Goal: Communication & Community: Answer question/provide support

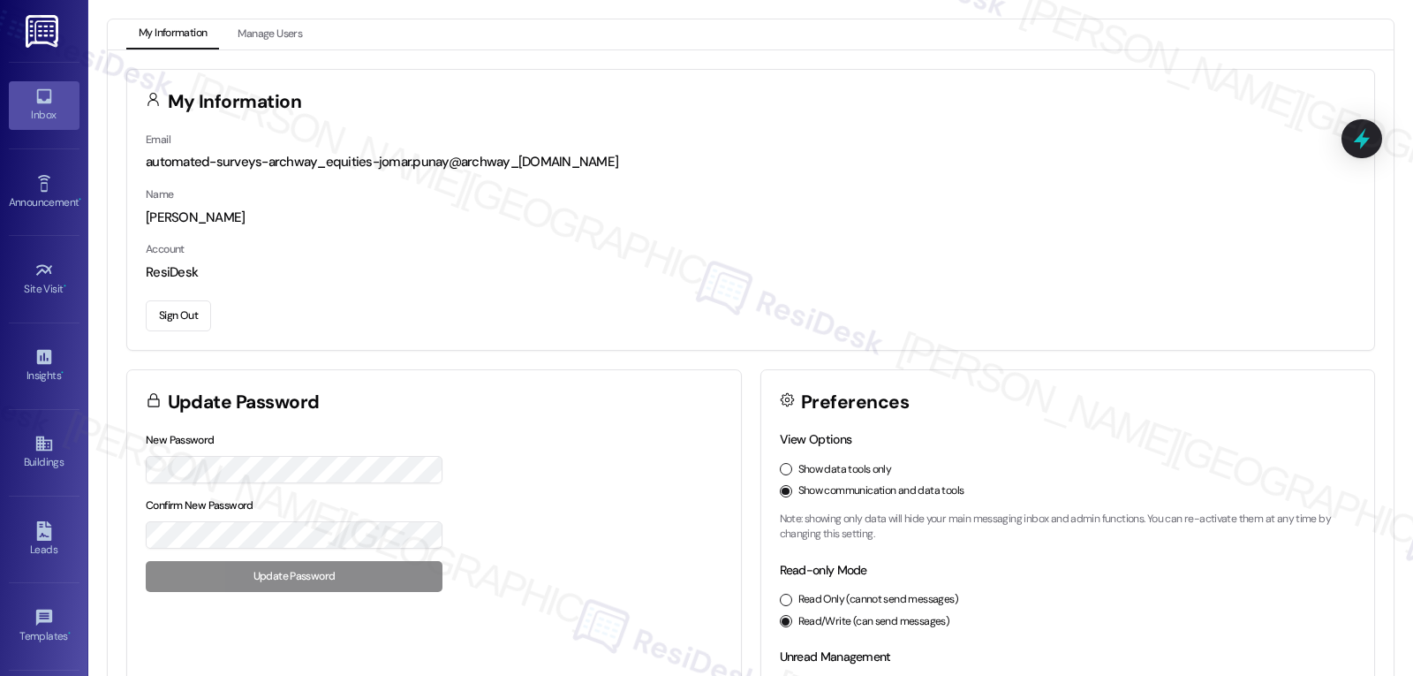
click at [37, 94] on icon at bounding box center [43, 96] width 19 height 19
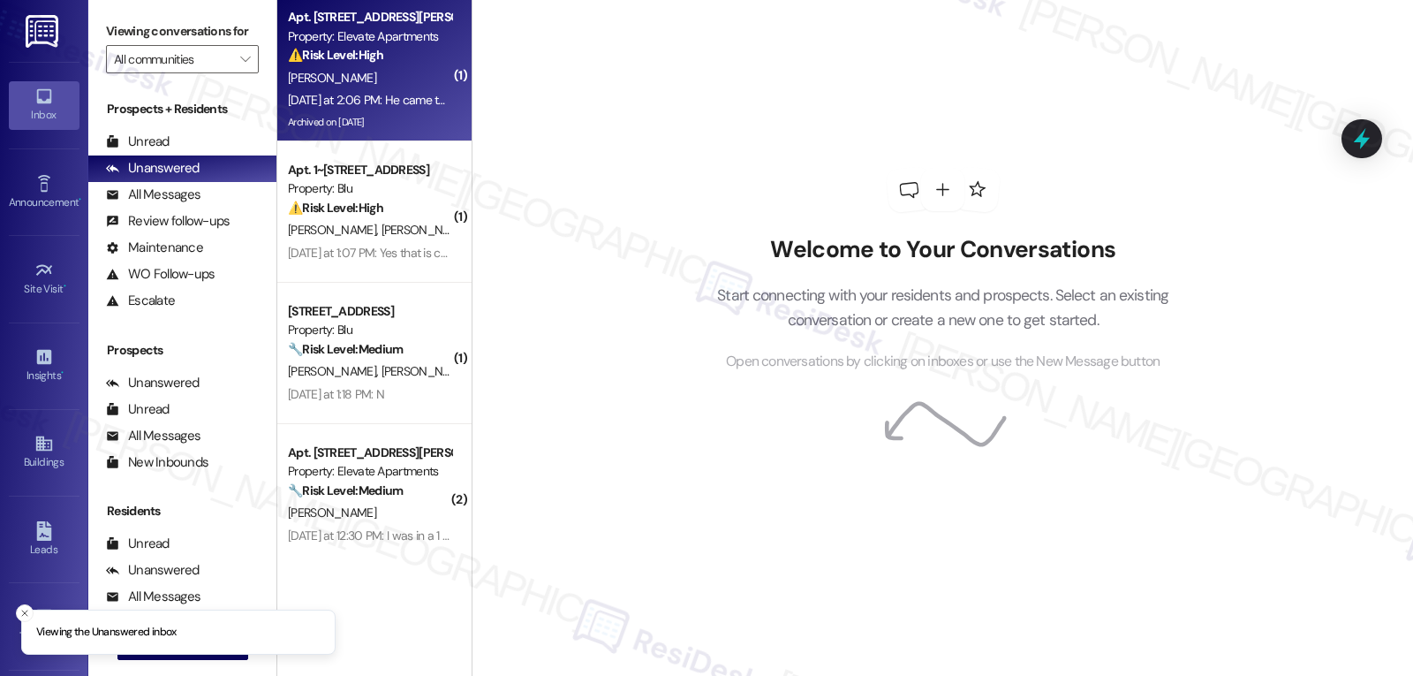
click at [367, 83] on div "[PERSON_NAME]" at bounding box center [369, 78] width 167 height 22
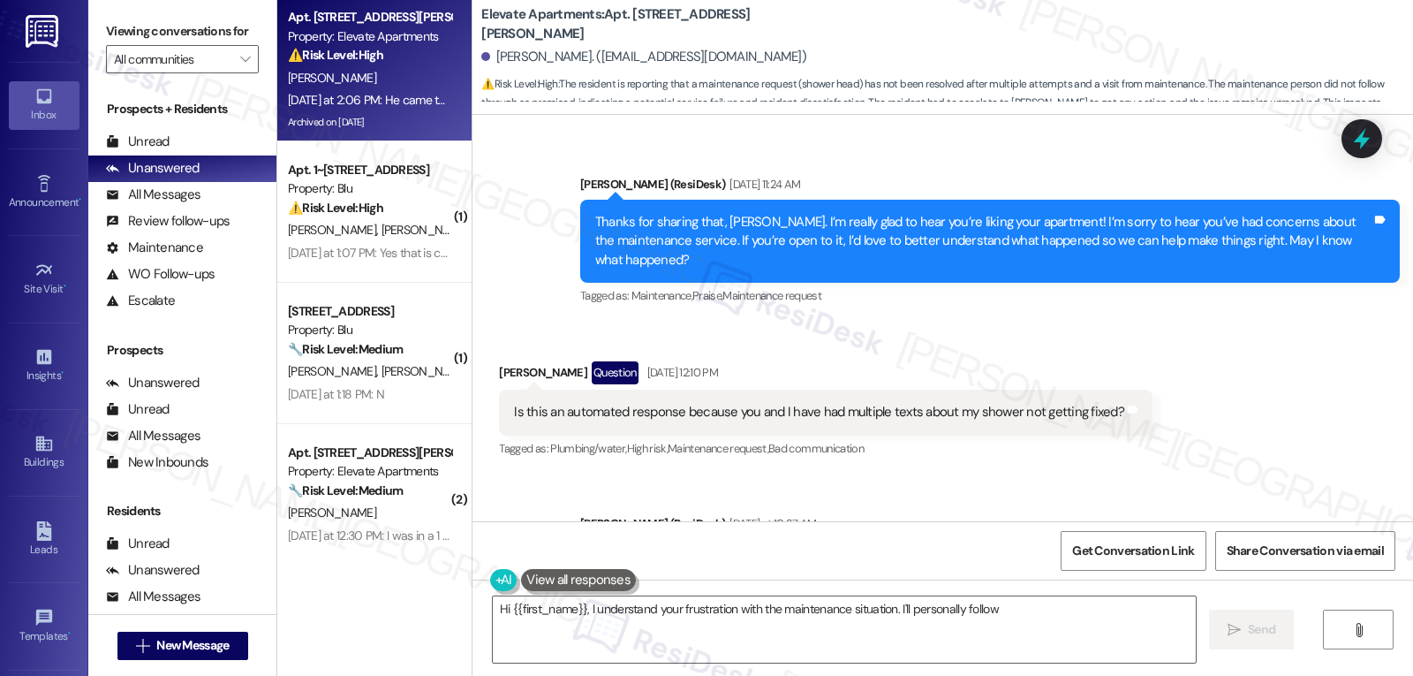
scroll to position [23276, 0]
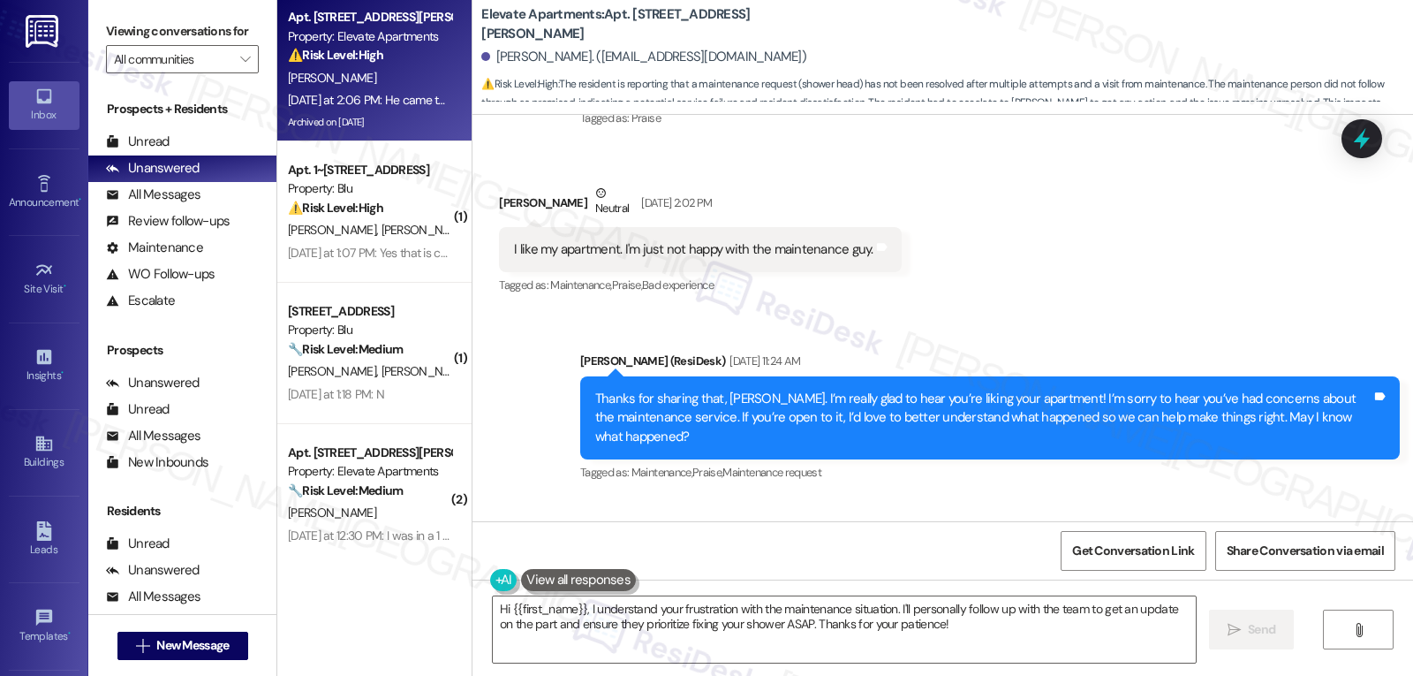
click at [571, 338] on div "Sent via SMS [PERSON_NAME] (ResiDesk) [DATE] 11:24 AM Thanks for sharing that, …" at bounding box center [990, 418] width 846 height 161
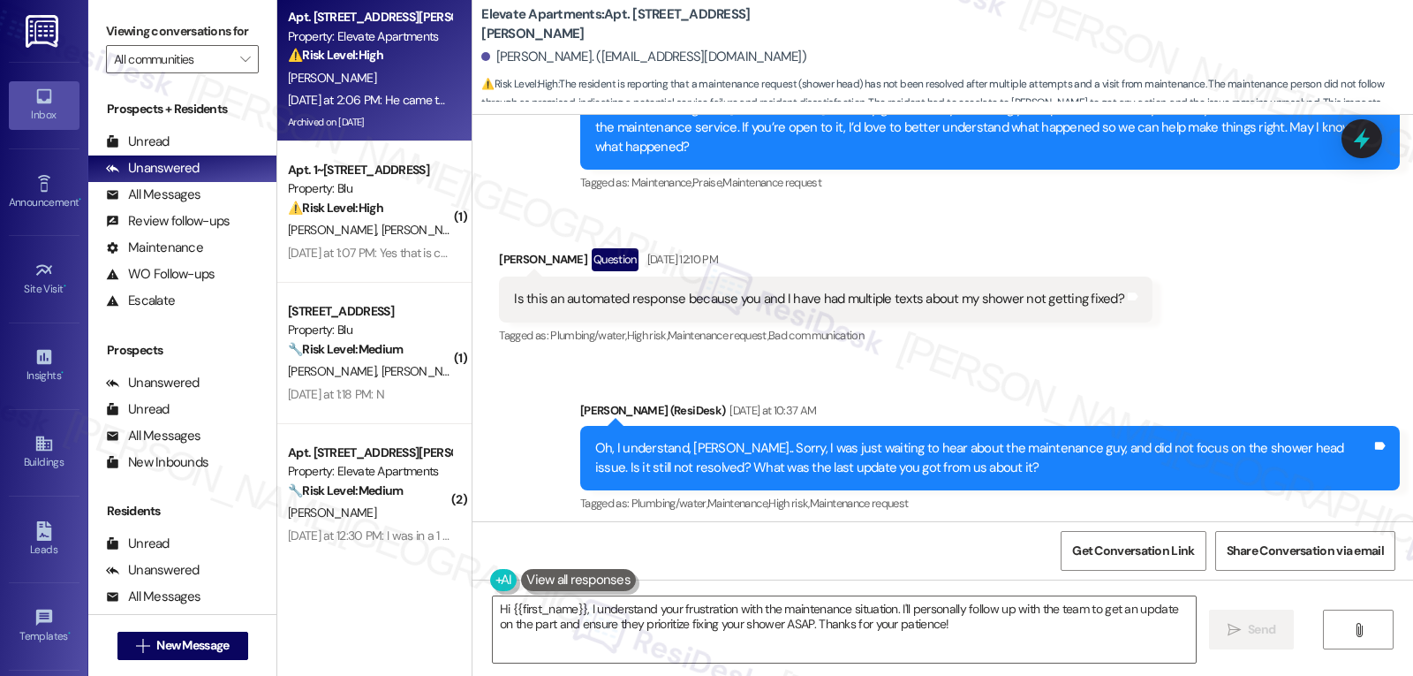
scroll to position [23630, 0]
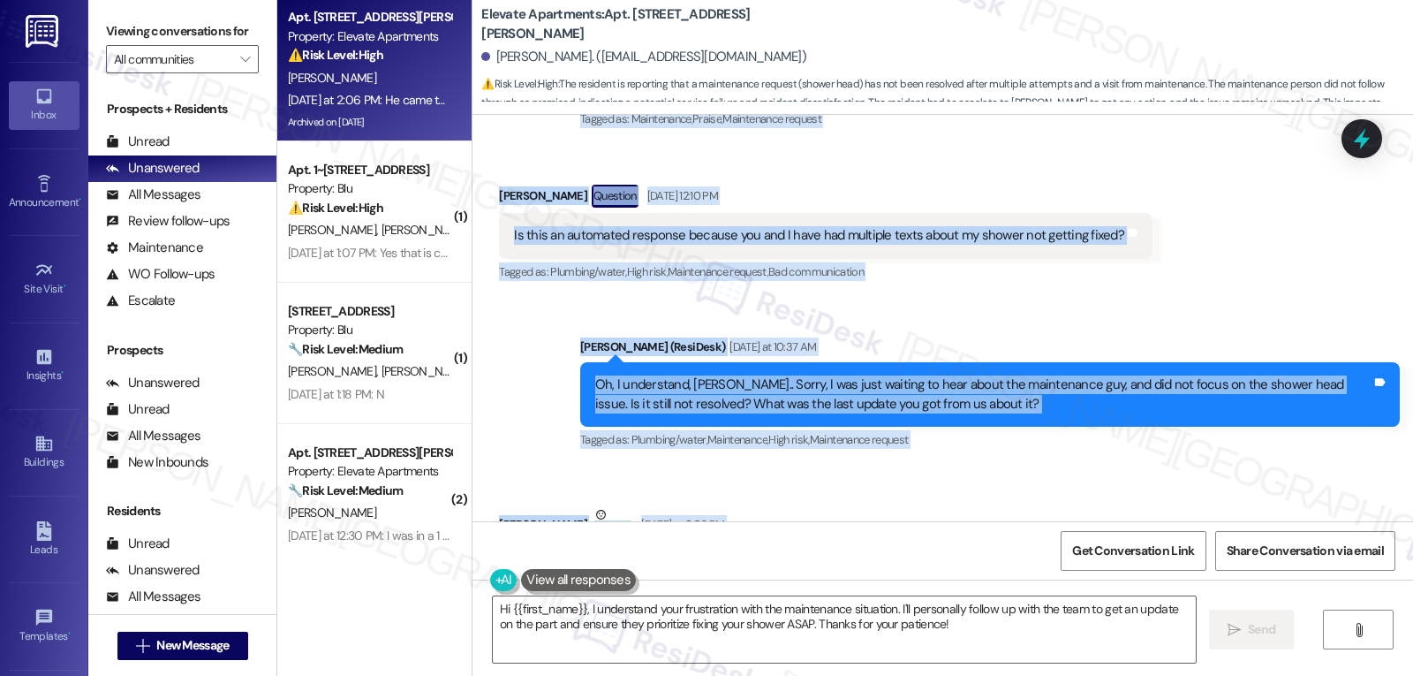
drag, startPoint x: 567, startPoint y: 212, endPoint x: 1118, endPoint y: 458, distance: 603.8
click at [1118, 458] on div "Lease started [DATE] 8:00 PM Review [PERSON_NAME] [DATE] 11:04 AM Love my apart…" at bounding box center [943, 318] width 941 height 406
copy div "Lorem (IpsuMdol) Sit 77, 5383 am 23:81 CO Adipis eli seddoei temp, Incididu. U’…"
click at [1011, 632] on textarea "Hi {{first_name}}, I understand your frustration with the maintenance situation…" at bounding box center [844, 629] width 703 height 66
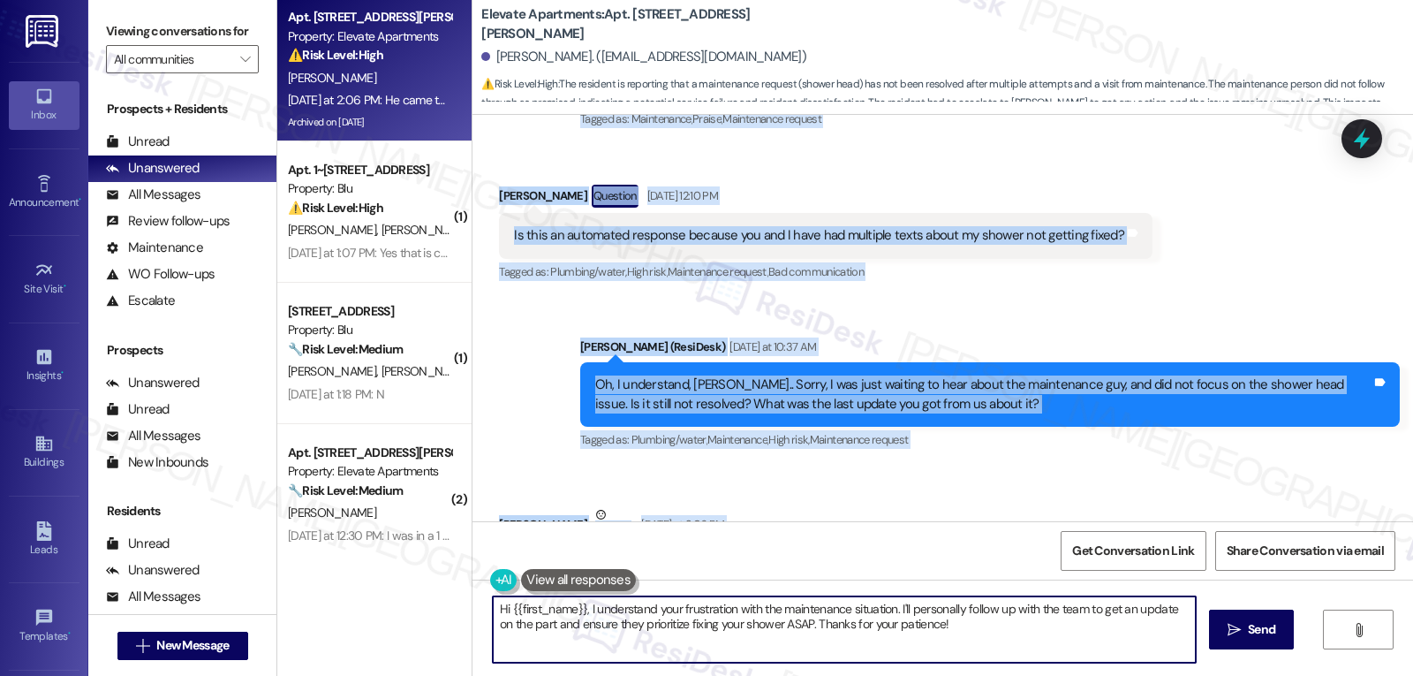
paste textarea "Thanks for explaining that, [PERSON_NAME]. I’m really sorry you’ve had to keep …"
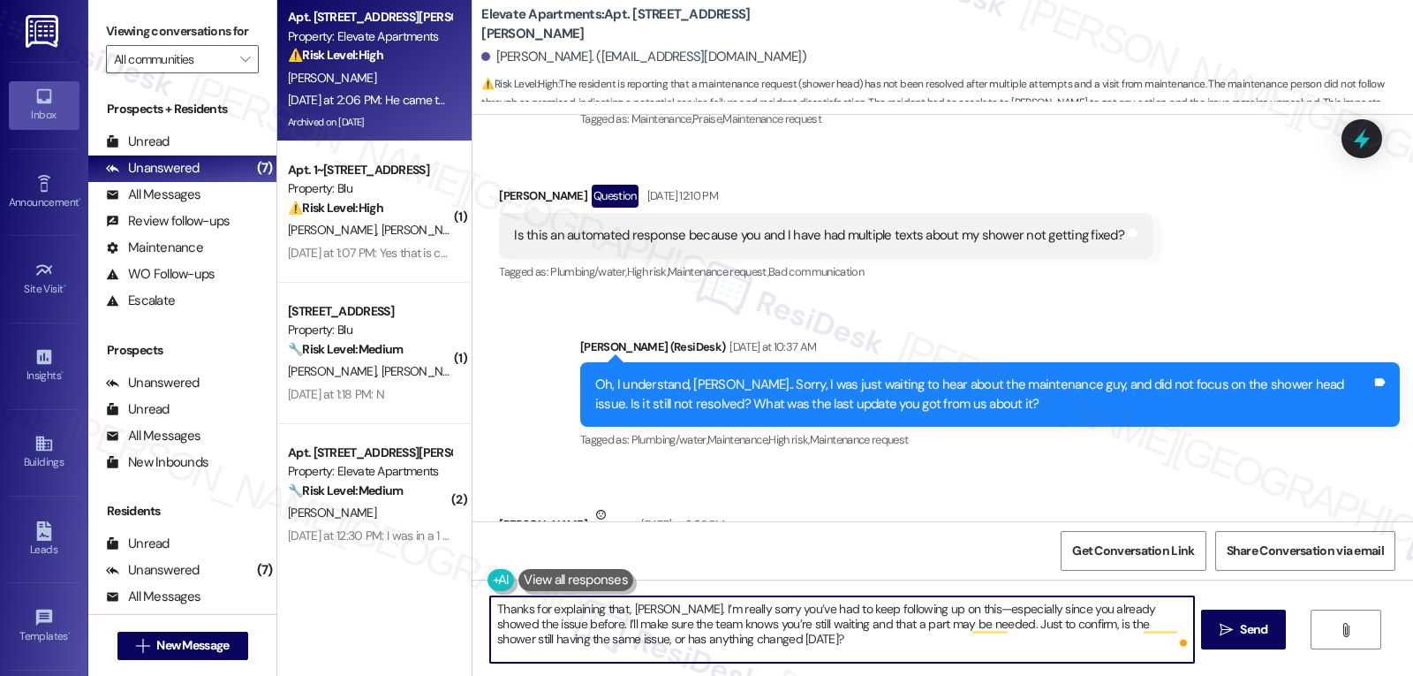
click at [946, 618] on textarea "Thanks for explaining that, [PERSON_NAME]. I’m really sorry you’ve had to keep …" at bounding box center [841, 629] width 703 height 66
click at [943, 604] on textarea "Thanks for explaining that, [PERSON_NAME]. I’m really sorry you’ve had to keep …" at bounding box center [841, 629] width 703 height 66
click at [1135, 661] on textarea "Thanks for explaining that, [PERSON_NAME]. I’m really sorry you’ve had to keep …" at bounding box center [841, 629] width 703 height 66
type textarea "Thanks for explaining that, [PERSON_NAME]. I’m really sorry you’ve had to keep …"
click at [1237, 635] on span "Send" at bounding box center [1254, 629] width 34 height 19
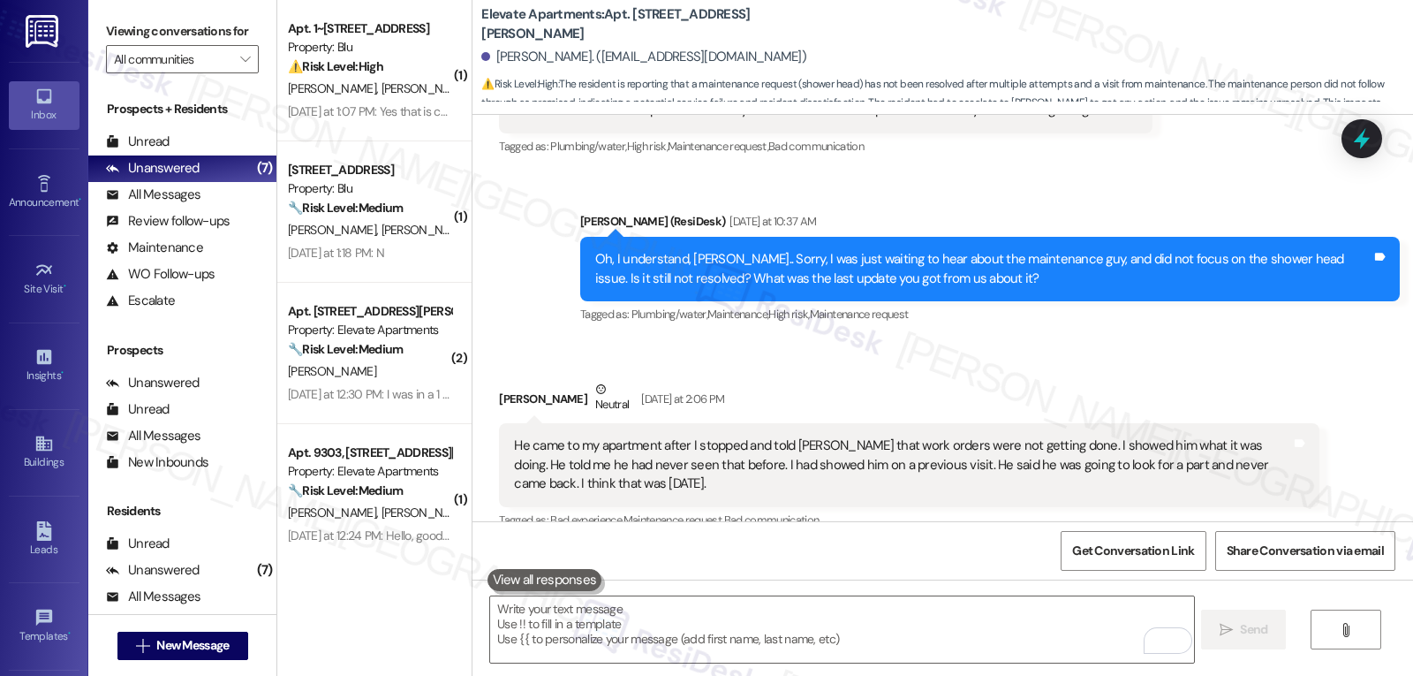
scroll to position [23790, 0]
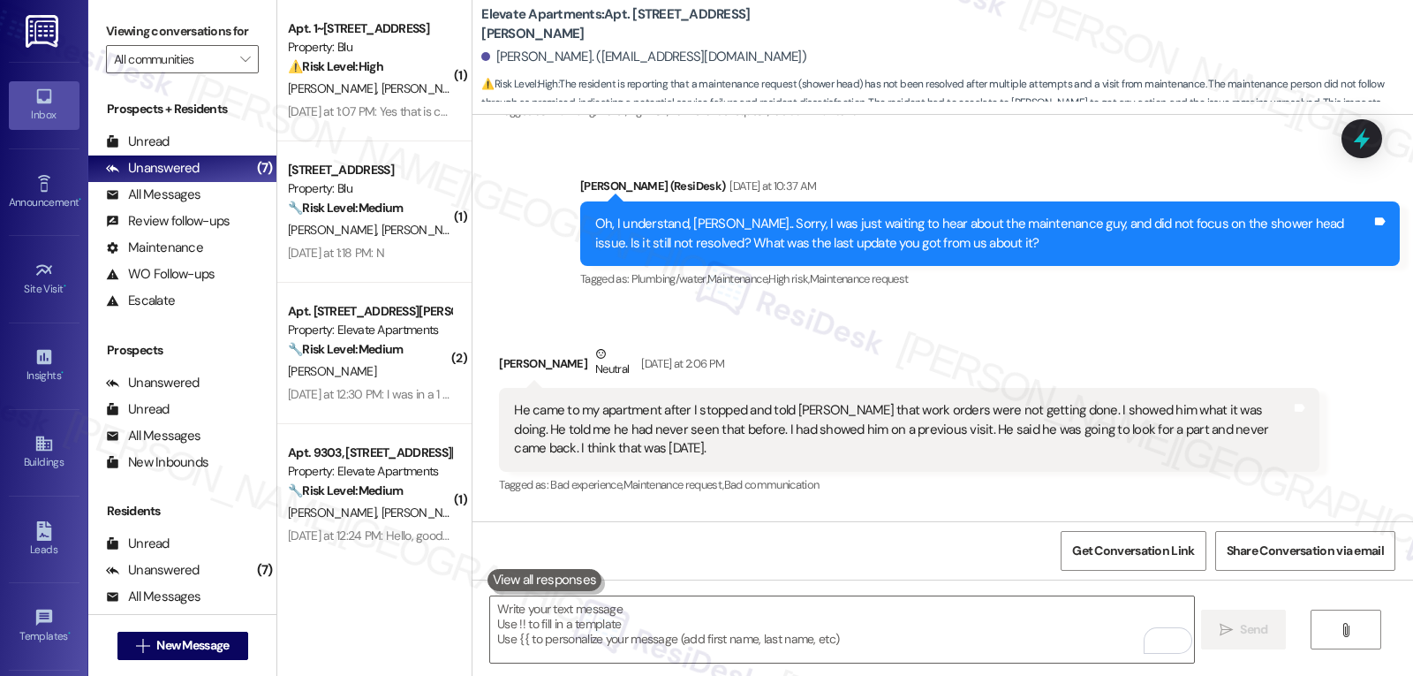
click at [307, 88] on span "[PERSON_NAME]" at bounding box center [335, 88] width 94 height 16
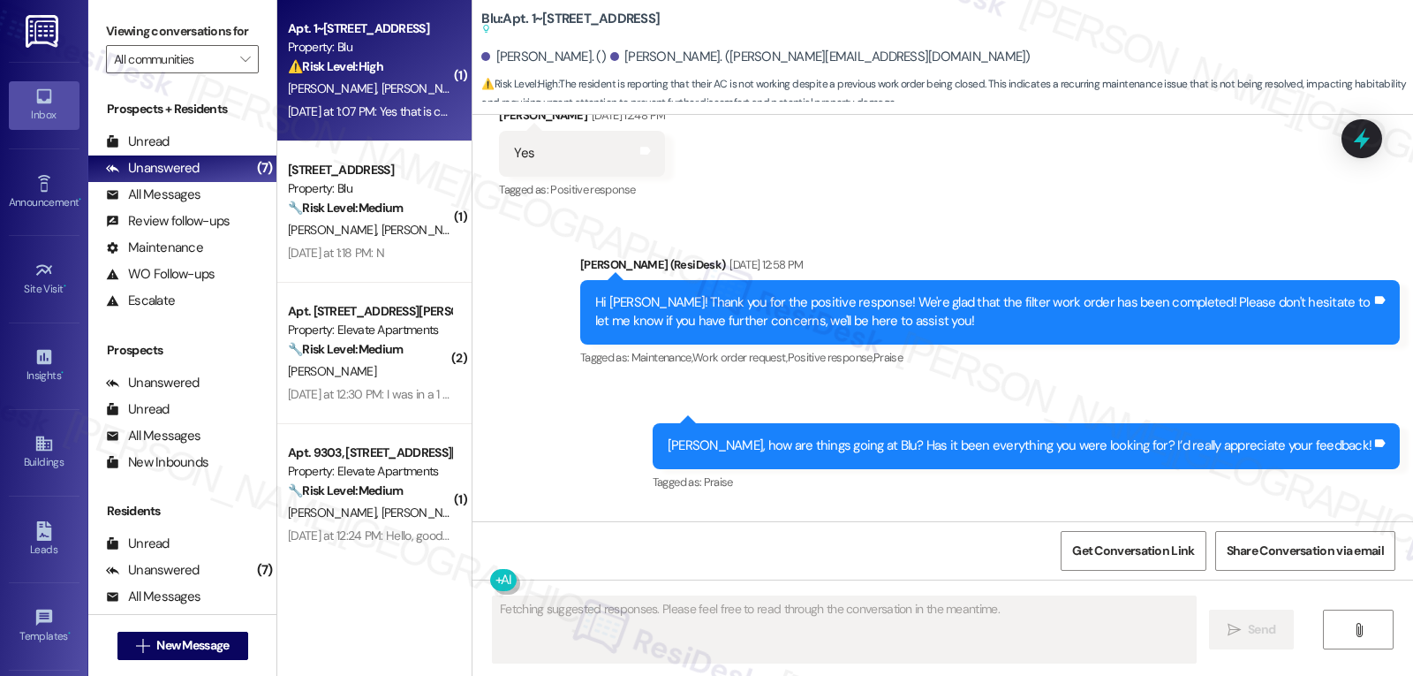
scroll to position [4716, 0]
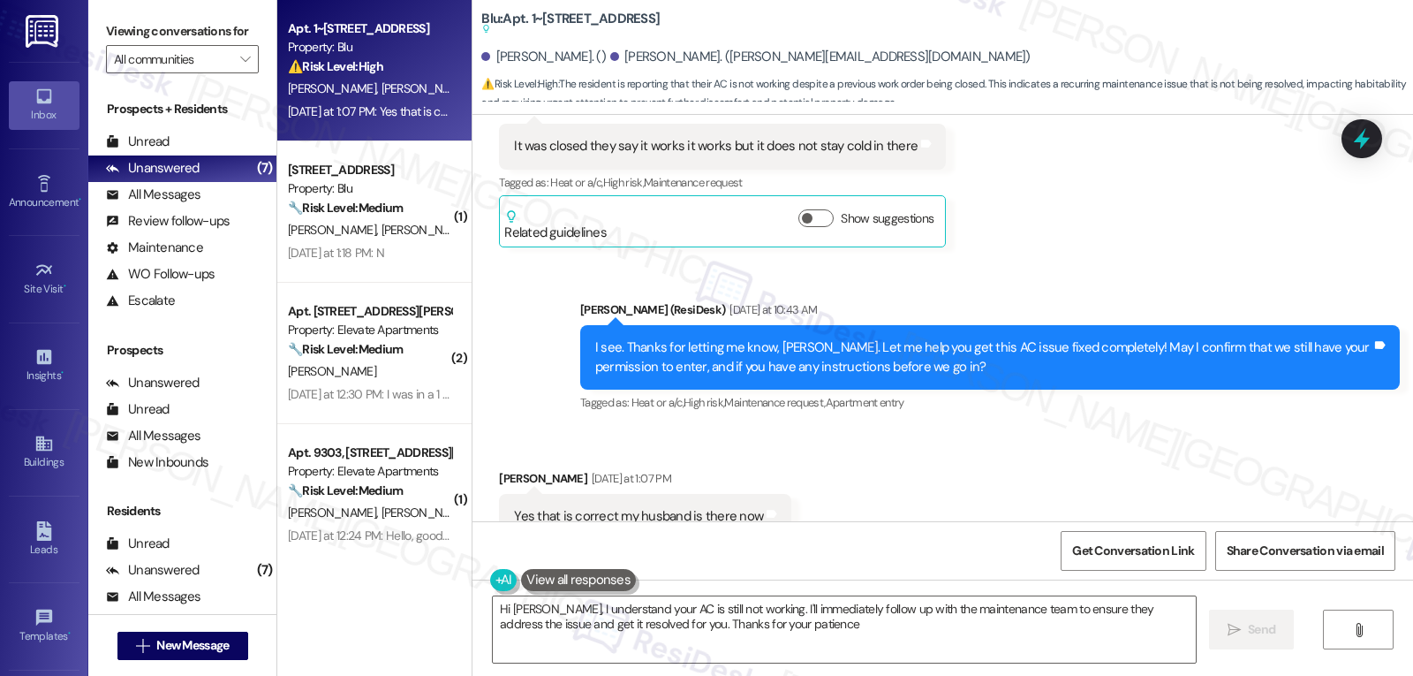
type textarea "Hi [PERSON_NAME], I understand your AC is still not working. I'll immediately f…"
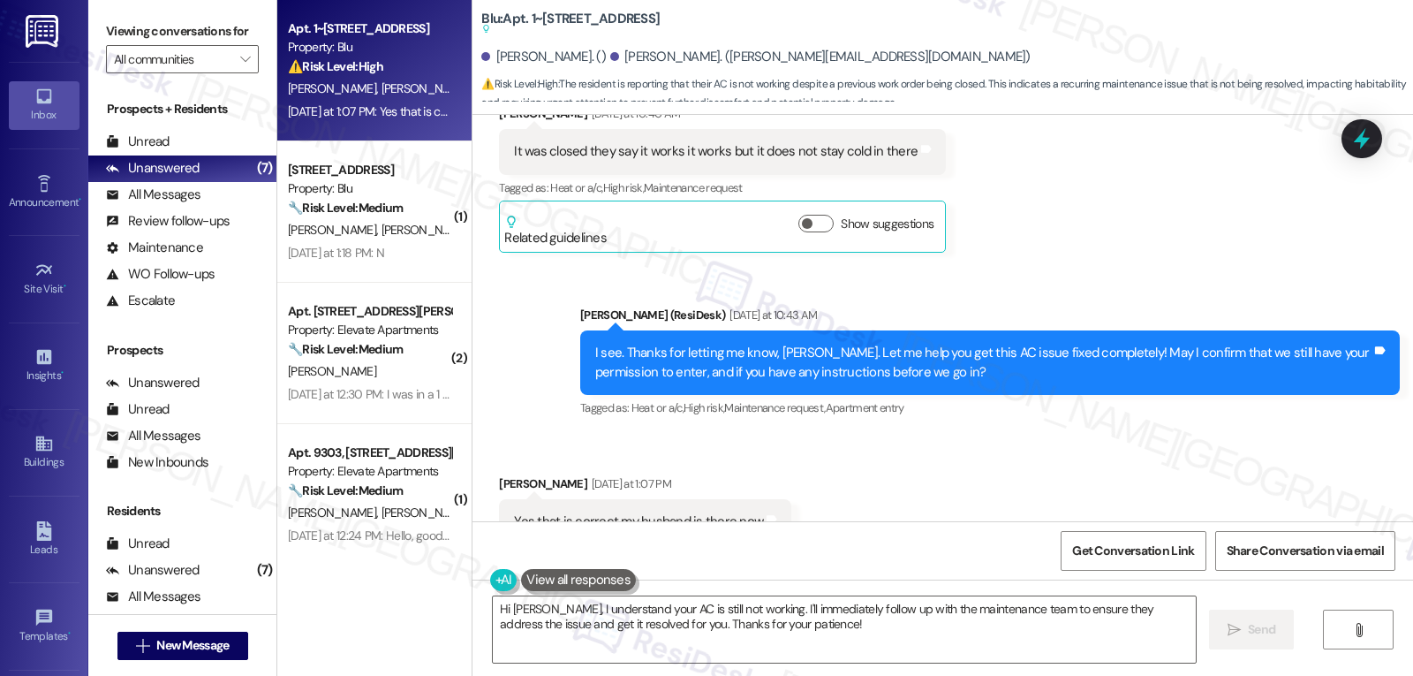
scroll to position [4717, 0]
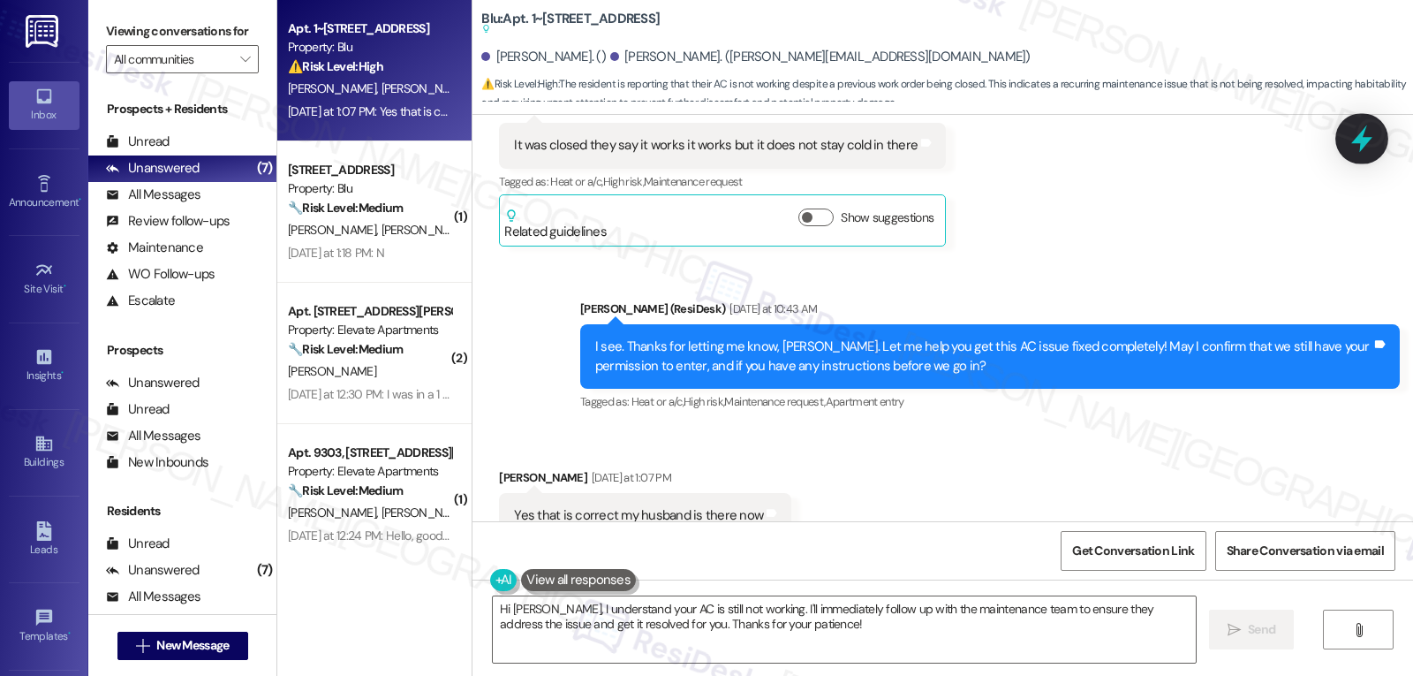
click at [1354, 134] on icon at bounding box center [1362, 139] width 30 height 30
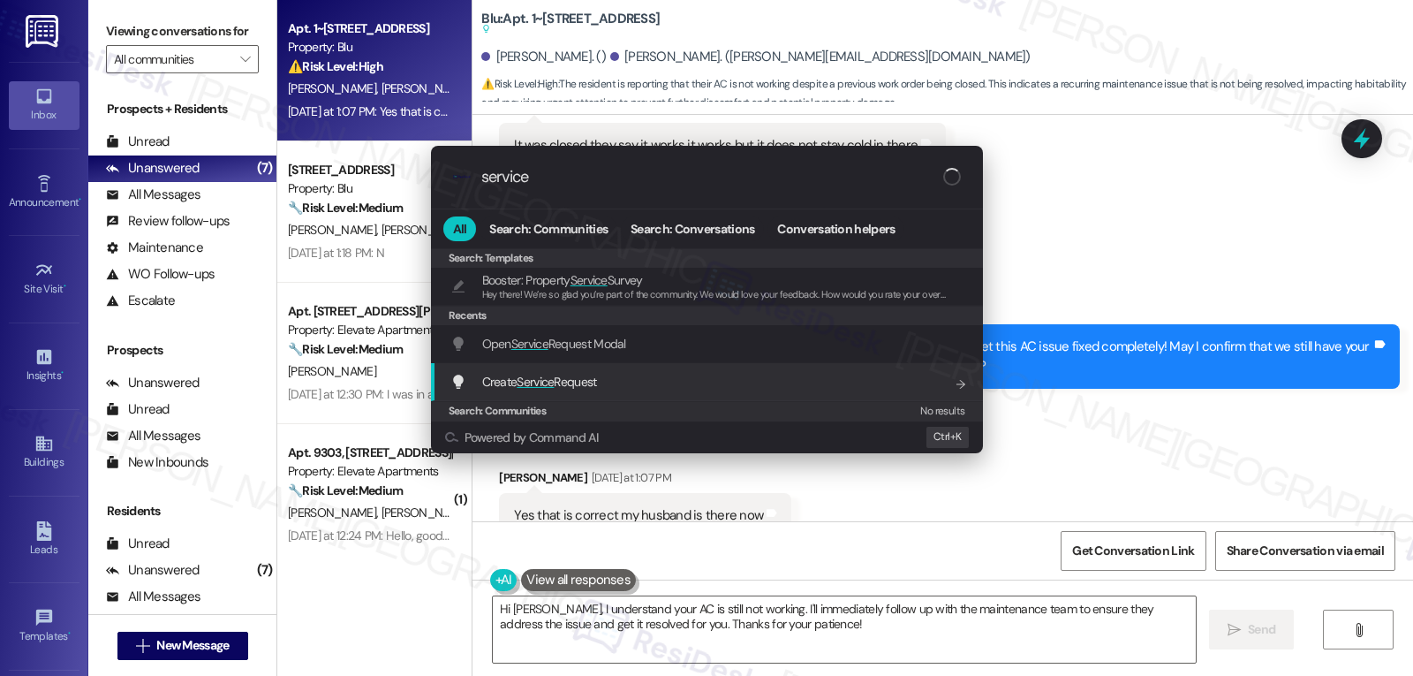
type input "service"
click at [790, 619] on div ".cls-1{fill:#0a055f;}.cls-2{fill:#0cc4c4;} resideskLogoBlueOrange service All S…" at bounding box center [706, 338] width 1413 height 676
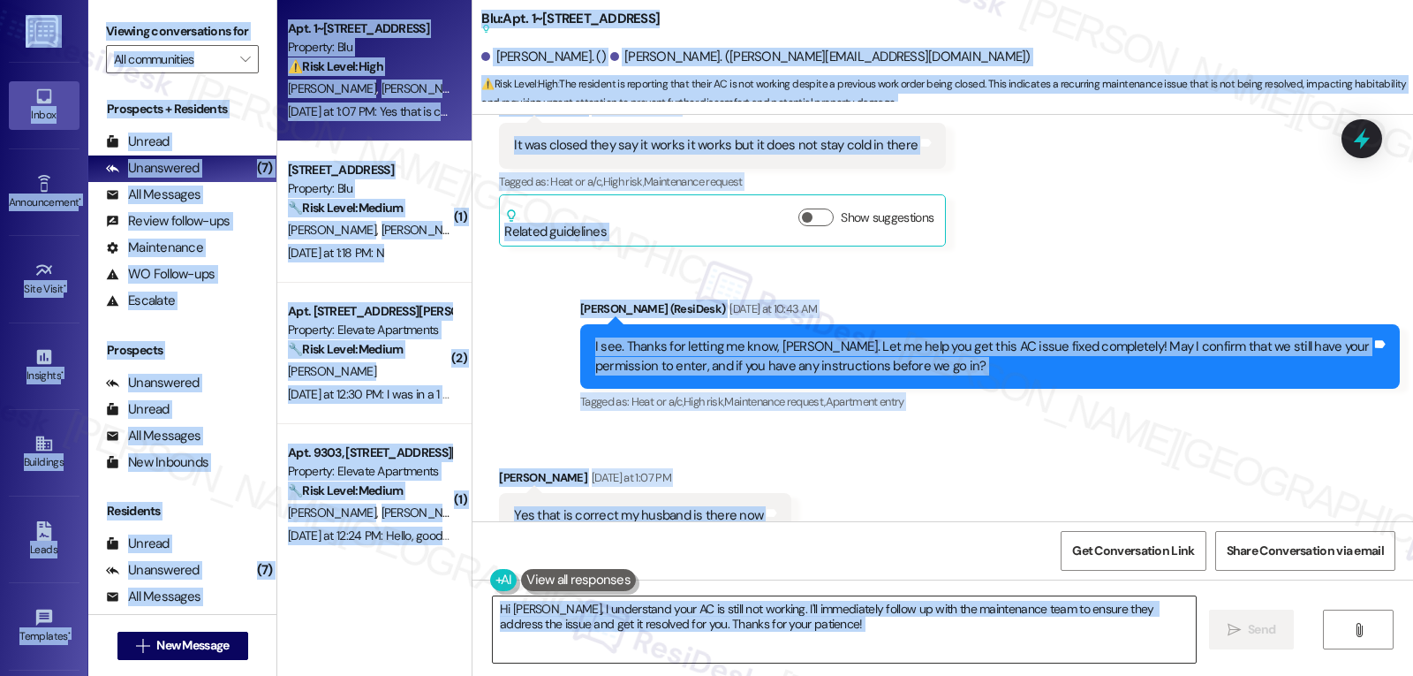
click at [855, 638] on textarea "Hi [PERSON_NAME], I understand your AC is still not working. I'll immediately f…" at bounding box center [844, 629] width 703 height 66
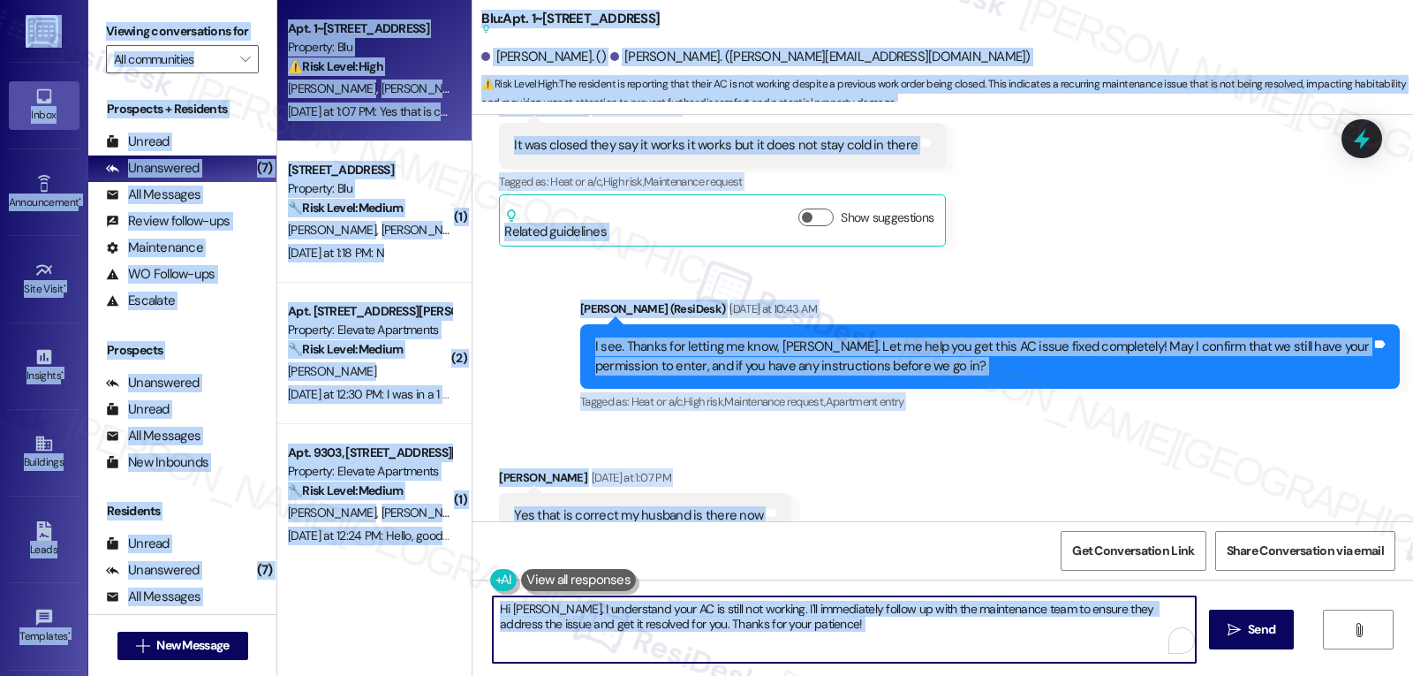
click at [855, 638] on textarea "Hi [PERSON_NAME], I understand your AC is still not working. I'll immediately f…" at bounding box center [844, 629] width 703 height 66
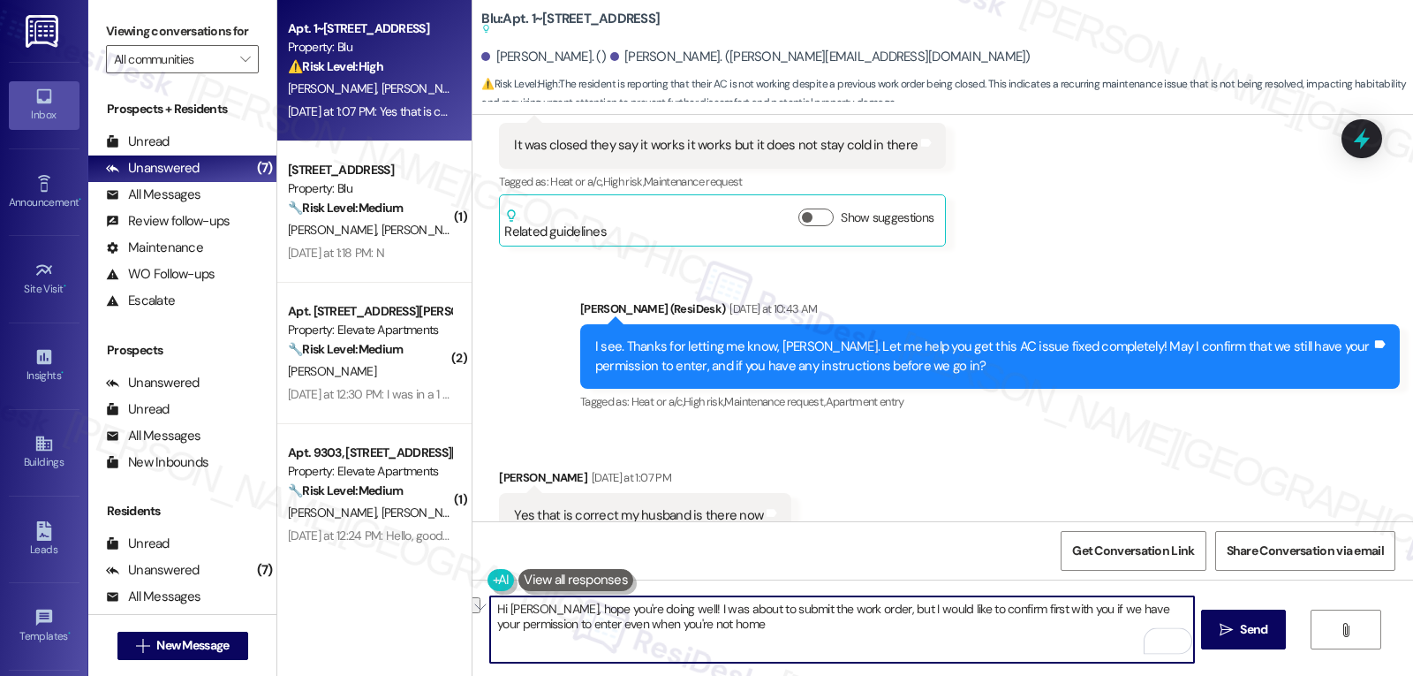
drag, startPoint x: 647, startPoint y: 625, endPoint x: 695, endPoint y: 622, distance: 48.7
click at [695, 622] on textarea "Hi [PERSON_NAME], hope you're doing well! I was about to submit the work order,…" at bounding box center [841, 629] width 703 height 66
type textarea "Hi [PERSON_NAME], hope you're doing well! I was about to submit the work order,…"
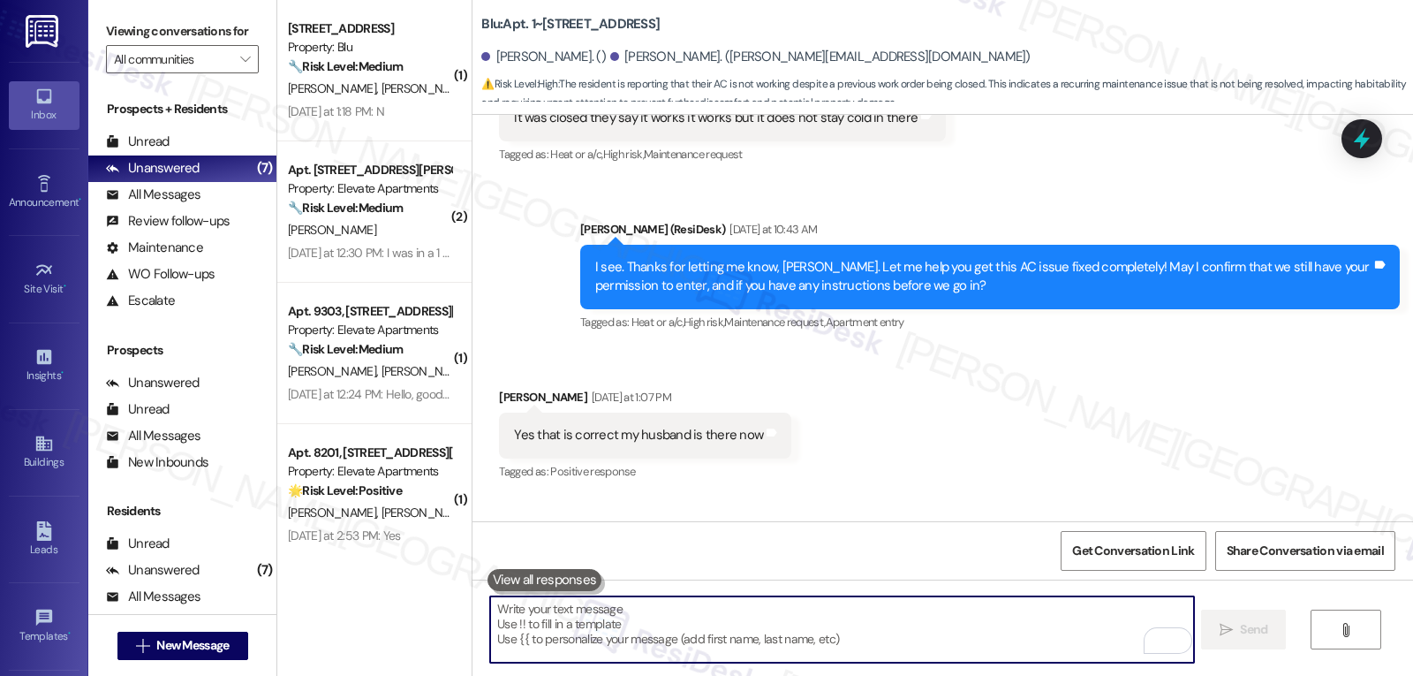
scroll to position [4807, 0]
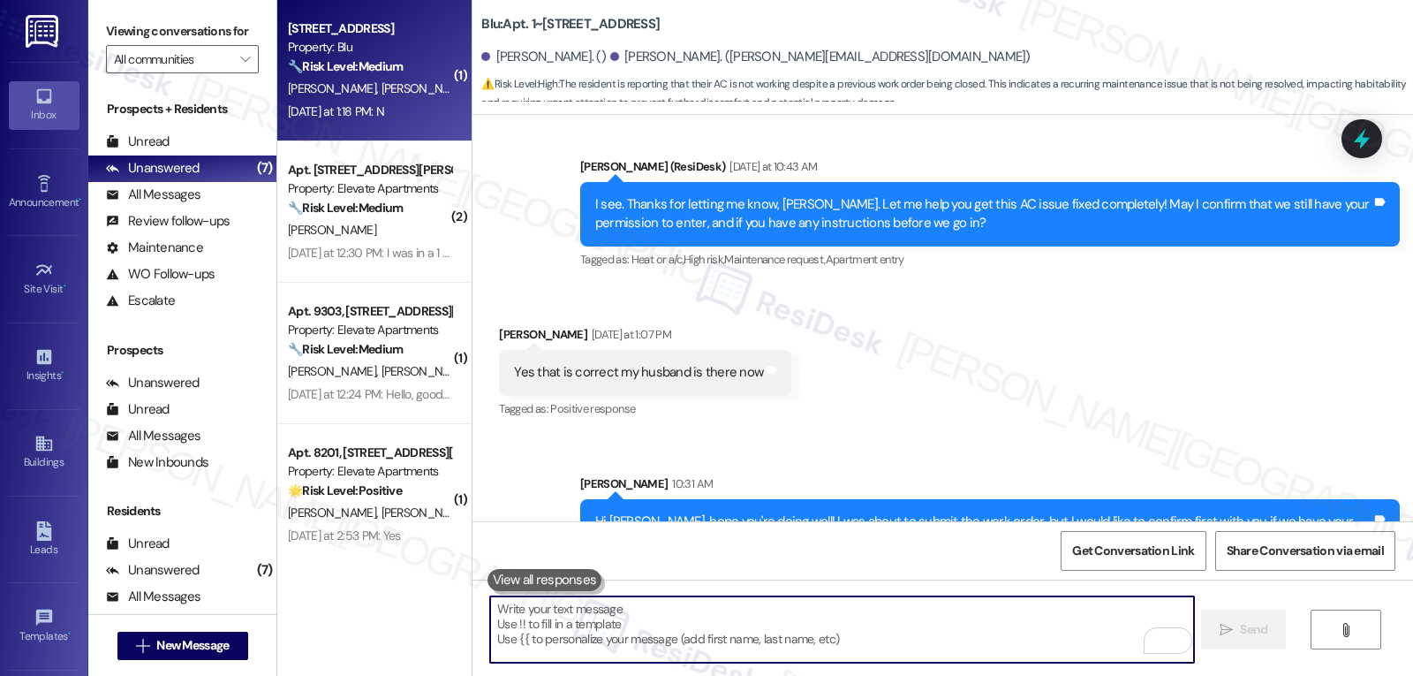
click at [337, 121] on div "[DATE] at 1:18 PM: N [DATE] at 1:18 PM: N" at bounding box center [369, 112] width 167 height 22
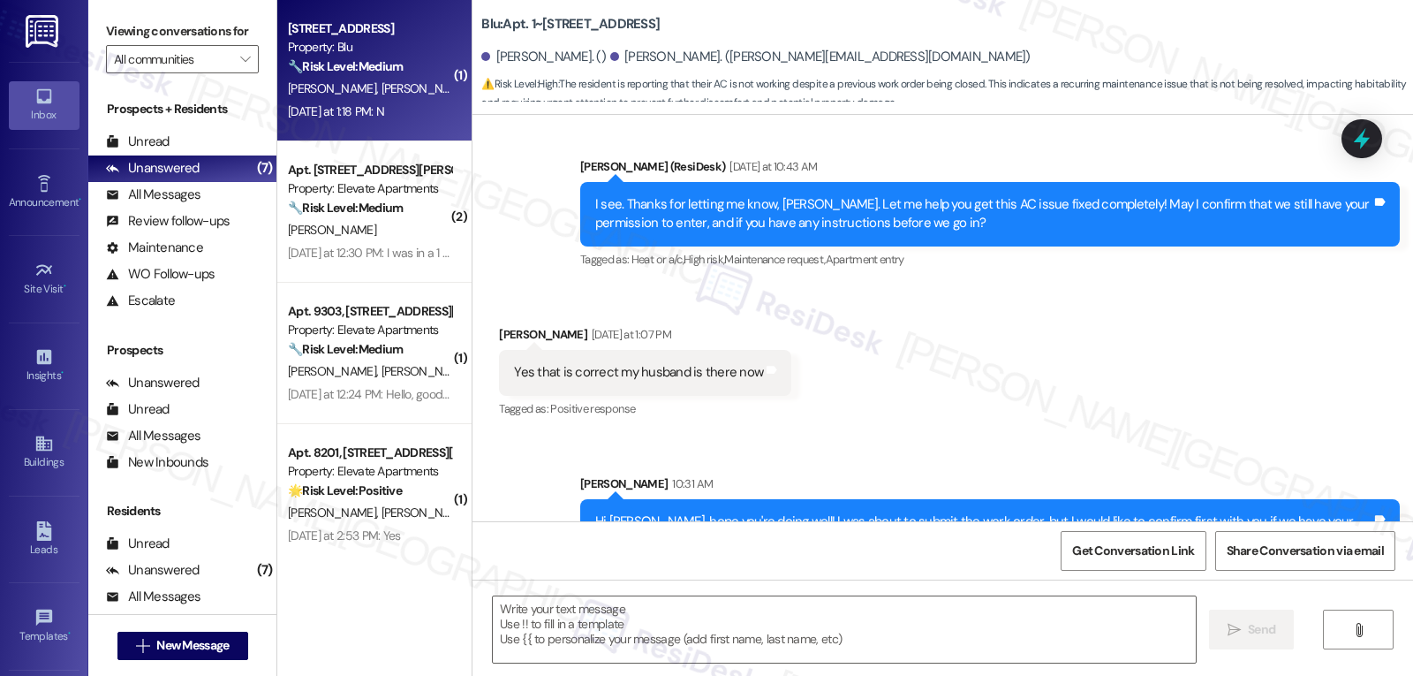
type textarea "Fetching suggested responses. Please feel free to read through the conversation…"
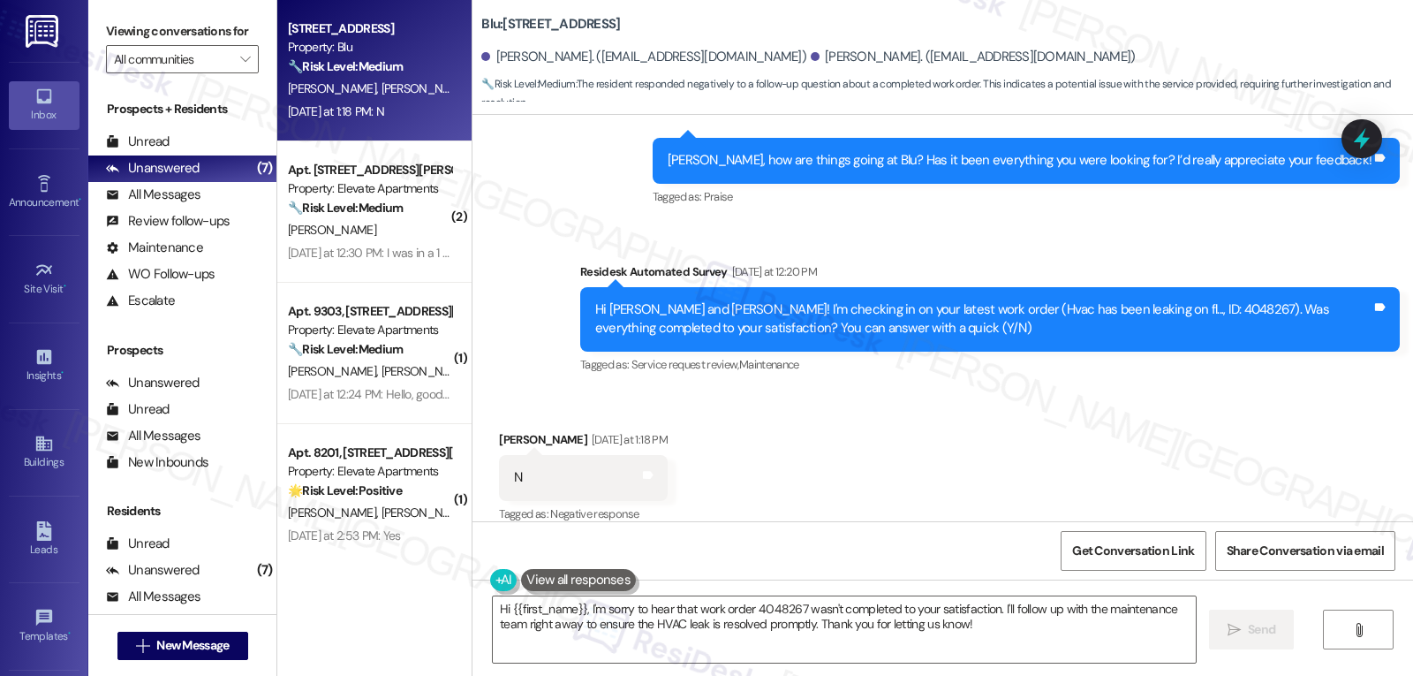
scroll to position [1638, 0]
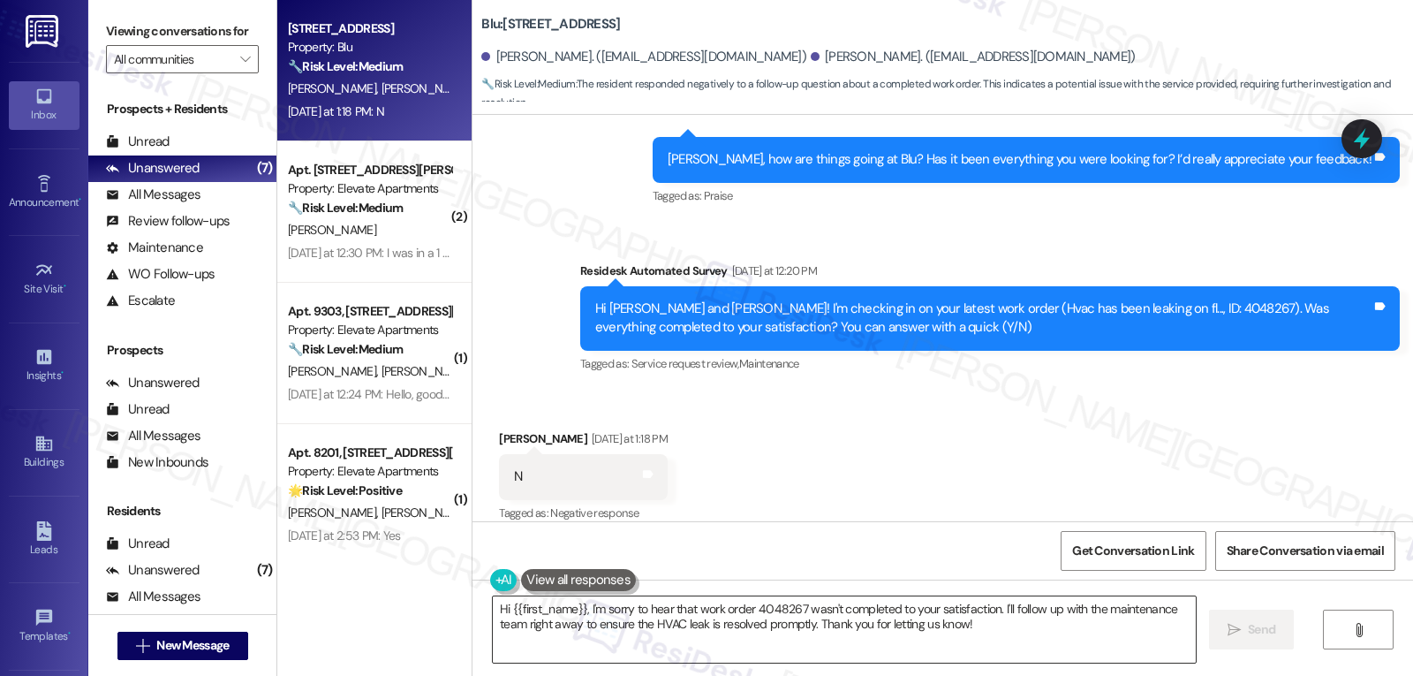
click at [767, 635] on textarea "Hi {{first_name}}, I'm sorry to hear that work order 4048267 wasn't completed t…" at bounding box center [844, 629] width 703 height 66
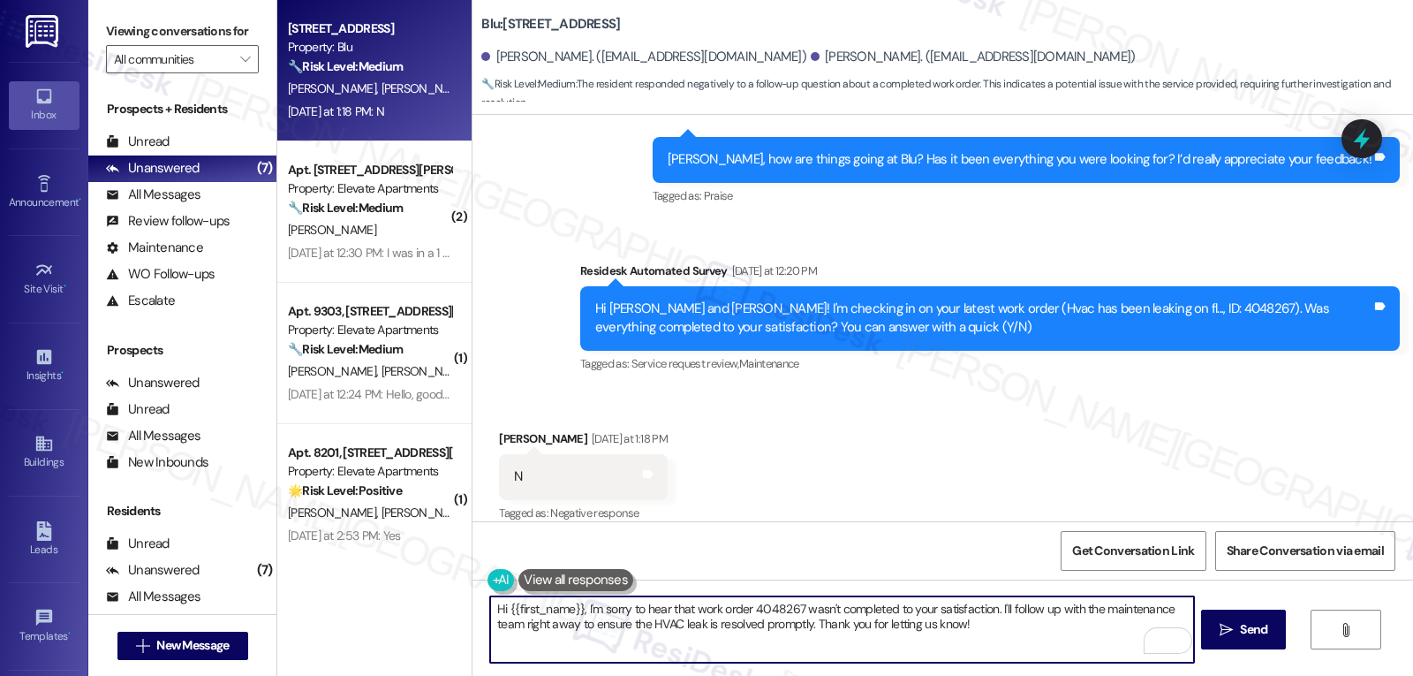
drag, startPoint x: 989, startPoint y: 607, endPoint x: 1042, endPoint y: 676, distance: 86.9
click at [1042, 675] on html "Inbox Go to Inbox Announcement • Send A Text Announcement Site Visit • Go to Si…" at bounding box center [706, 338] width 1413 height 676
type textarea "Hi {{first_name}}, I'm sorry to hear that work order 4048267 wasn't completed t…"
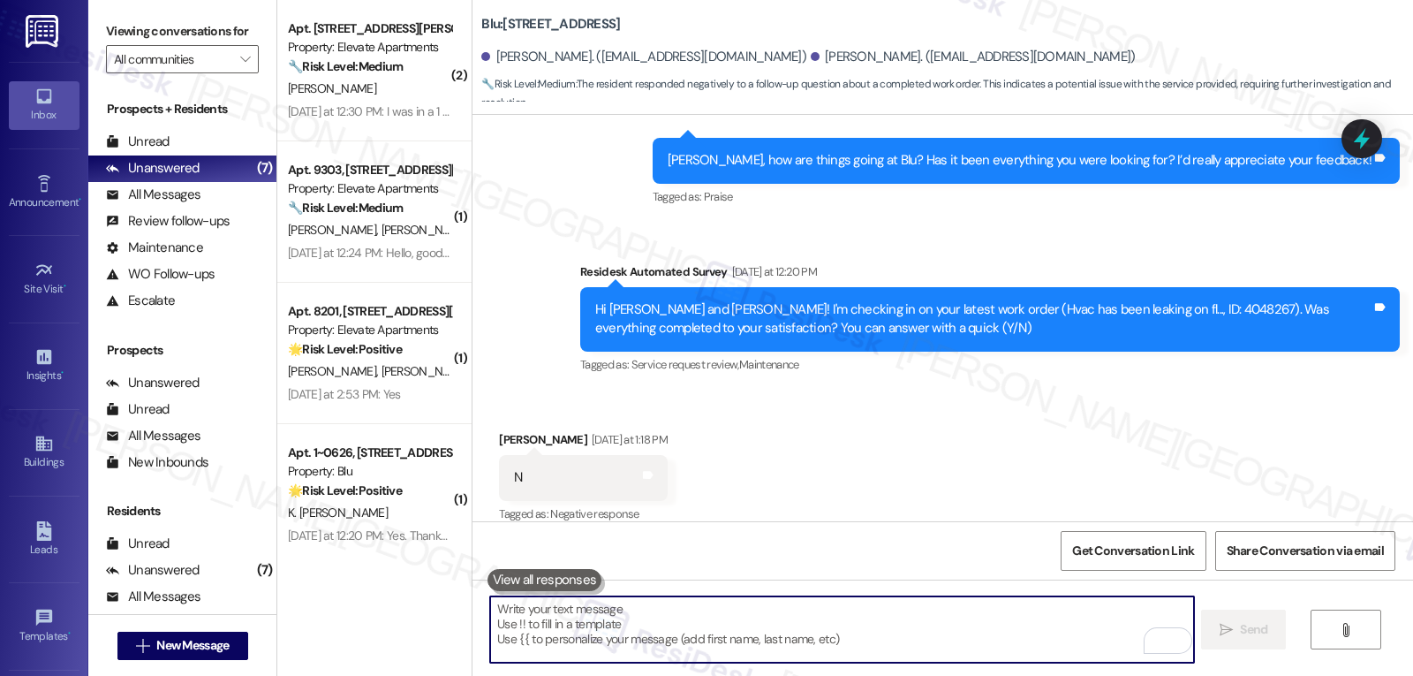
scroll to position [1779, 0]
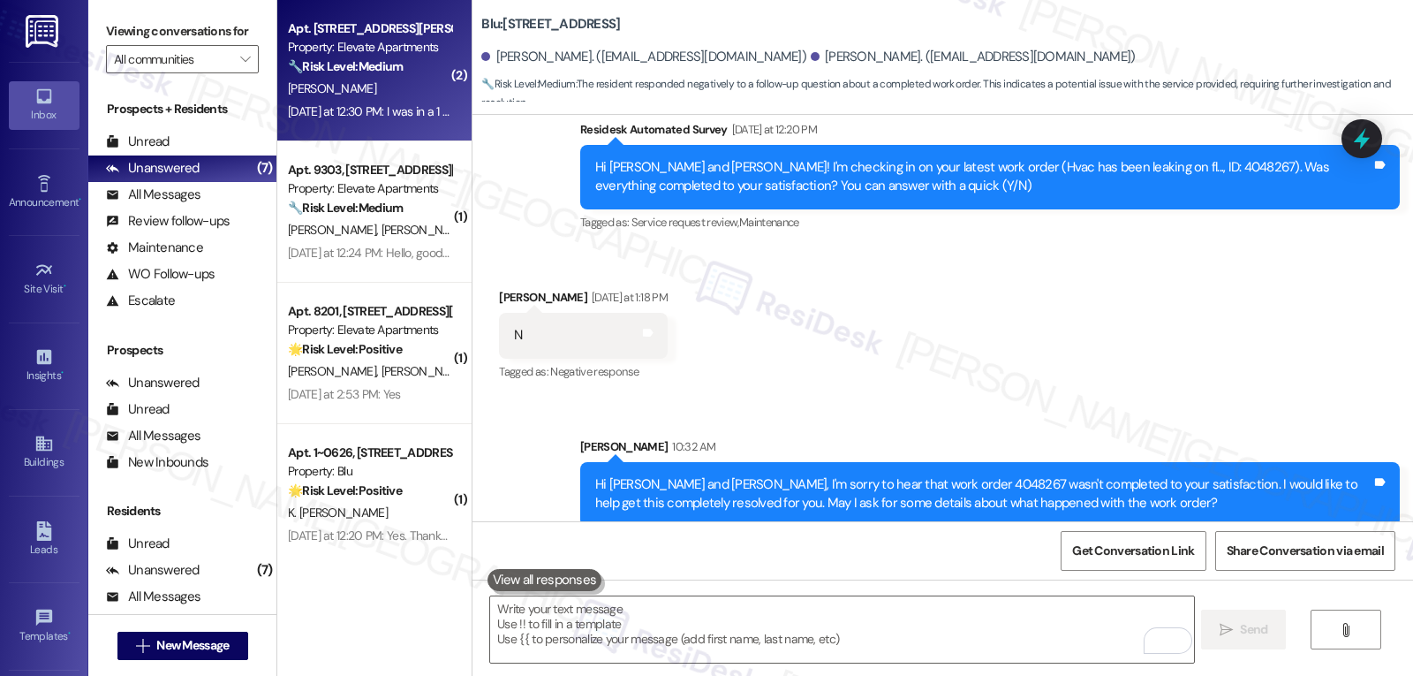
click at [366, 108] on div "[DATE] at 12:30 PM: I was in a 1 bedroom before, moved to 3202 and looking to m…" at bounding box center [557, 111] width 538 height 16
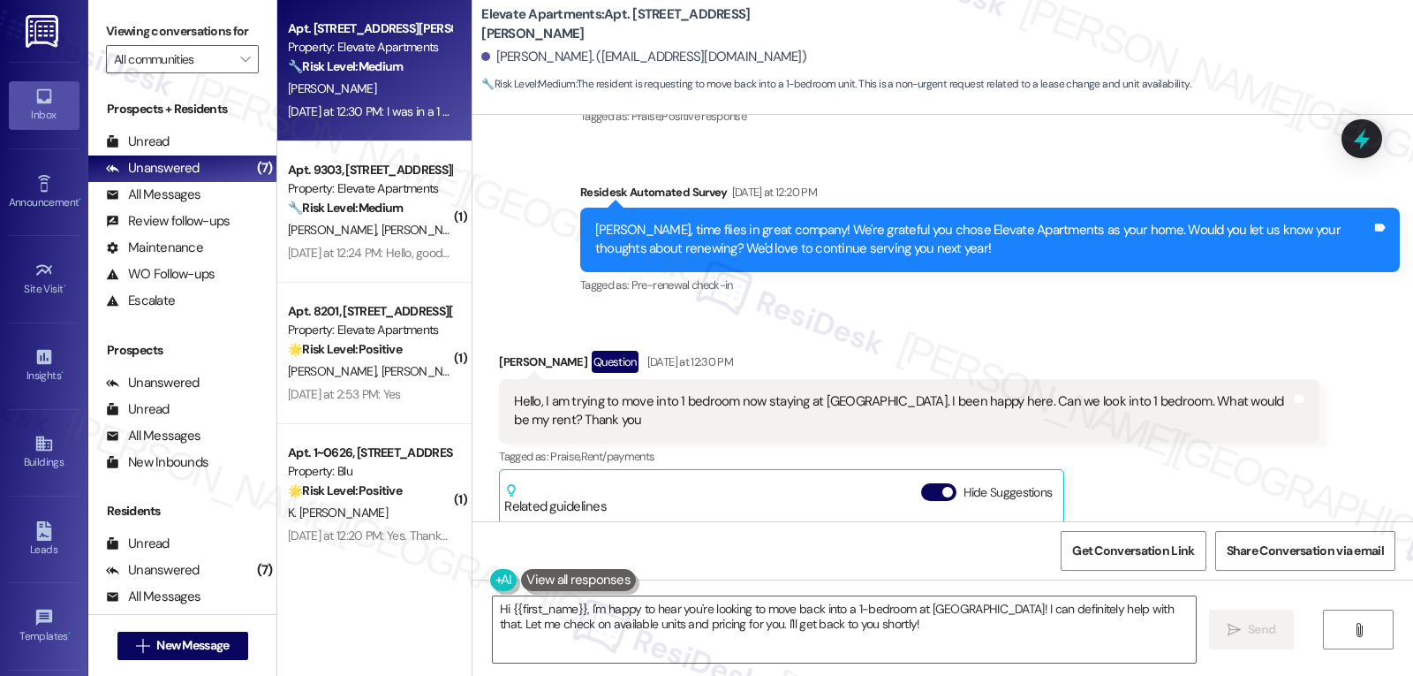
scroll to position [3513, 0]
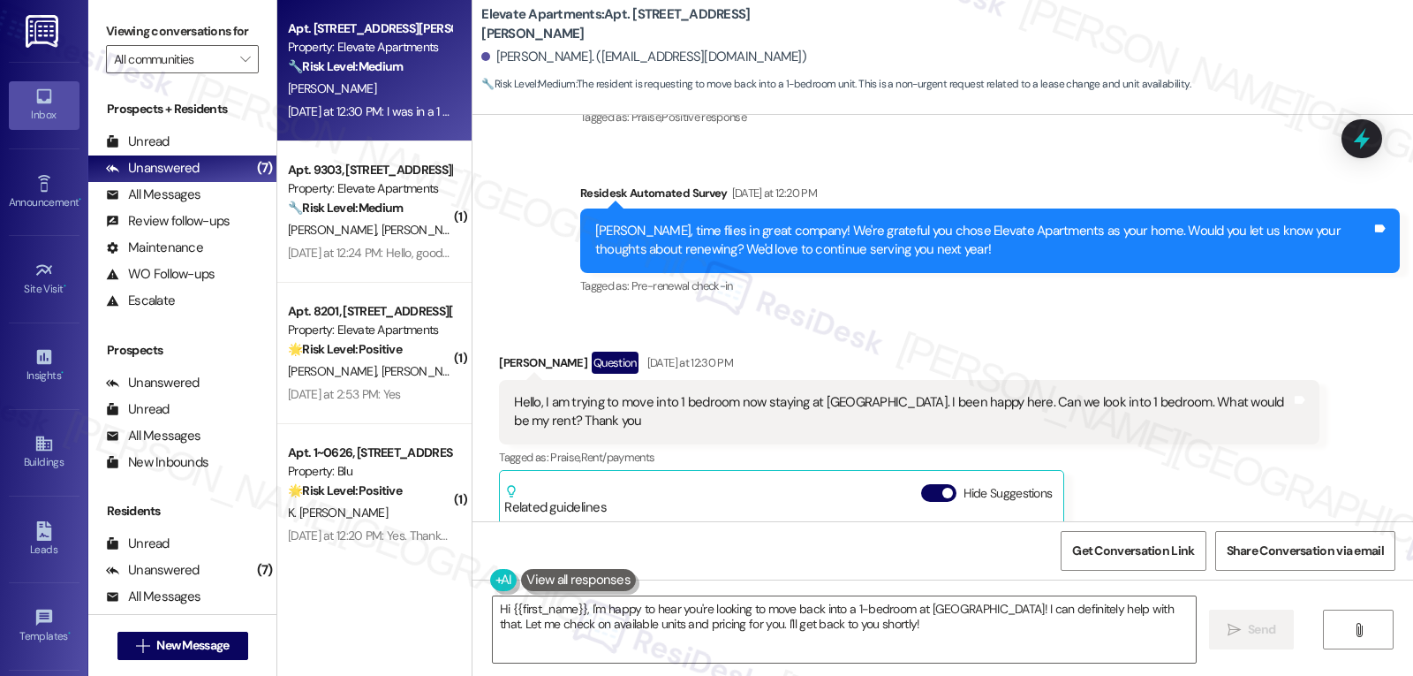
click at [964, 484] on label "Hide Suggestions" at bounding box center [1008, 493] width 89 height 19
click at [957, 484] on button "Hide Suggestions" at bounding box center [938, 493] width 35 height 18
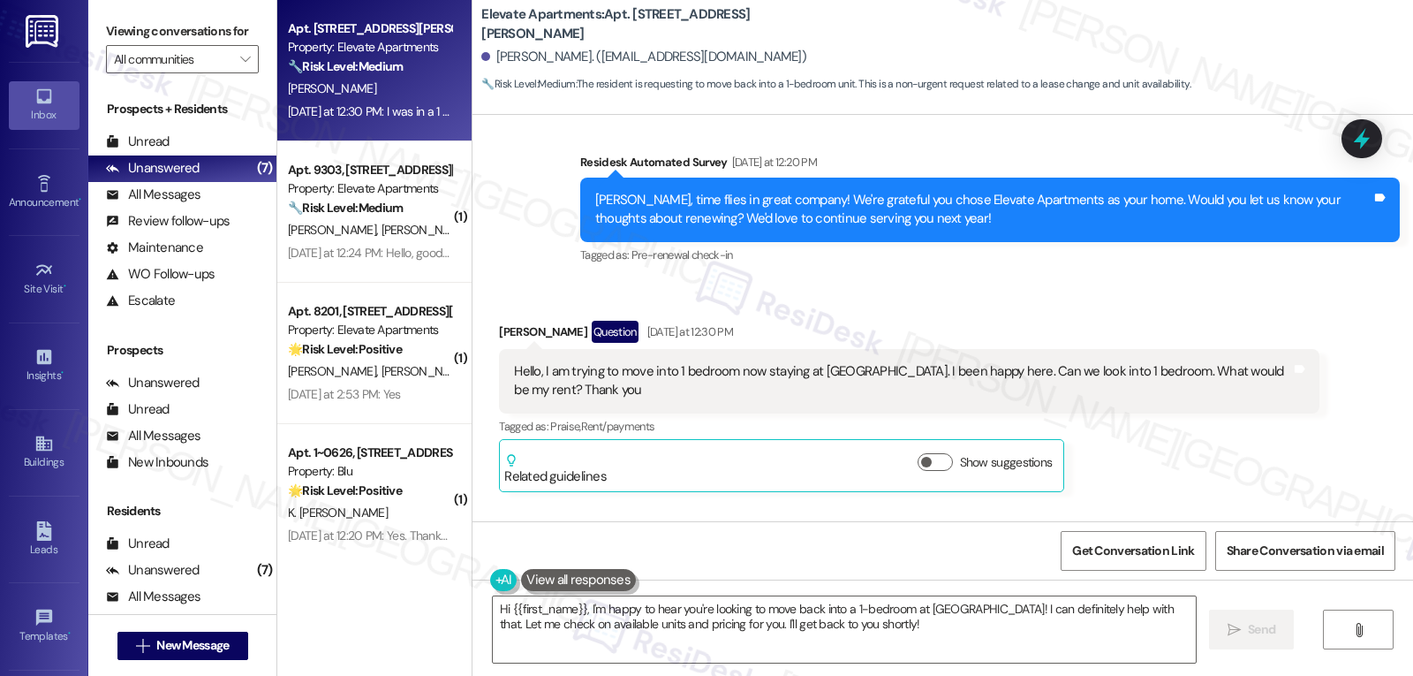
scroll to position [3596, 0]
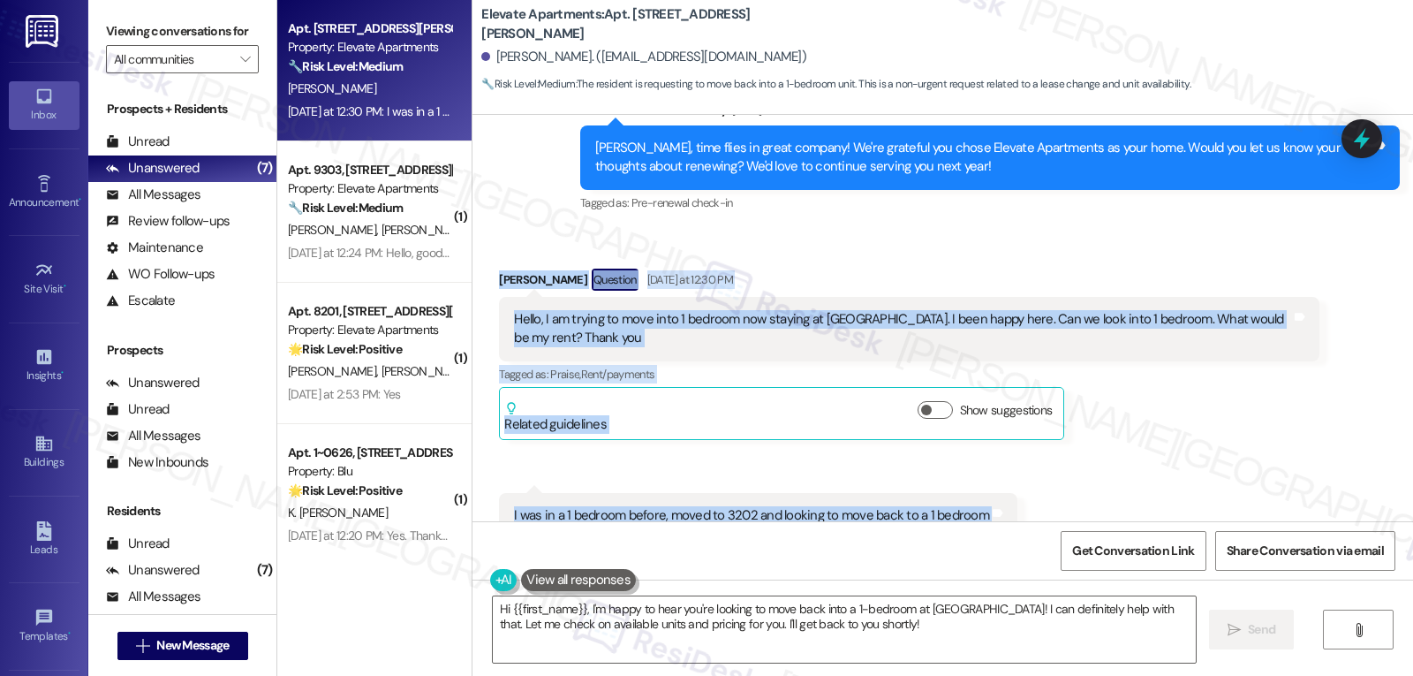
drag, startPoint x: 481, startPoint y: 222, endPoint x: 1042, endPoint y: 453, distance: 607.6
click at [1042, 453] on div "Received via SMS [PERSON_NAME] Question [DATE] at 12:30 PM Hello, I am trying t…" at bounding box center [943, 403] width 941 height 348
copy div "[PERSON_NAME] Question [DATE] at 12:30 PM Hello, I am trying to move into 1 bed…"
click at [758, 640] on textarea "Hi {{first_name}}, I'm happy to hear you're looking to move back into a 1-bedro…" at bounding box center [844, 629] width 703 height 66
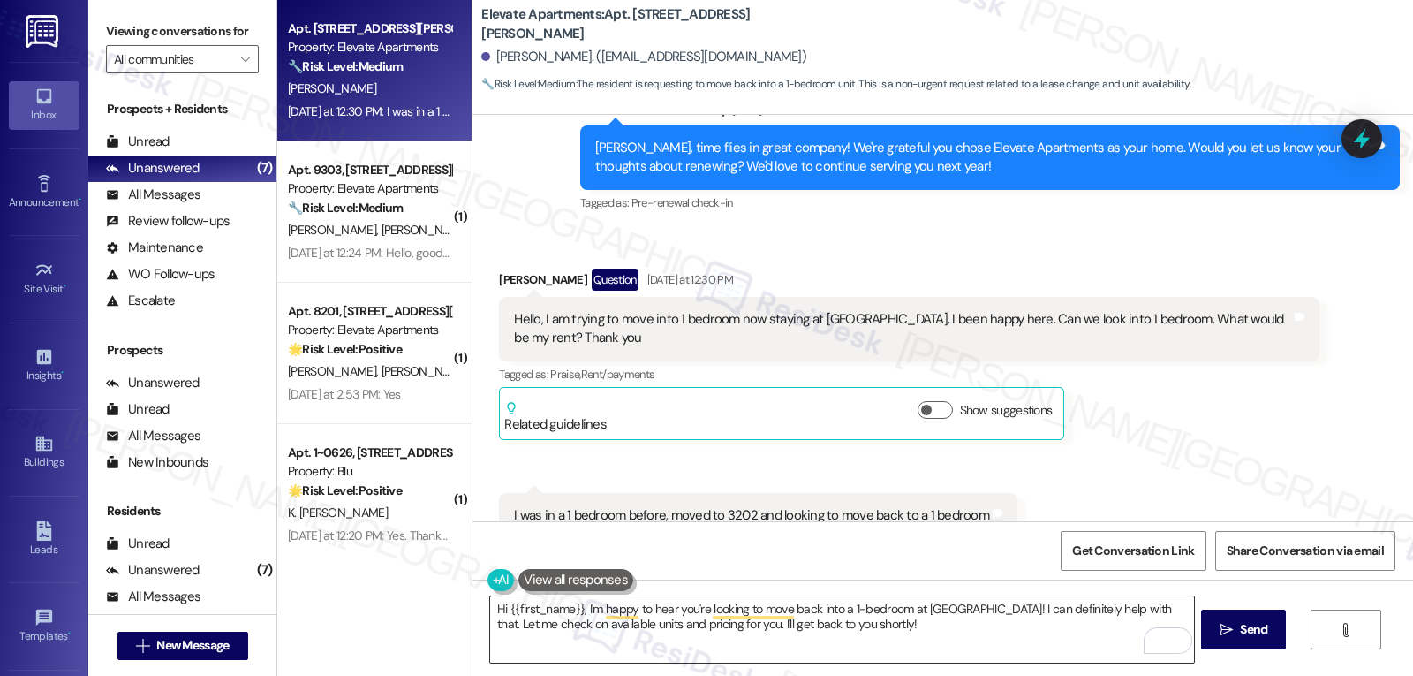
click at [757, 632] on textarea "Hi {{first_name}}, I'm happy to hear you're looking to move back into a 1-bedro…" at bounding box center [841, 629] width 703 height 66
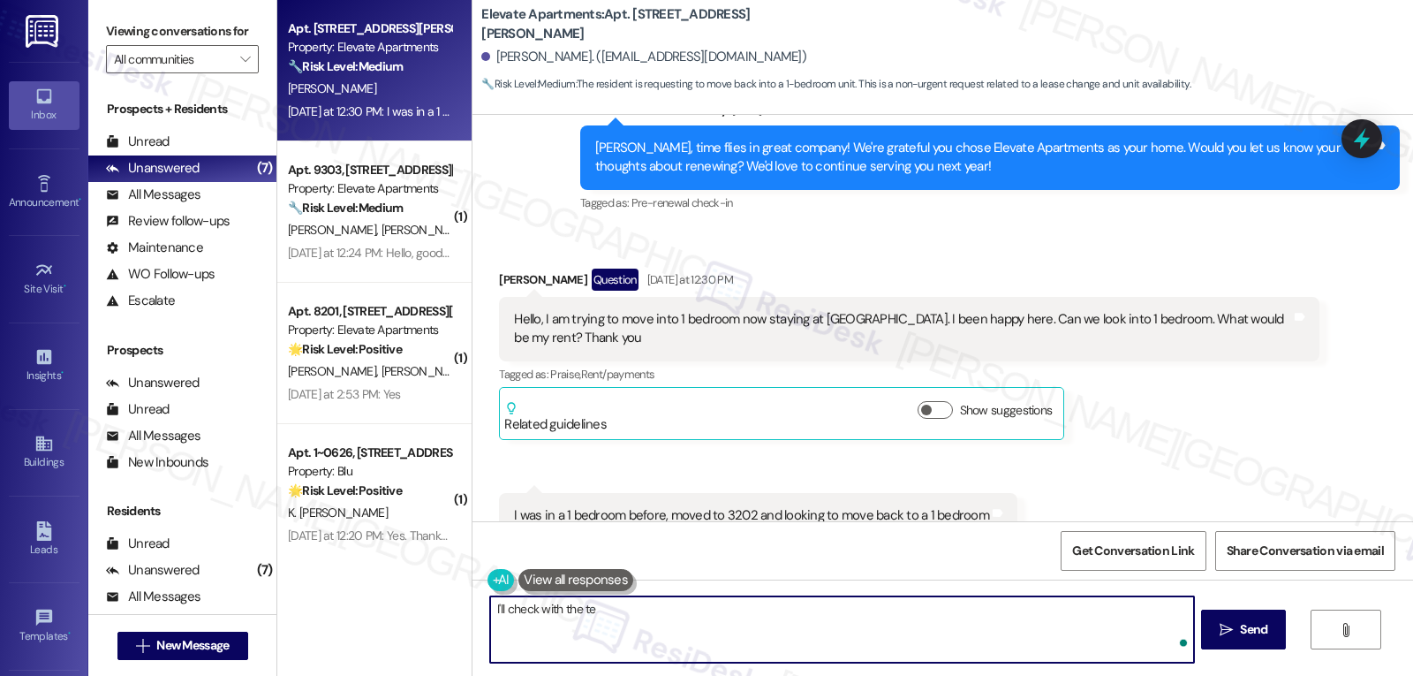
paste textarea "Hi [PERSON_NAME], thank you for reaching out, and I’m so glad to hear you’ve be…"
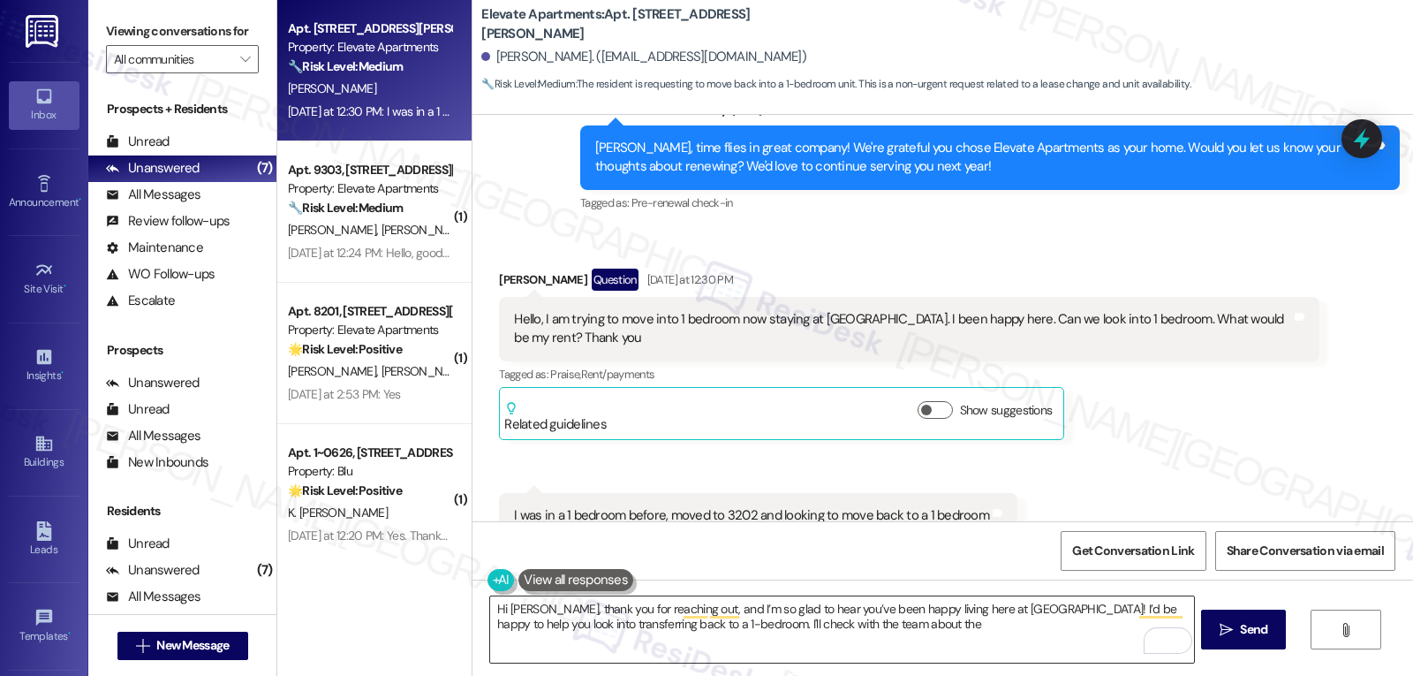
click at [874, 633] on textarea "Hi [PERSON_NAME], thank you for reaching out, and I’m so glad to hear you’ve be…" at bounding box center [841, 629] width 703 height 66
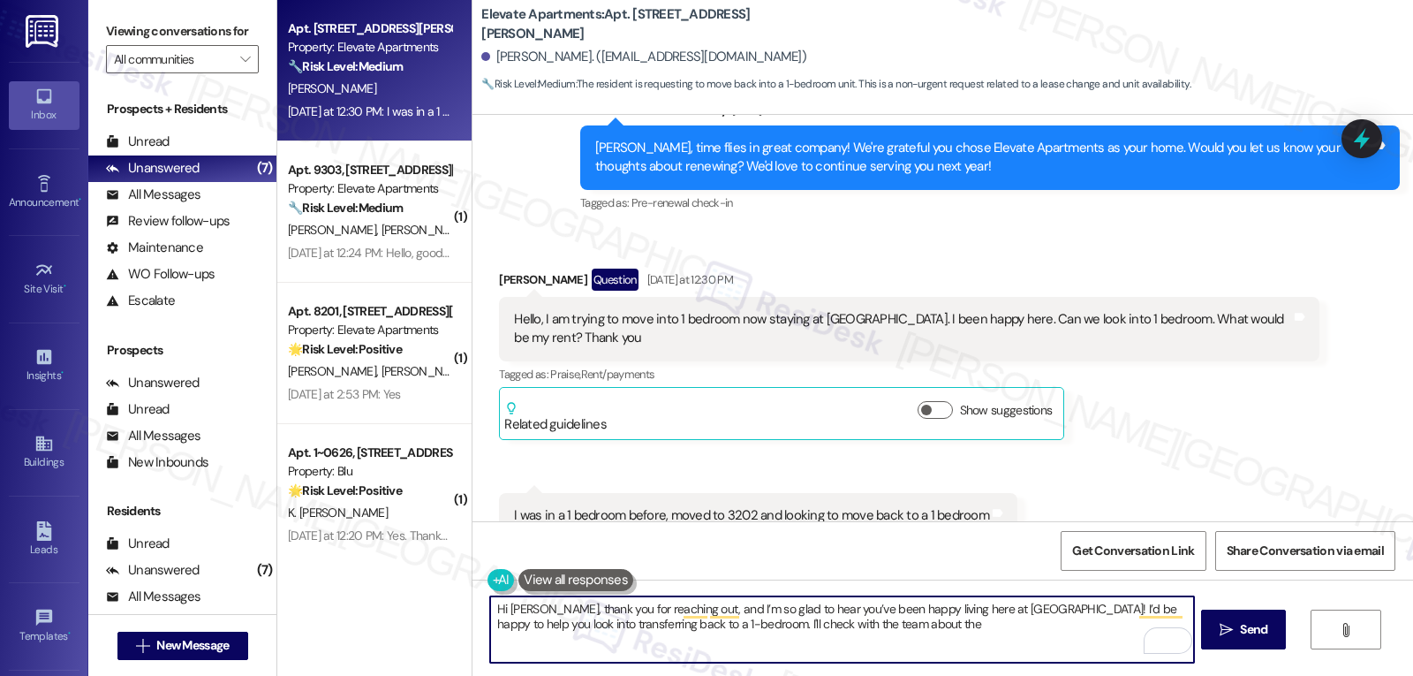
paste textarea "availability and pricing, then follow up with the details so you know what your…"
type textarea "Hi [PERSON_NAME], thank you for reaching out, and I’m so glad to hear you’ve be…"
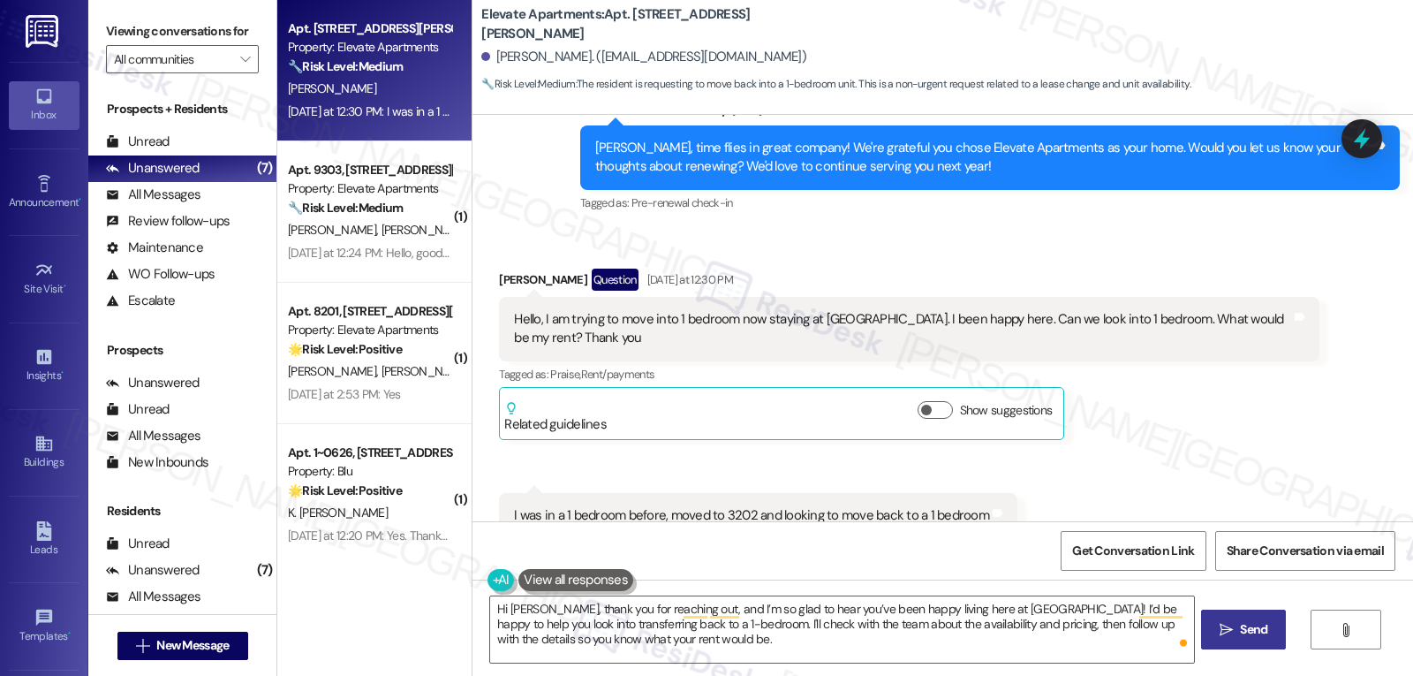
click at [1254, 627] on span "Send" at bounding box center [1253, 629] width 27 height 19
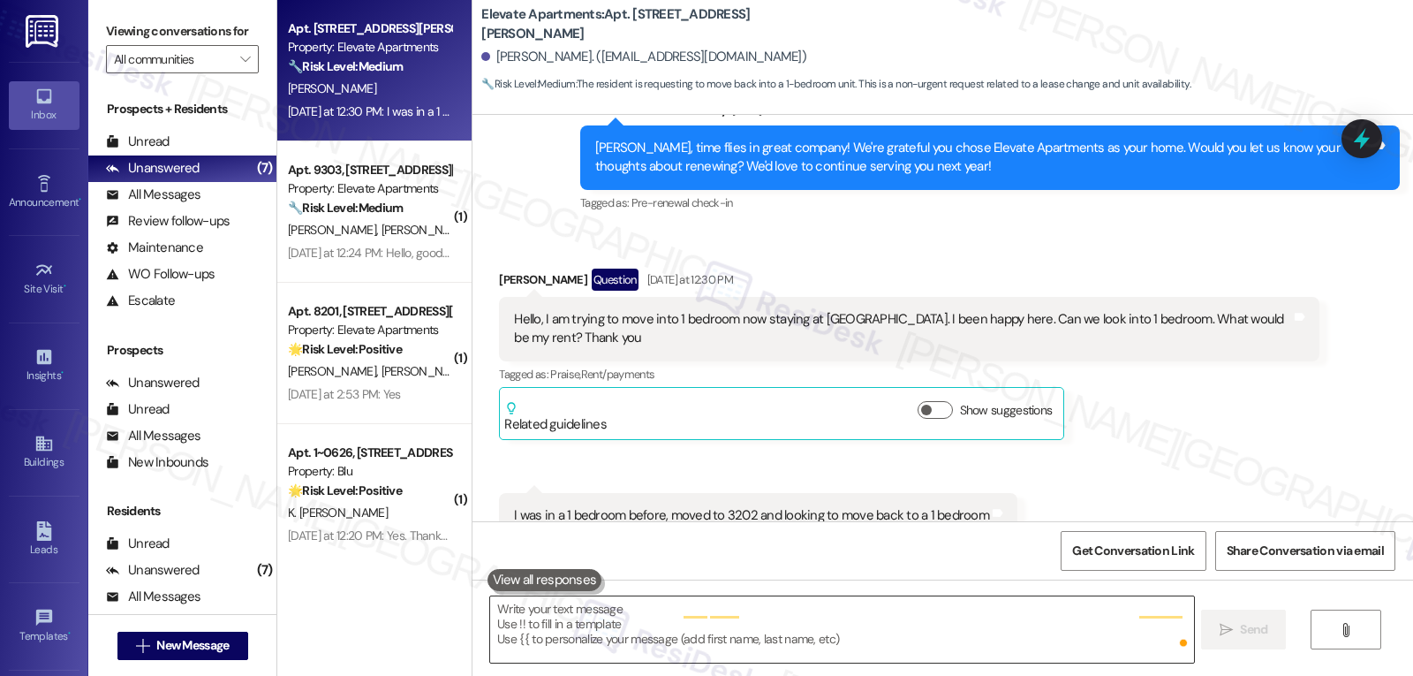
scroll to position [3595, 0]
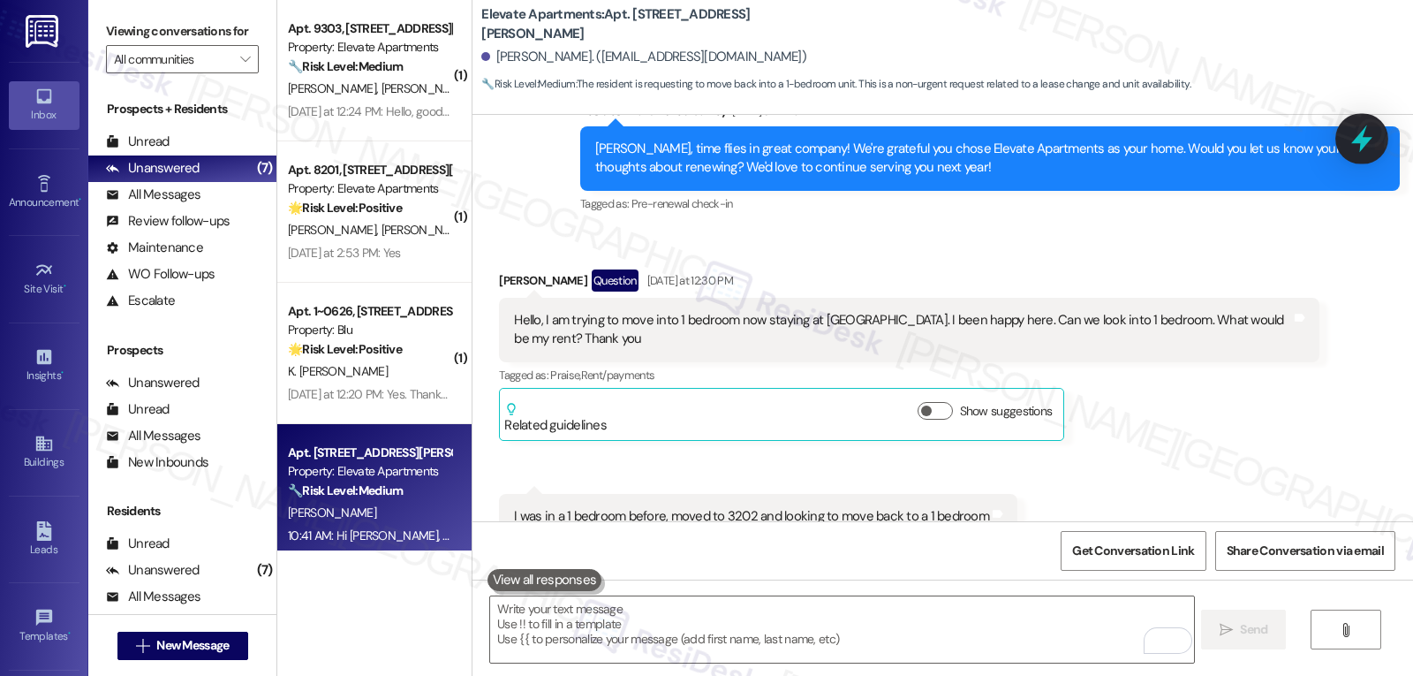
click at [1377, 135] on div at bounding box center [1362, 138] width 53 height 50
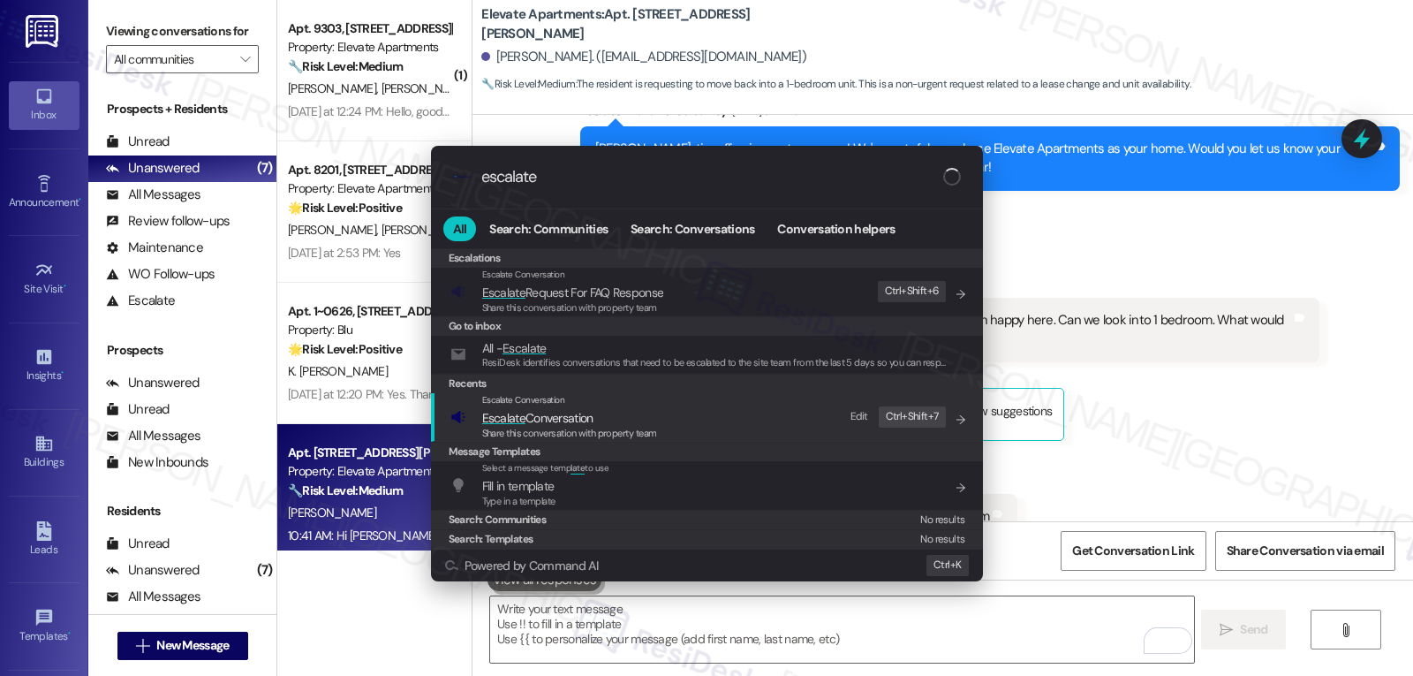
type input "escalate"
click at [531, 421] on span "Escalate Conversation" at bounding box center [537, 418] width 111 height 16
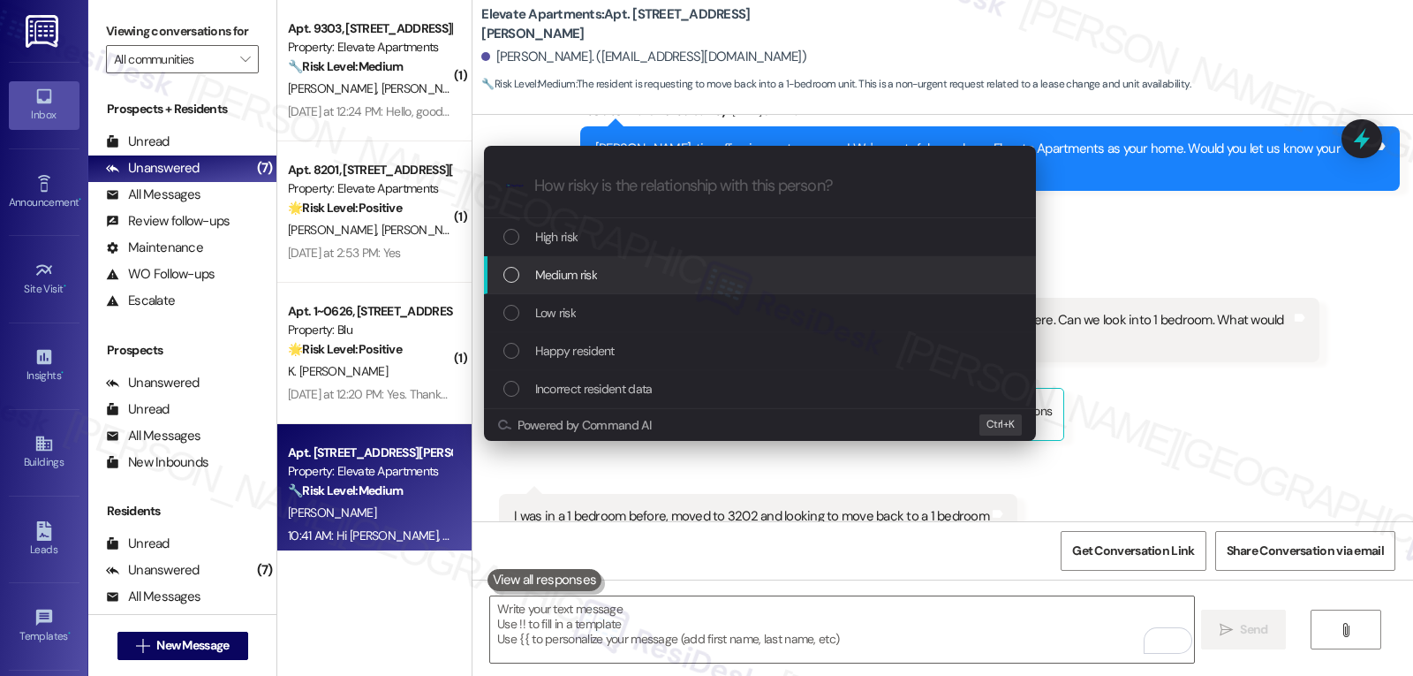
click at [629, 272] on div "Medium risk" at bounding box center [761, 274] width 517 height 19
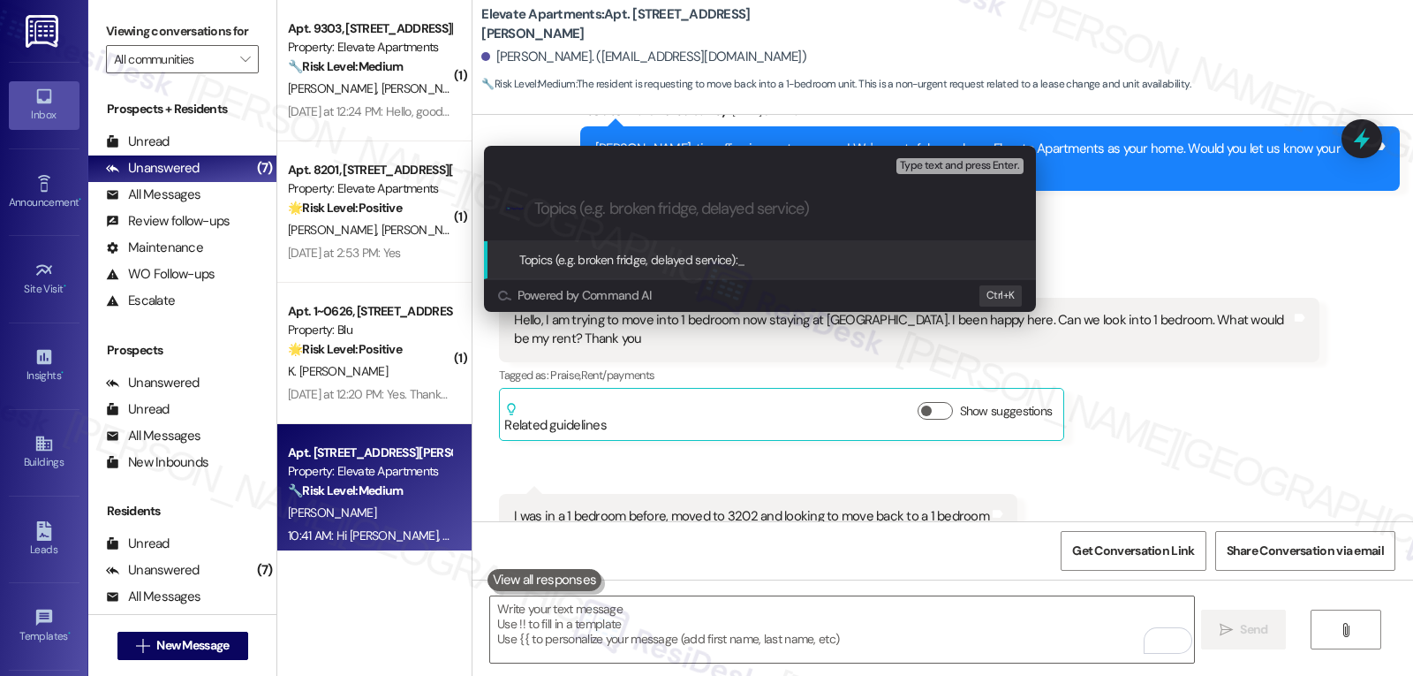
click at [1355, 309] on div "Escalate Conversation Medium risk Topics (e.g. broken fridge, delayed service) …" at bounding box center [706, 338] width 1413 height 676
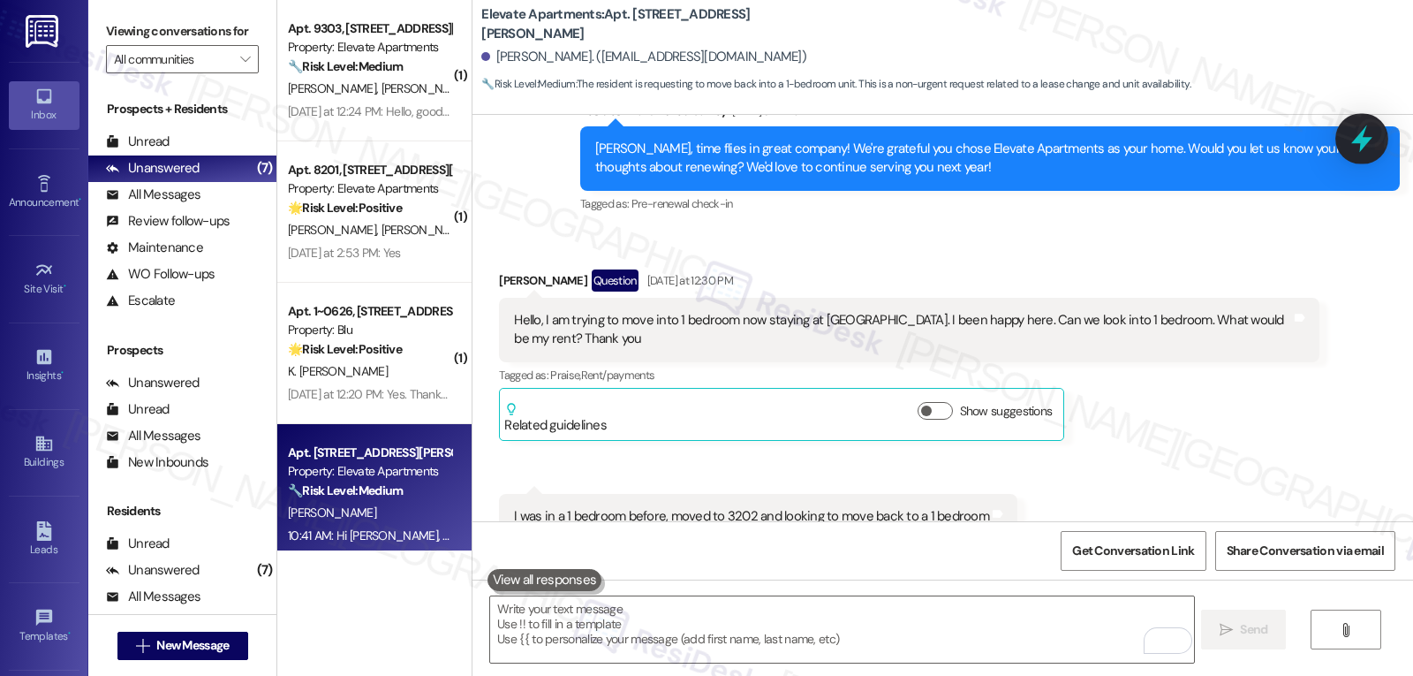
click at [1366, 143] on icon at bounding box center [1361, 138] width 21 height 27
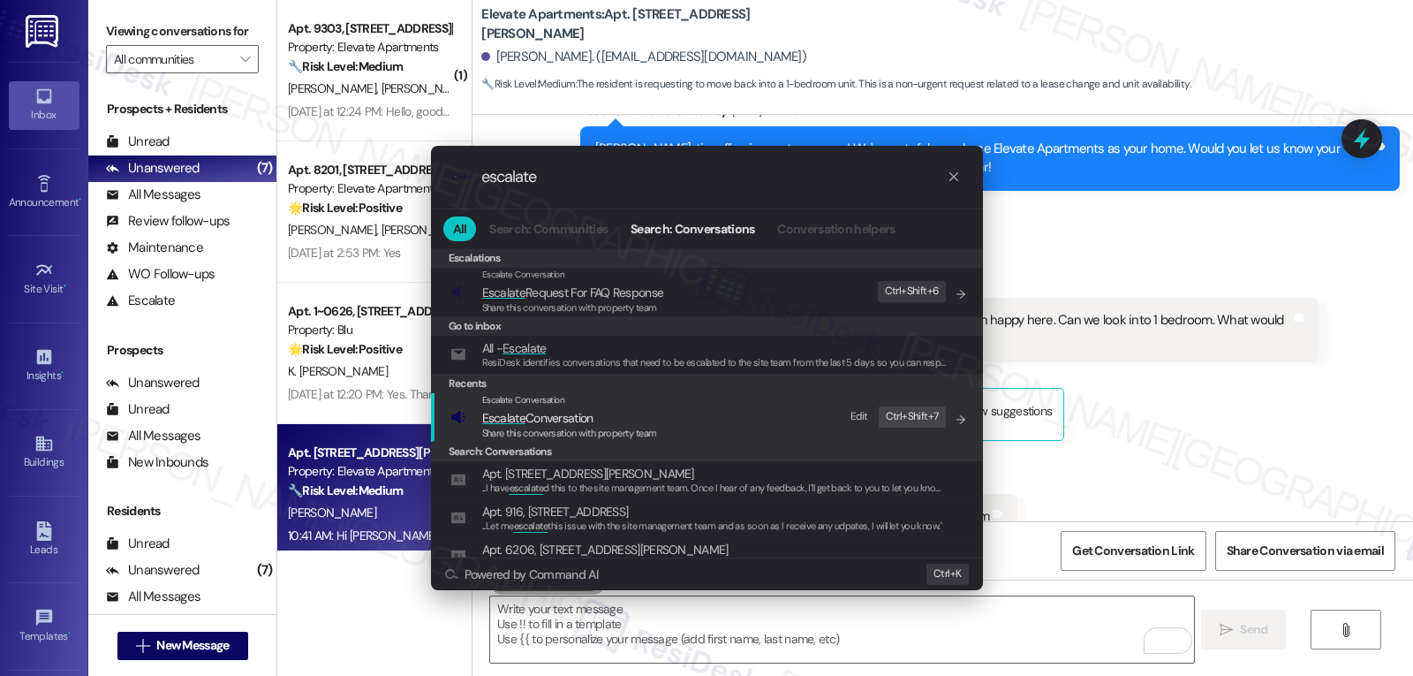
type input "escalate"
click at [571, 426] on div "Share this conversation with property team" at bounding box center [569, 434] width 175 height 16
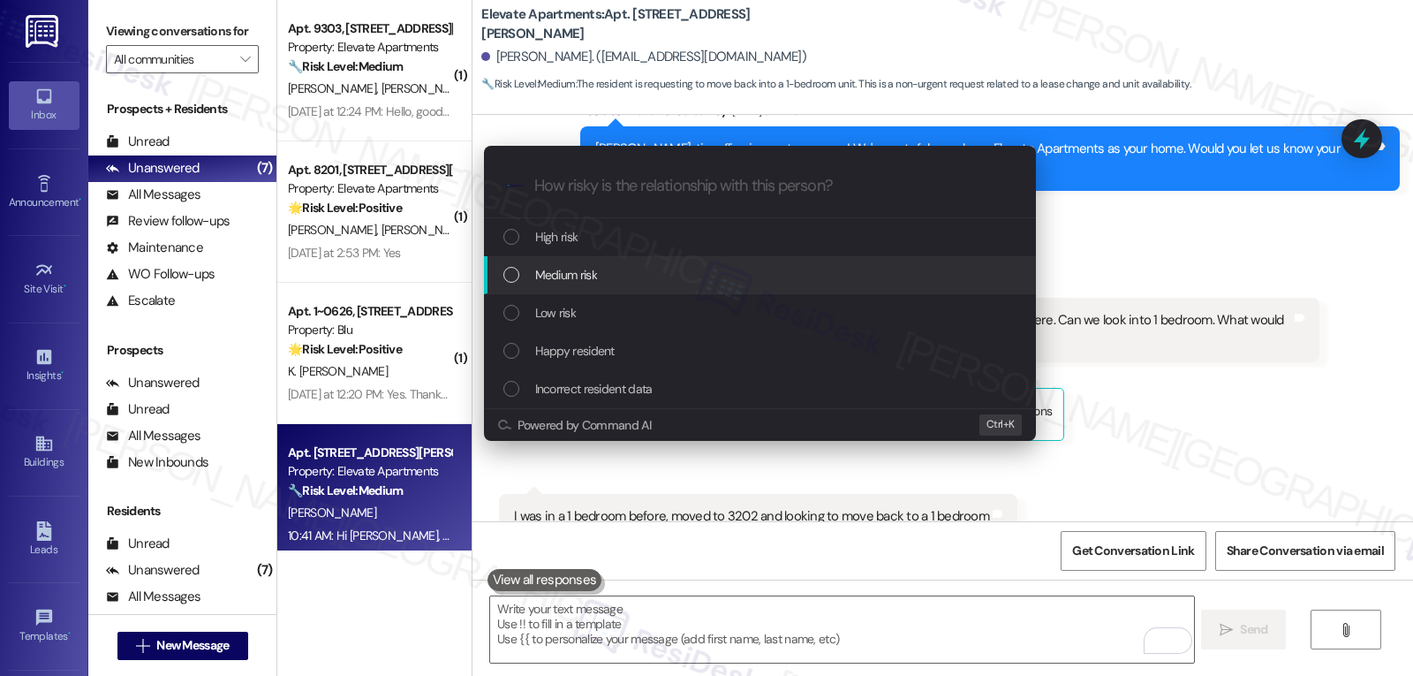
click at [590, 267] on span "Medium risk" at bounding box center [566, 274] width 62 height 19
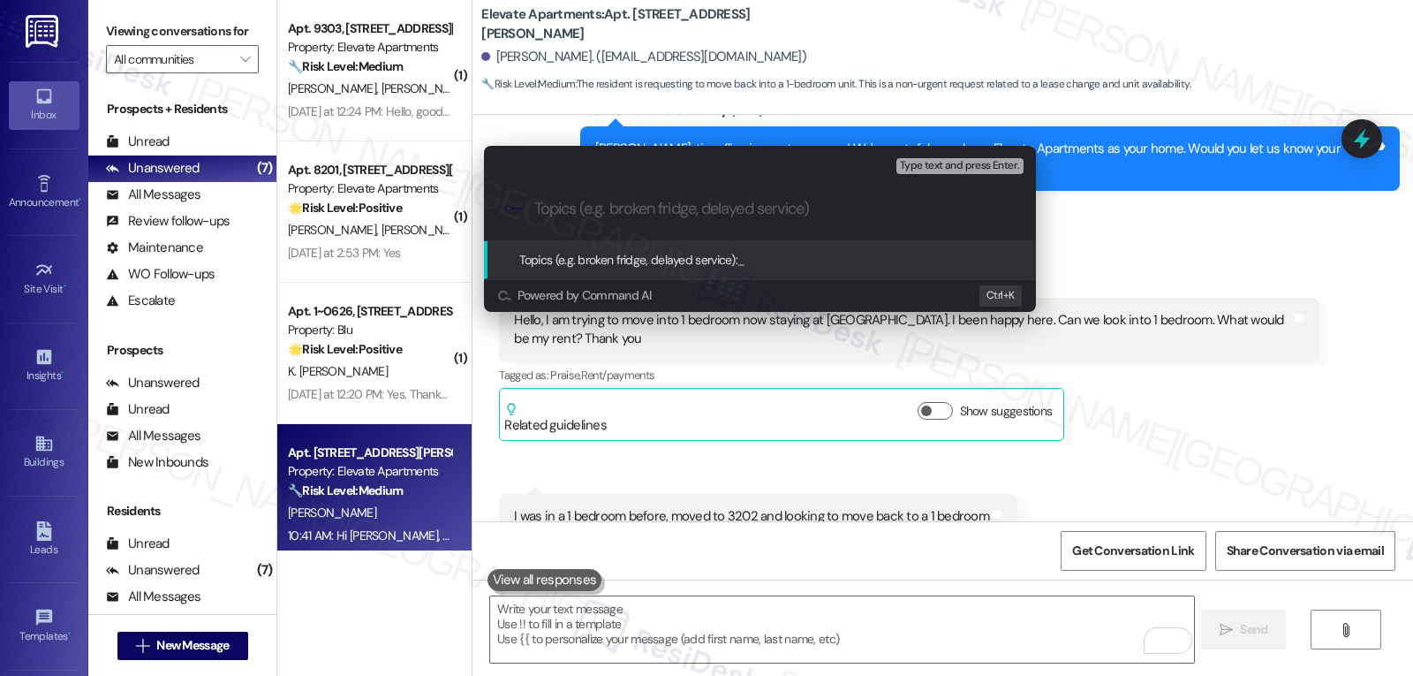
click at [1175, 314] on div "Escalate Conversation Medium risk Topics (e.g. broken fridge, delayed service) …" at bounding box center [706, 338] width 1413 height 676
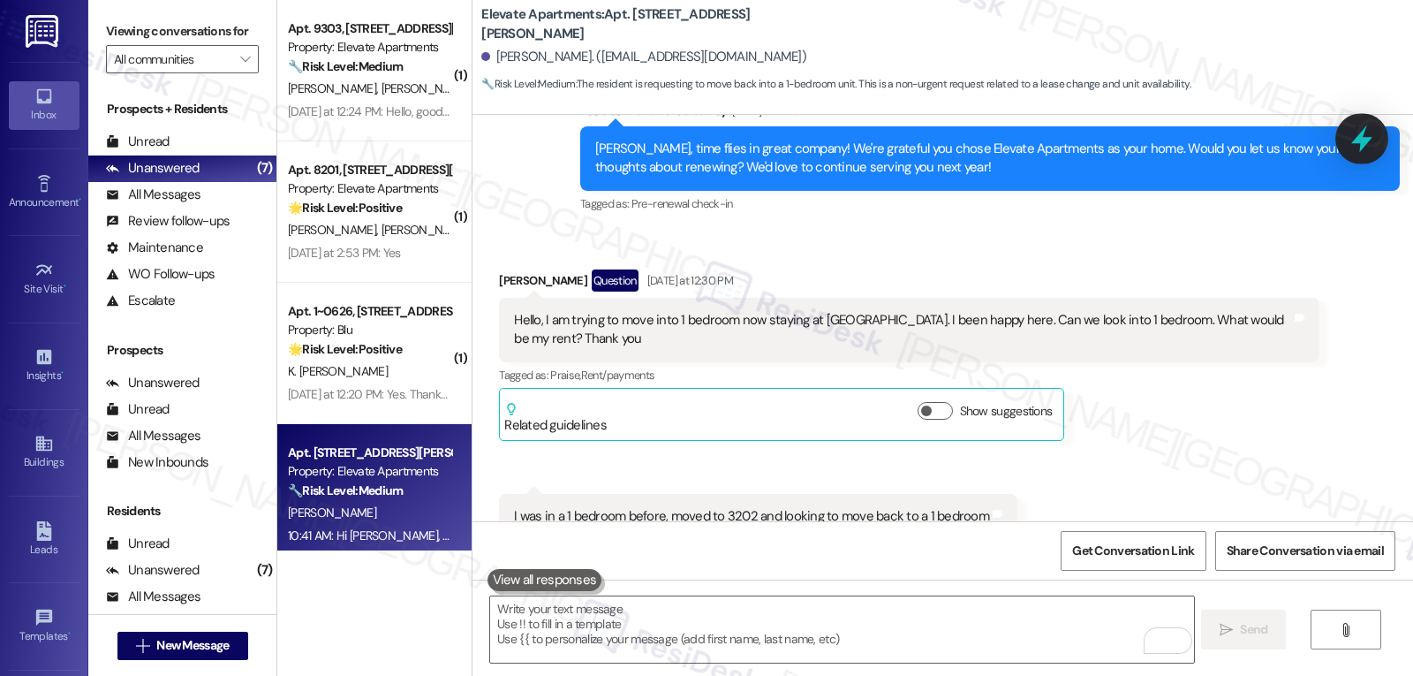
click at [1359, 145] on icon at bounding box center [1362, 139] width 30 height 30
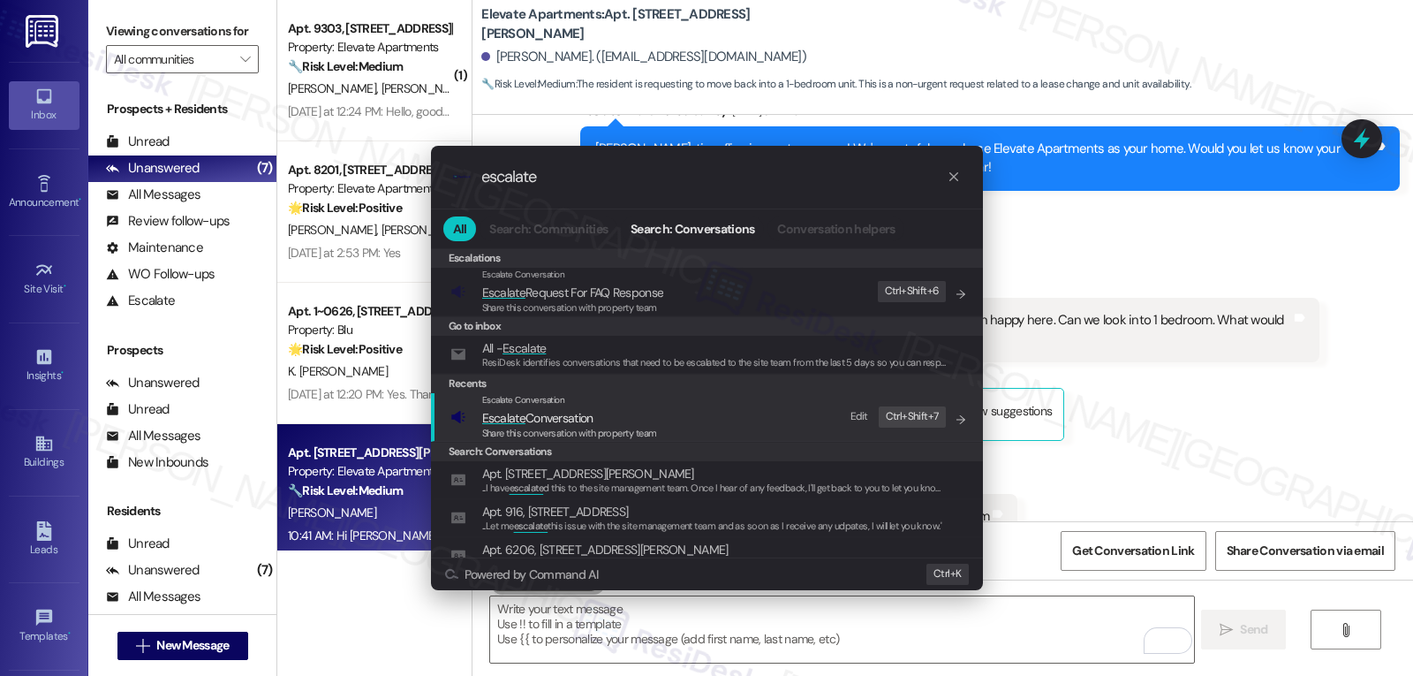
type input "escalate"
click at [563, 421] on span "Escalate Conversation" at bounding box center [537, 418] width 111 height 16
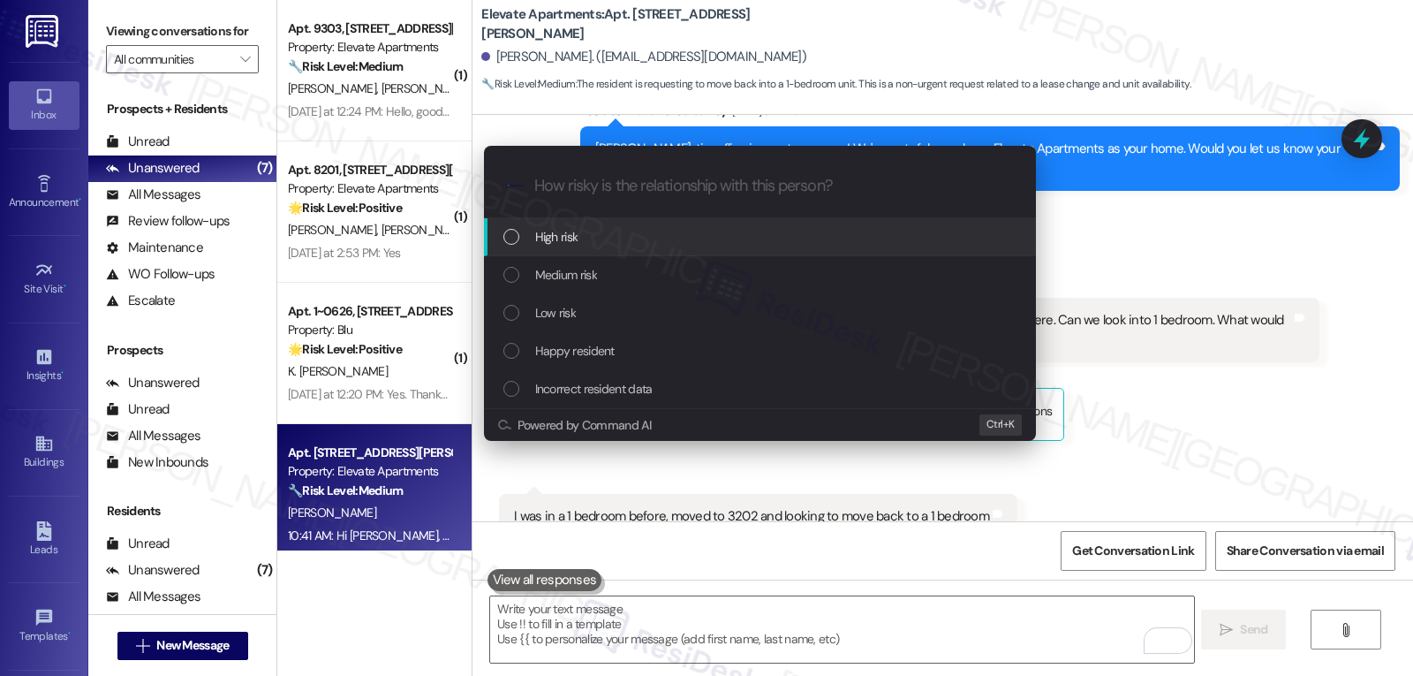
click at [627, 239] on div "High risk" at bounding box center [761, 236] width 517 height 19
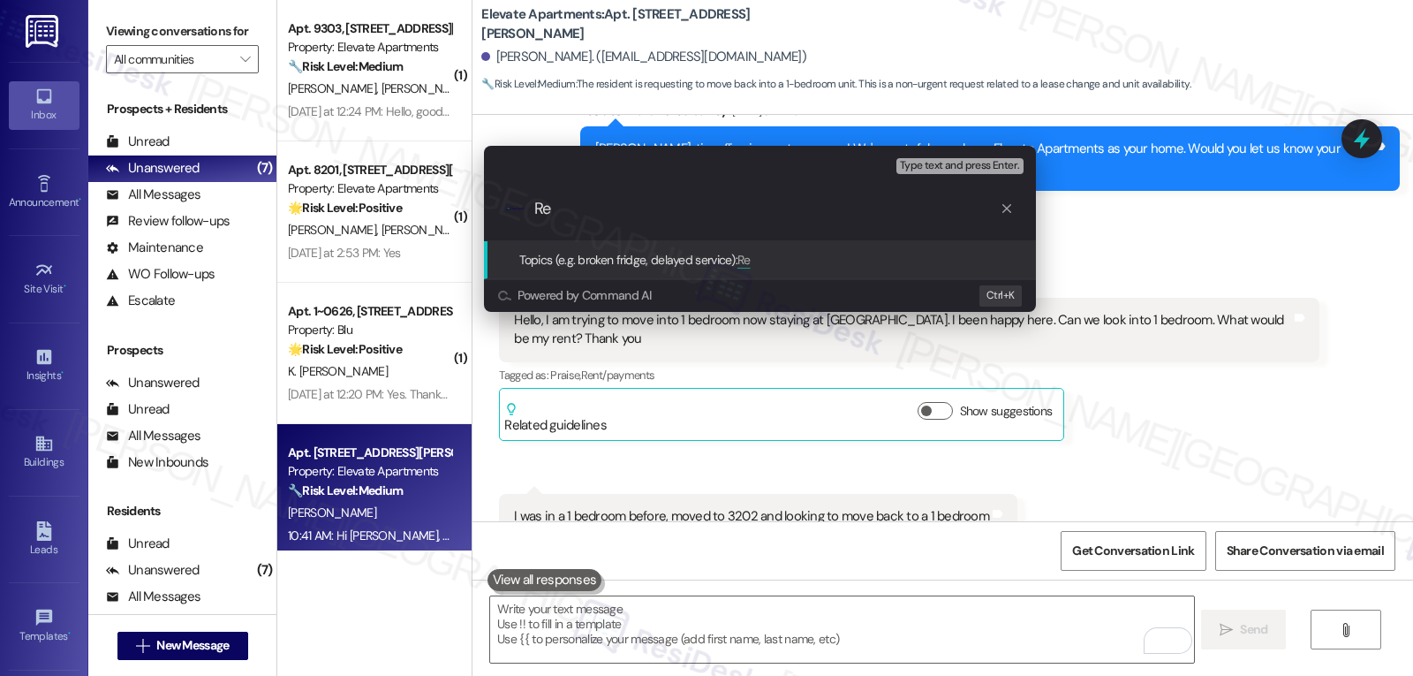
type input "R"
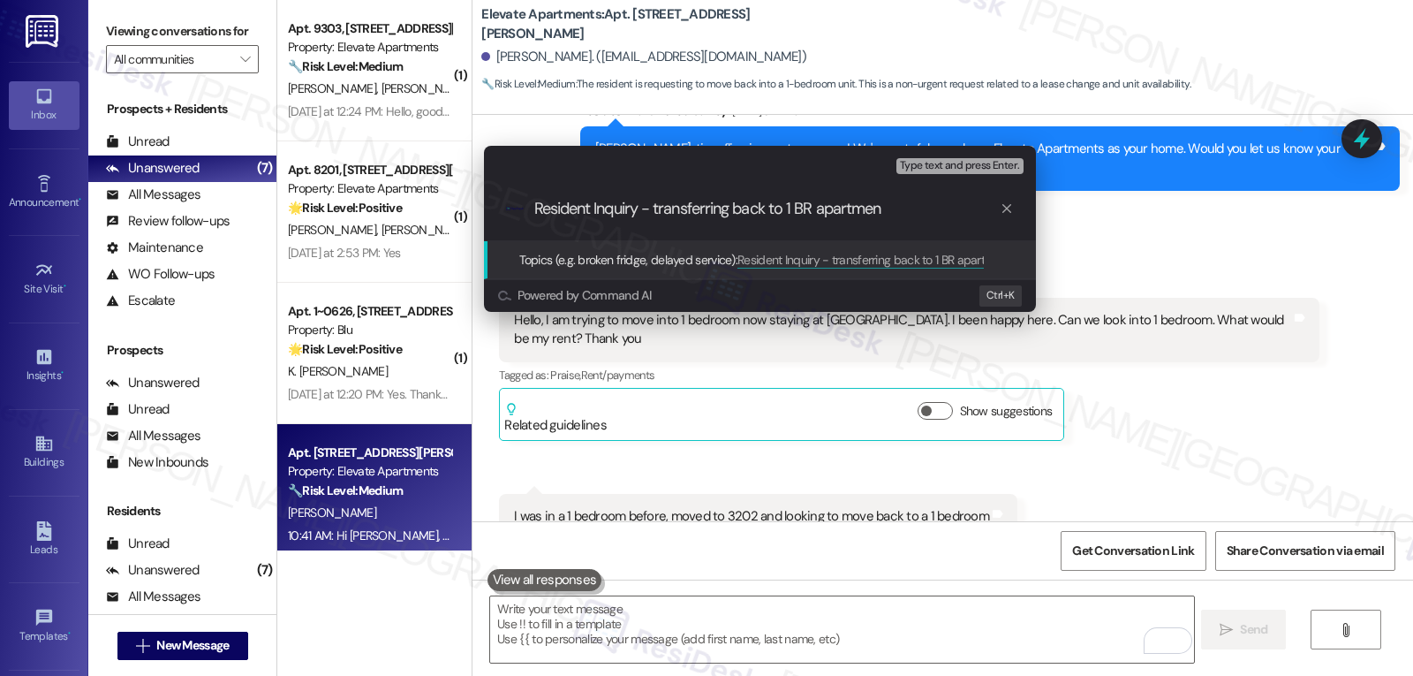
type input "Resident Inquiry - transferring back to 1 BR apartment"
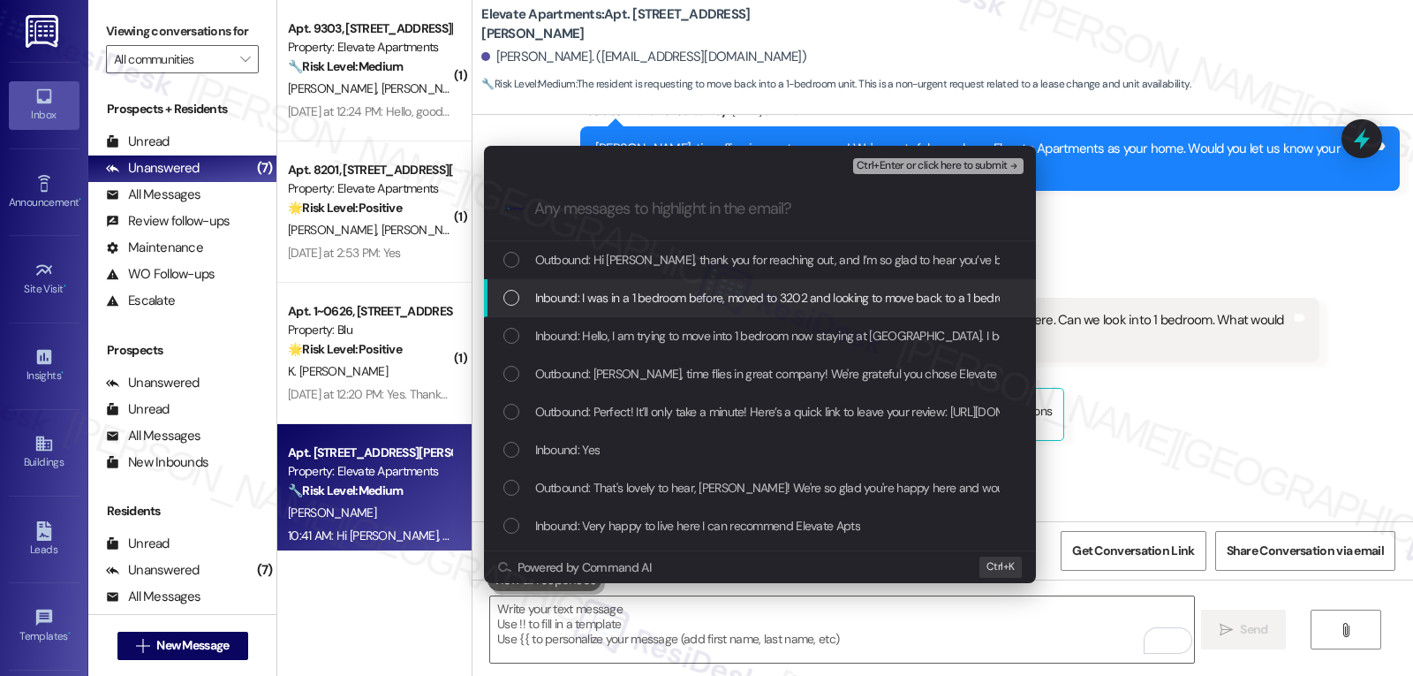
click at [695, 295] on span "Inbound: I was in a 1 bedroom before, moved to 3202 and looking to move back to…" at bounding box center [778, 297] width 486 height 19
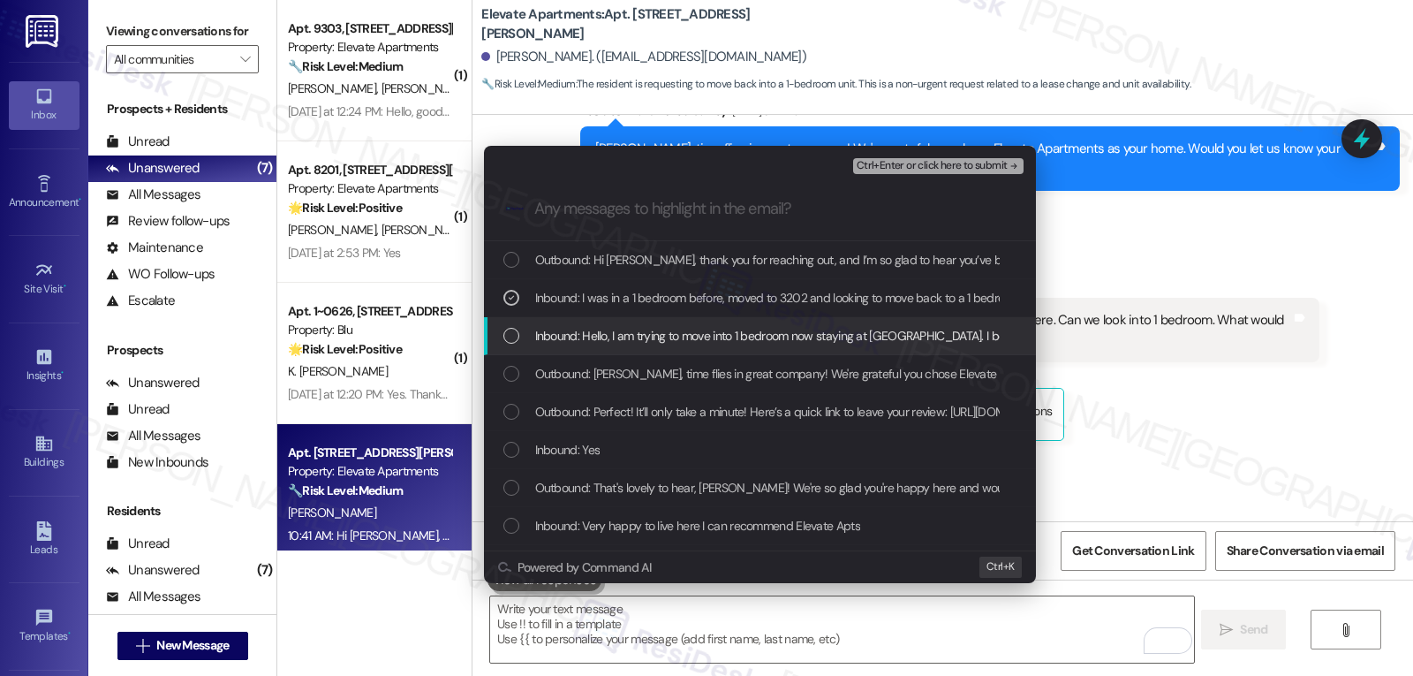
click at [671, 331] on span "Inbound: Hello, I am trying to move into 1 bedroom now staying at [GEOGRAPHIC_D…" at bounding box center [975, 335] width 880 height 19
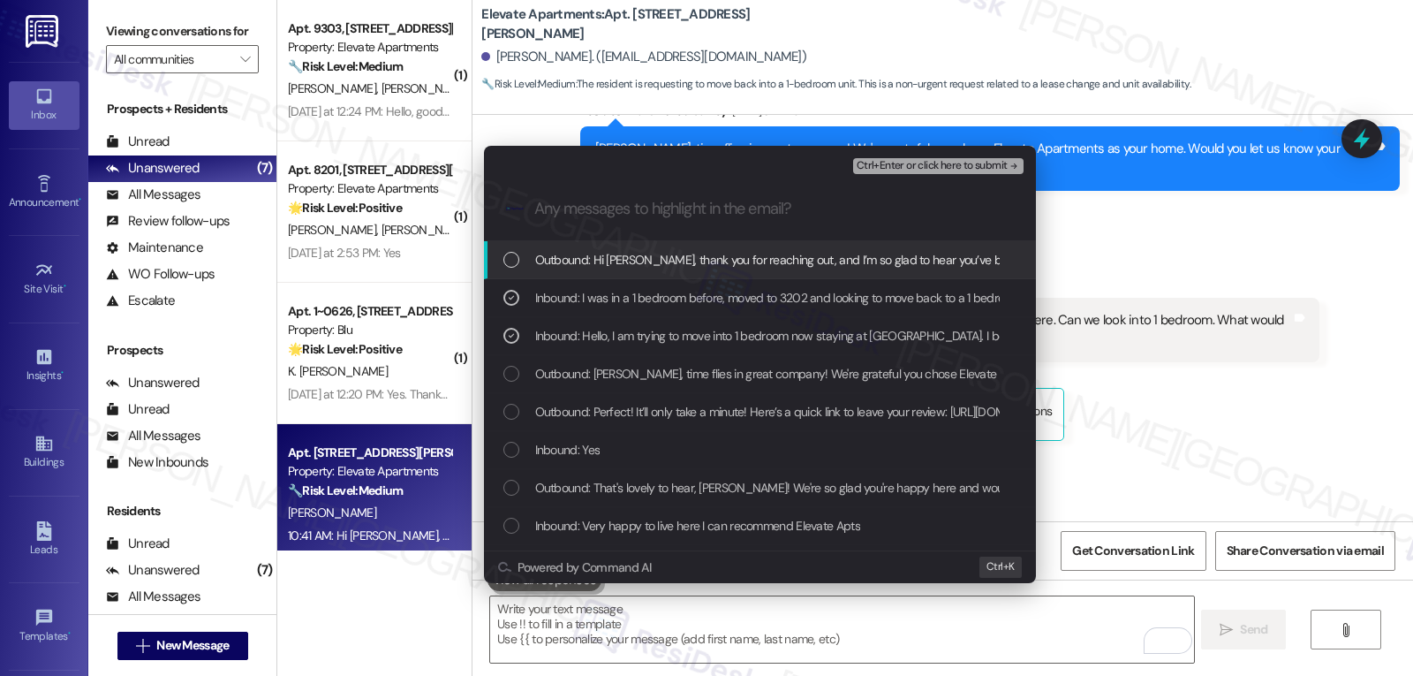
click at [947, 169] on span "Ctrl+Enter or click here to submit" at bounding box center [932, 166] width 151 height 12
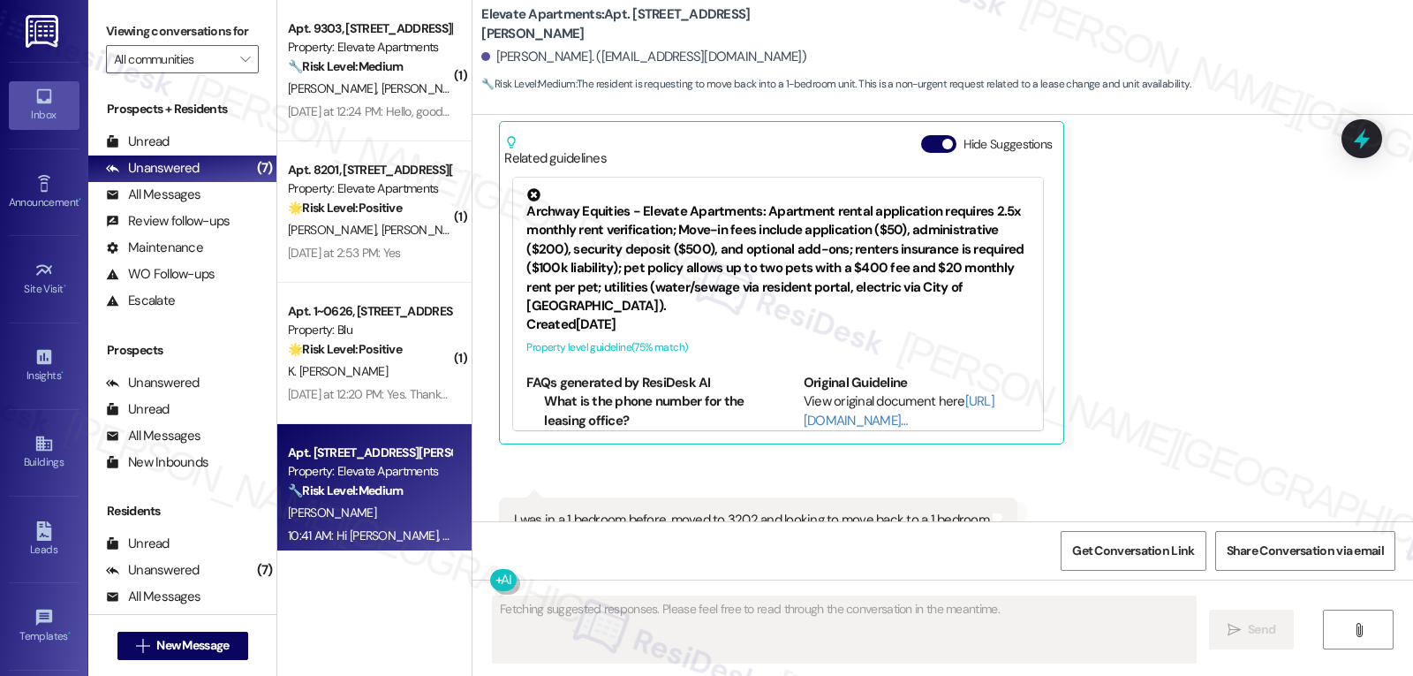
scroll to position [3865, 0]
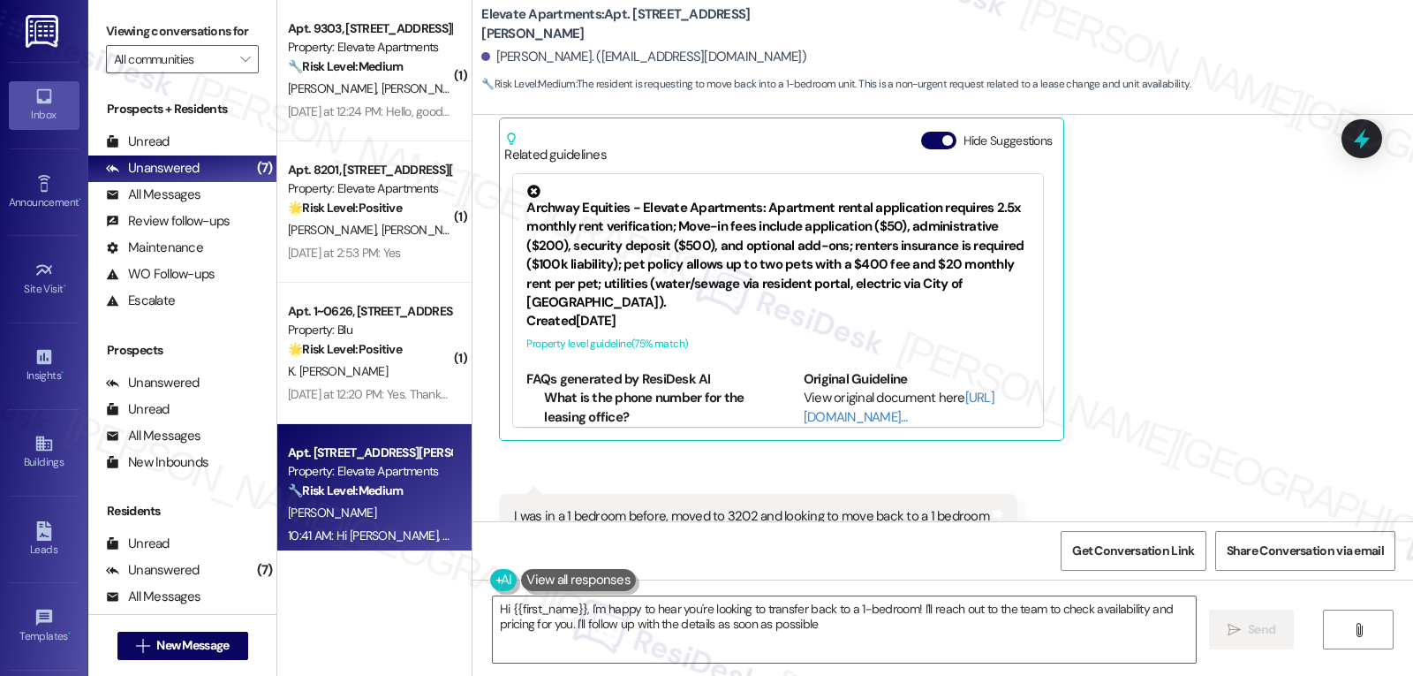
type textarea "Hi {{first_name}}, I'm happy to hear you're looking to transfer back to a 1-bed…"
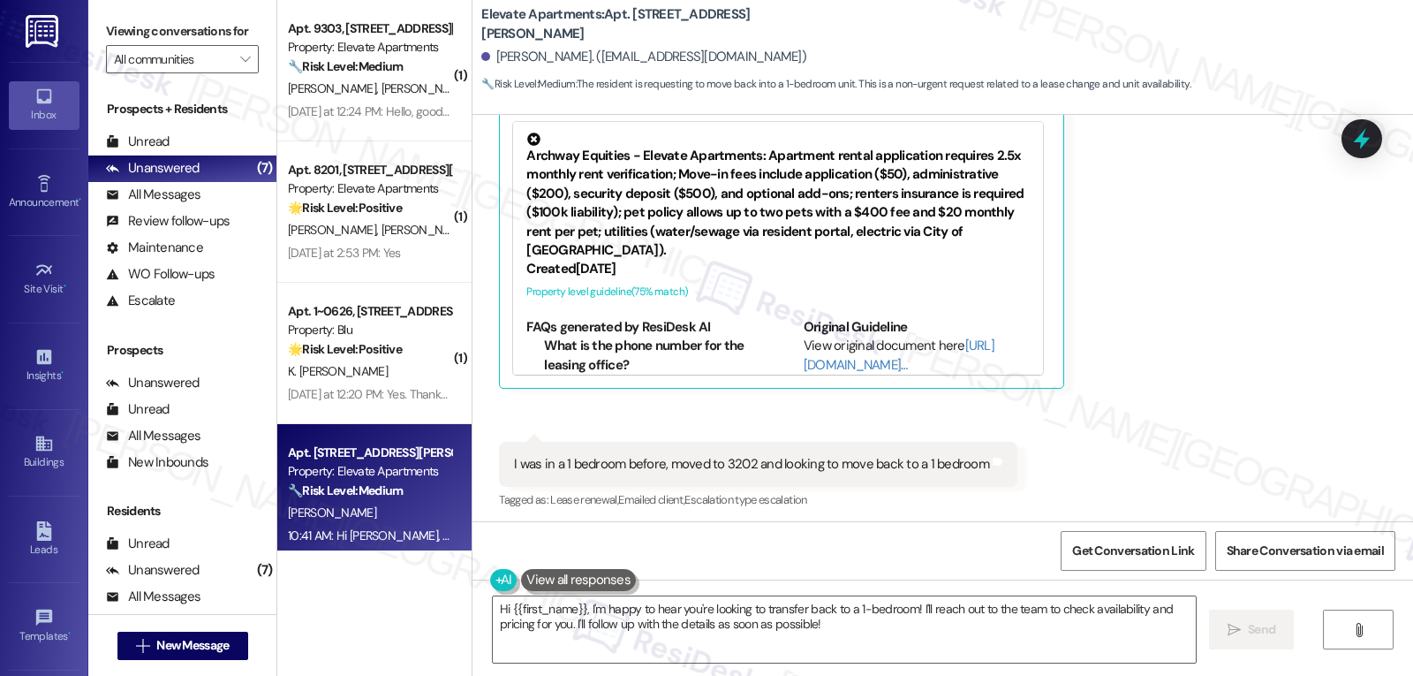
scroll to position [3877, 0]
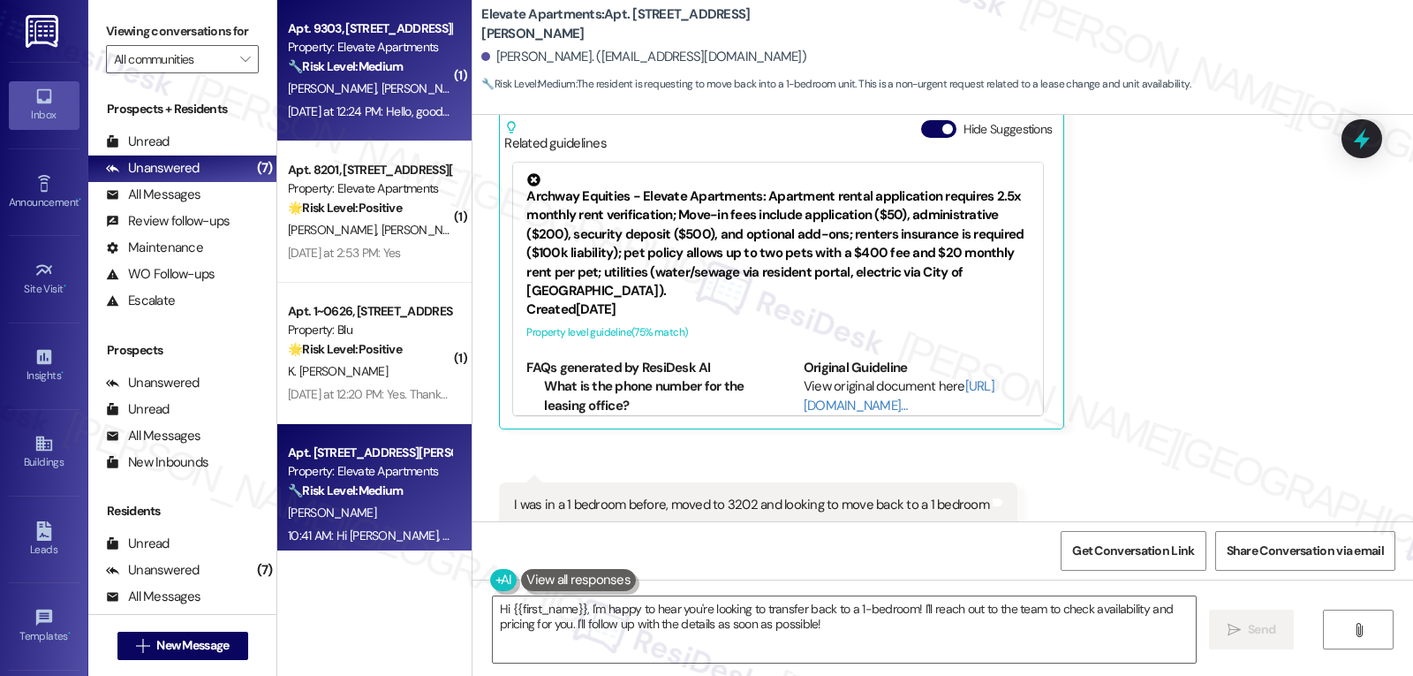
click at [394, 121] on div "[DATE] at 12:24 PM: Hello, good morning, can you explain it better? [DATE] at 1…" at bounding box center [369, 112] width 167 height 22
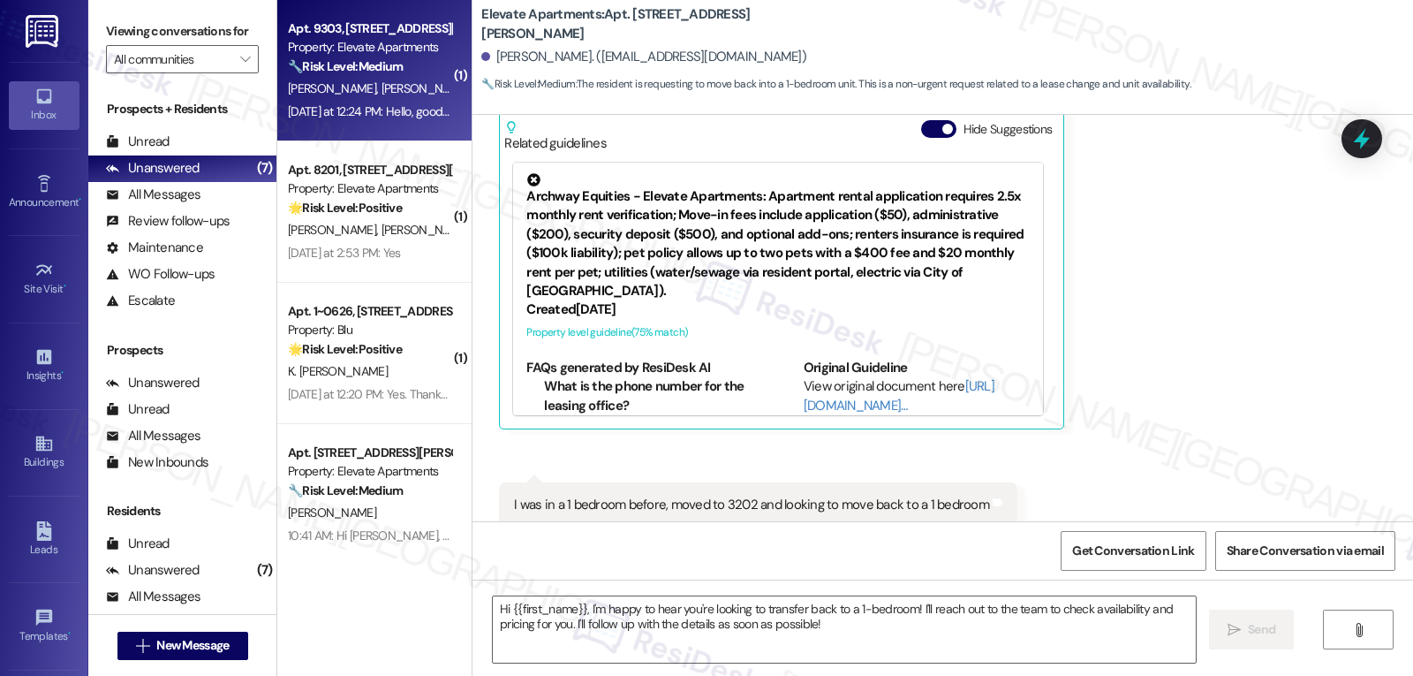
type textarea "Fetching suggested responses. Please feel free to read through the conversation…"
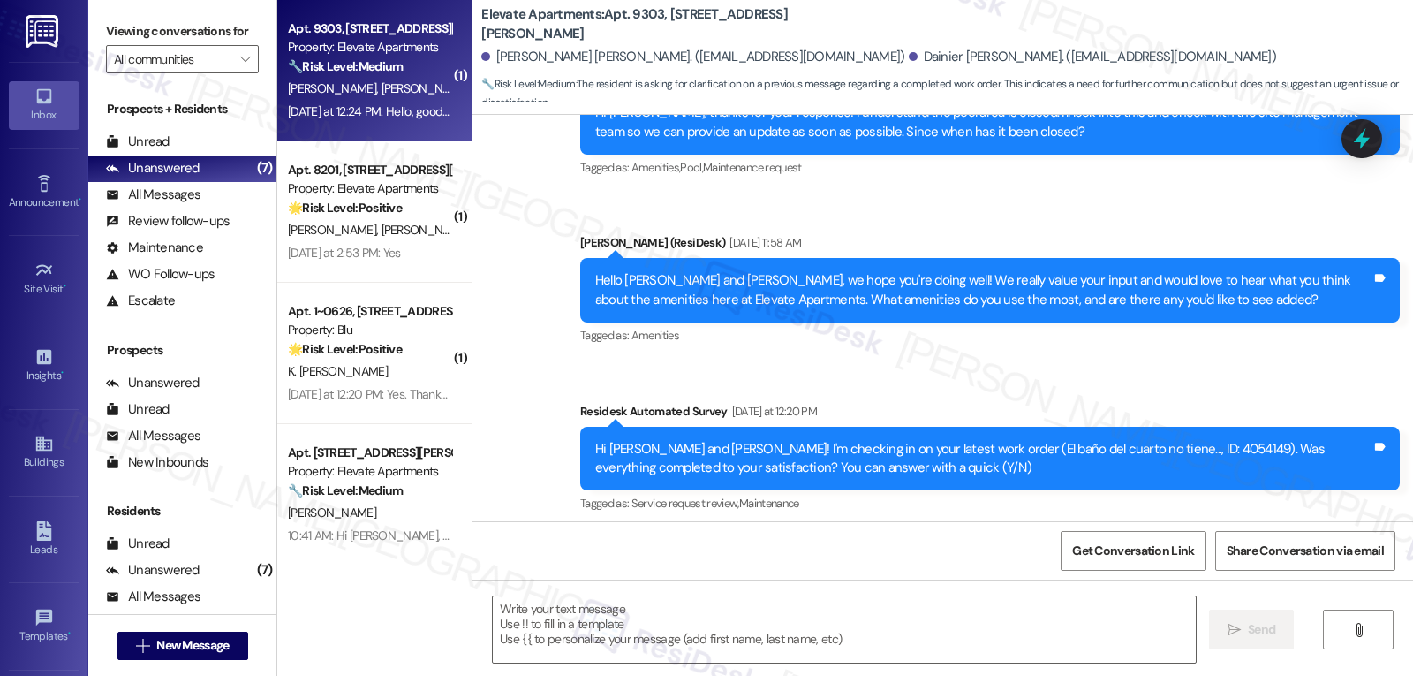
scroll to position [1655, 0]
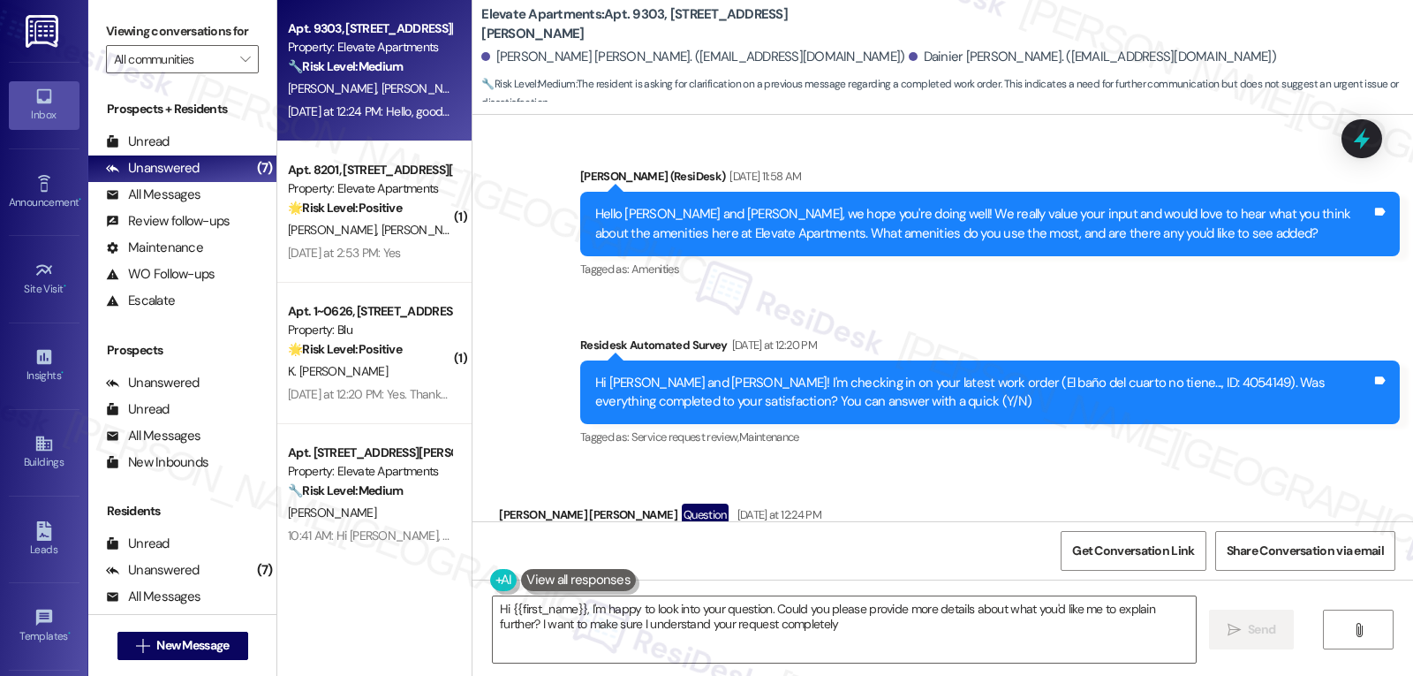
type textarea "Hi {{first_name}}, I'm happy to look into your question. Could you please provi…"
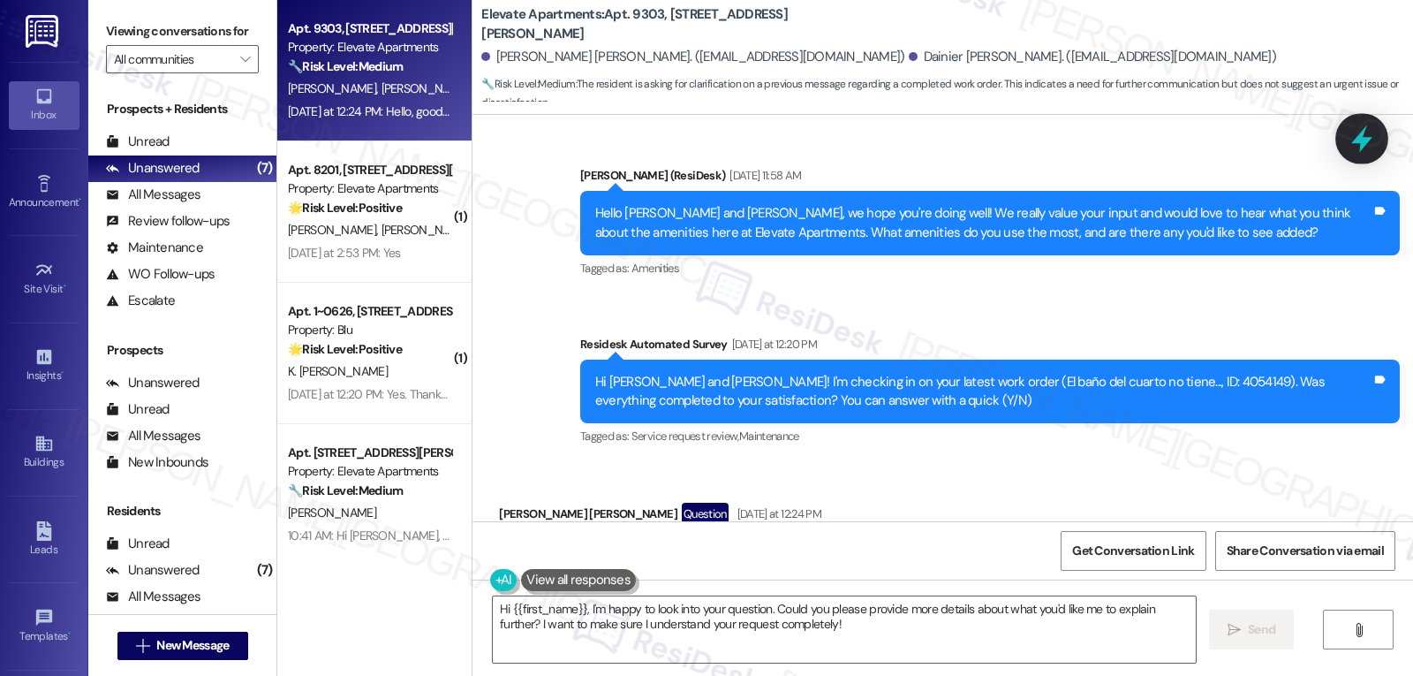
click at [1358, 144] on icon at bounding box center [1362, 139] width 30 height 30
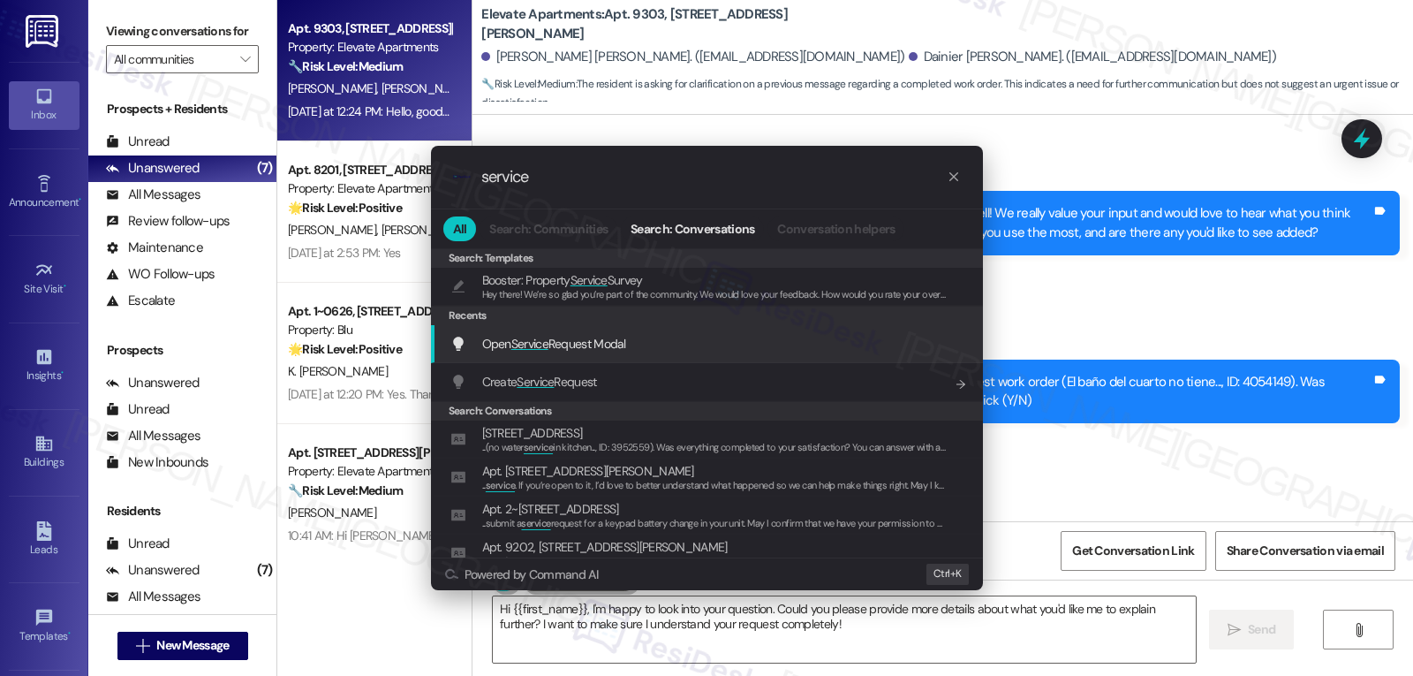
type input "service"
click at [564, 344] on span "Open Service Request Modal" at bounding box center [554, 344] width 144 height 16
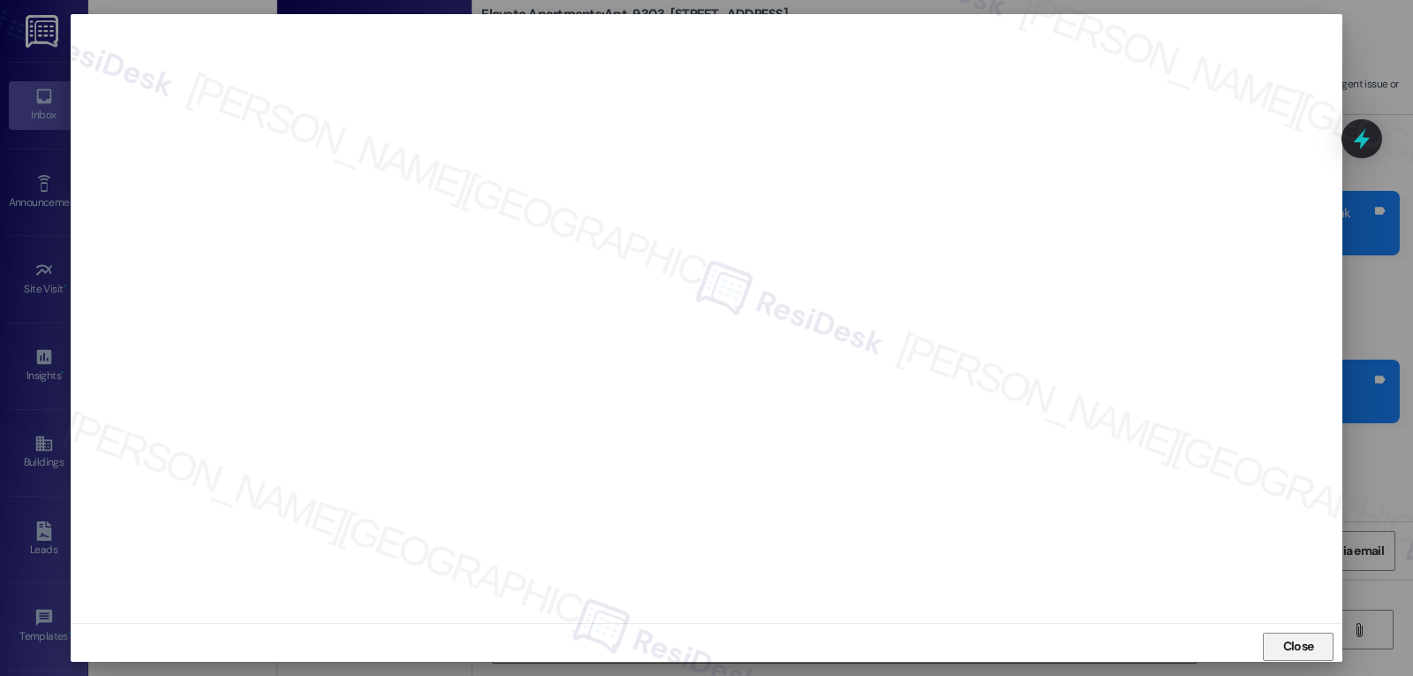
click at [1284, 640] on span "Close" at bounding box center [1298, 646] width 31 height 19
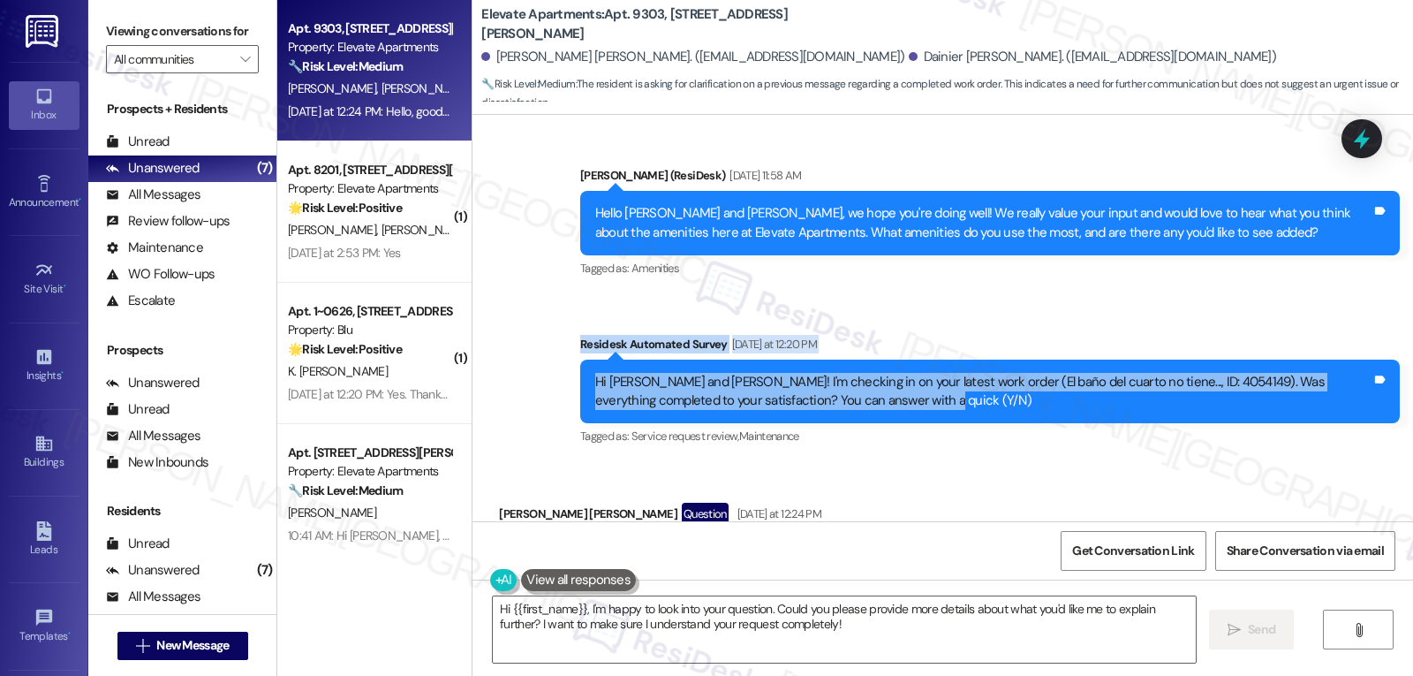
drag, startPoint x: 566, startPoint y: 256, endPoint x: 874, endPoint y: 321, distance: 315.0
click at [874, 322] on div "Survey, sent via SMS Residesk Automated Survey [DATE] at 12:20 PM Hi [PERSON_NA…" at bounding box center [990, 392] width 846 height 141
copy div "Residesk Automated Survey [DATE] at 12:20 PM Hi [PERSON_NAME] and [PERSON_NAME]…"
click at [906, 637] on textarea "Hi {{first_name}}, I'm happy to look into your question. Could you please provi…" at bounding box center [844, 629] width 703 height 66
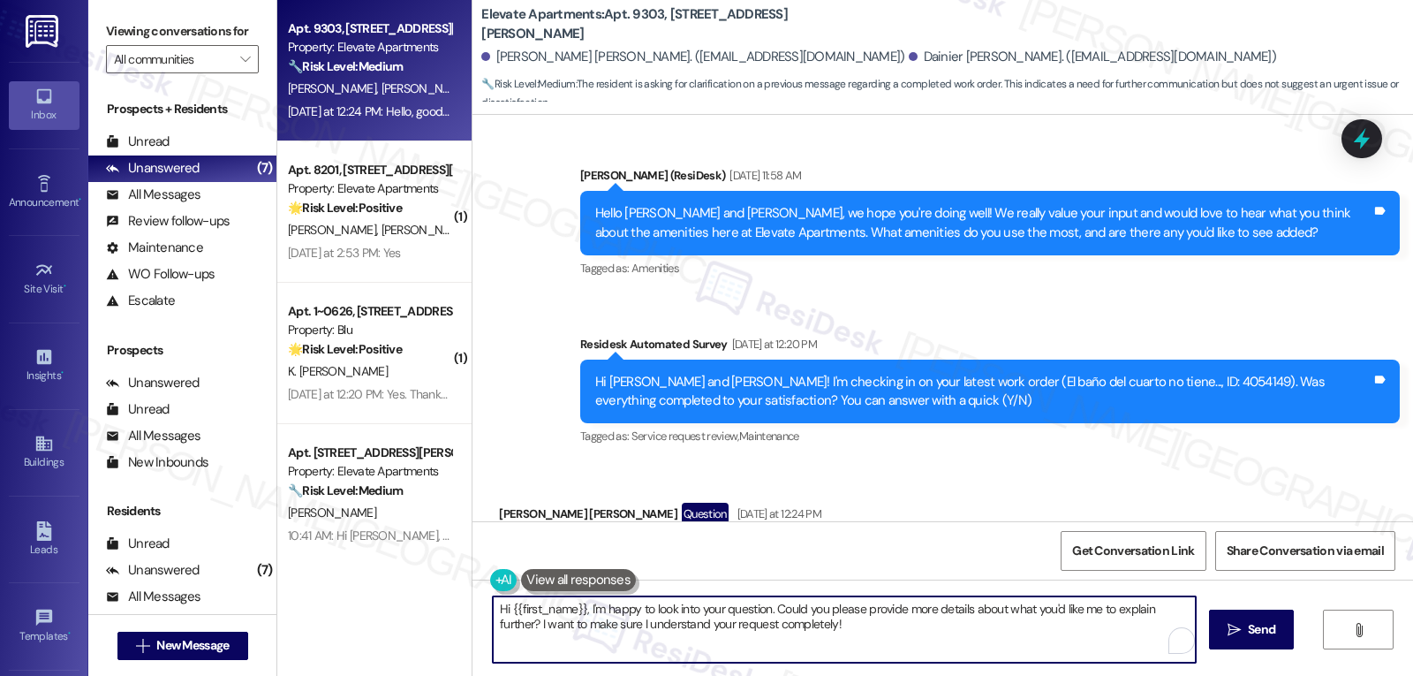
paste textarea "Residesk Automated Survey [DATE] at 12:20 PM Hi [PERSON_NAME] and [PERSON_NAME]…"
click at [877, 637] on textarea "Hi {{first_name}}, I'm happy to look into your question. Could you please provi…" at bounding box center [841, 629] width 703 height 66
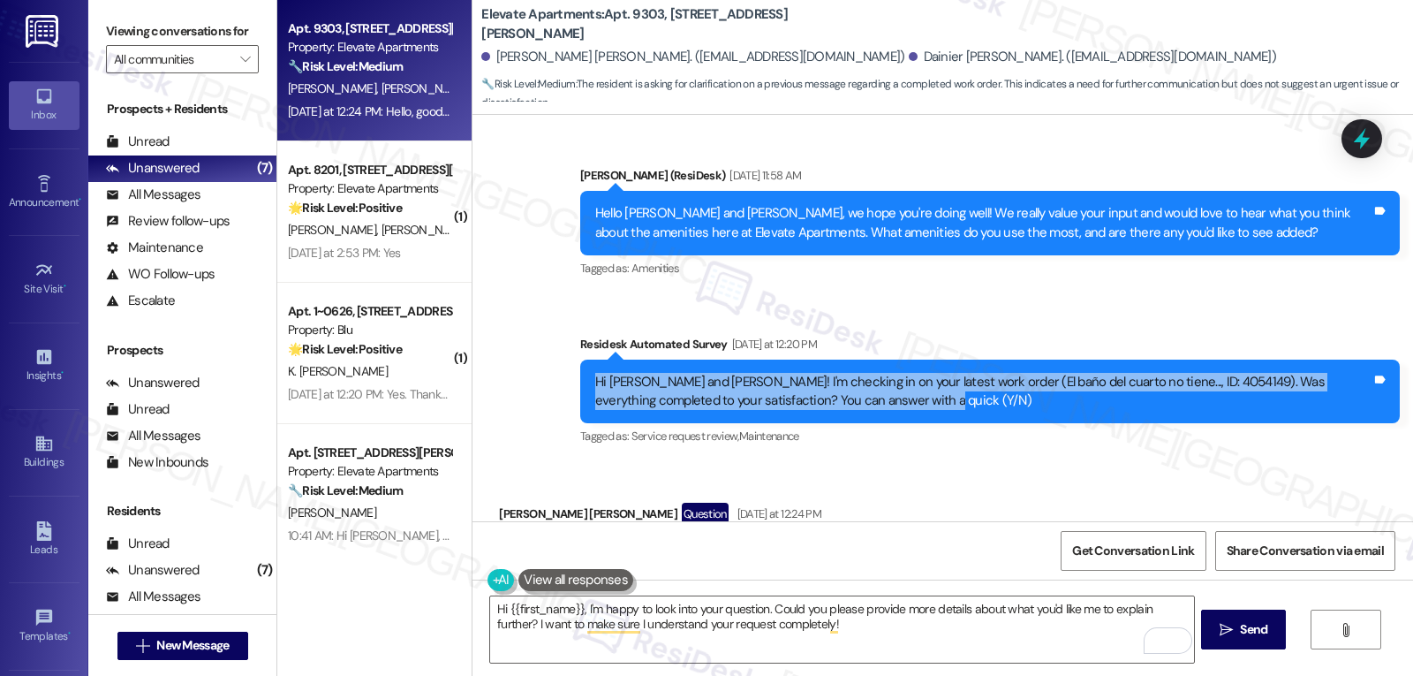
drag, startPoint x: 585, startPoint y: 288, endPoint x: 873, endPoint y: 302, distance: 288.3
click at [873, 373] on div "Hi [PERSON_NAME] and [PERSON_NAME]! I'm checking in on your latest work order (…" at bounding box center [983, 392] width 776 height 38
copy div "Hi [PERSON_NAME] and [PERSON_NAME]! I'm checking in on your latest work order (…"
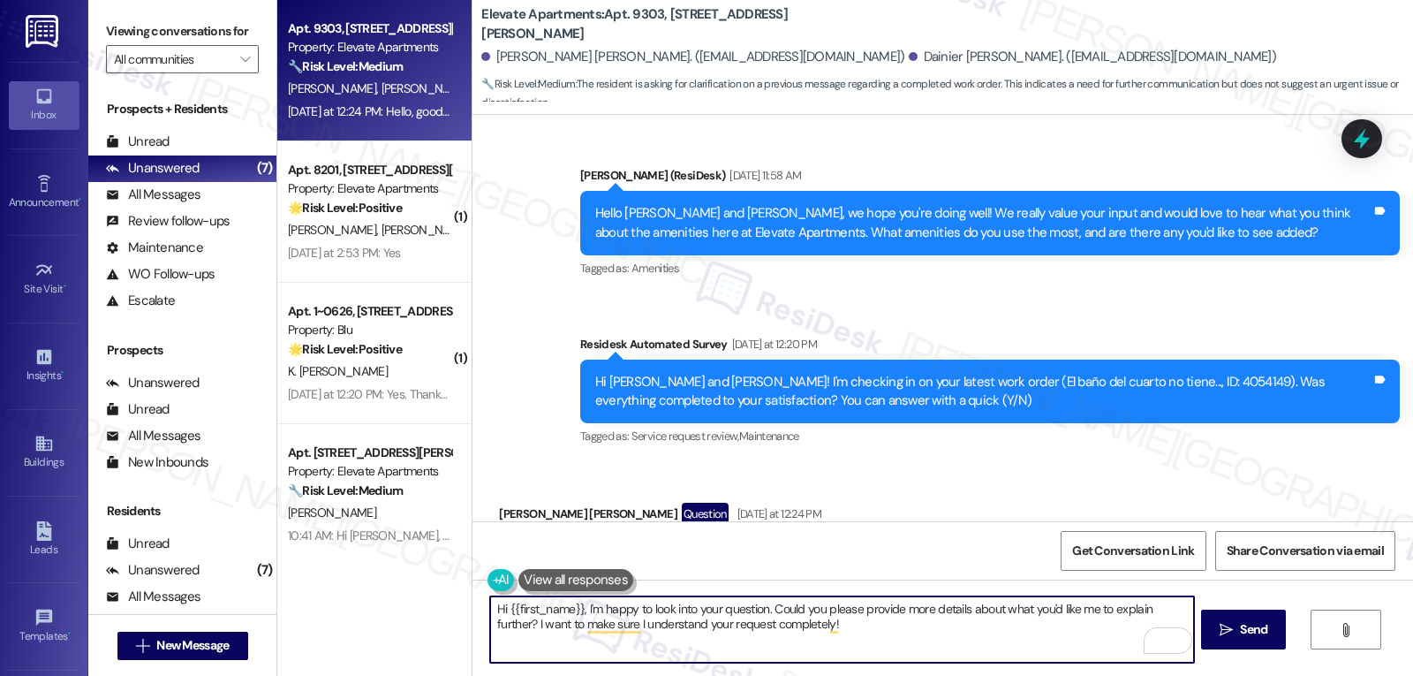
click at [882, 632] on textarea "Hi {{first_name}}, I'm happy to look into your question. Could you please provi…" at bounding box center [841, 629] width 703 height 66
paste textarea "[PERSON_NAME] and [PERSON_NAME]! I'm checking in on your latest work order (El …"
click at [734, 624] on textarea "Hi [PERSON_NAME] and [PERSON_NAME]! I'm checking in on your latest work order (…" at bounding box center [841, 629] width 703 height 66
drag, startPoint x: 537, startPoint y: 604, endPoint x: 595, endPoint y: 611, distance: 58.7
click at [595, 611] on textarea "Hi [PERSON_NAME] and [PERSON_NAME]! I'm checking in on your latest work order (…" at bounding box center [841, 629] width 703 height 66
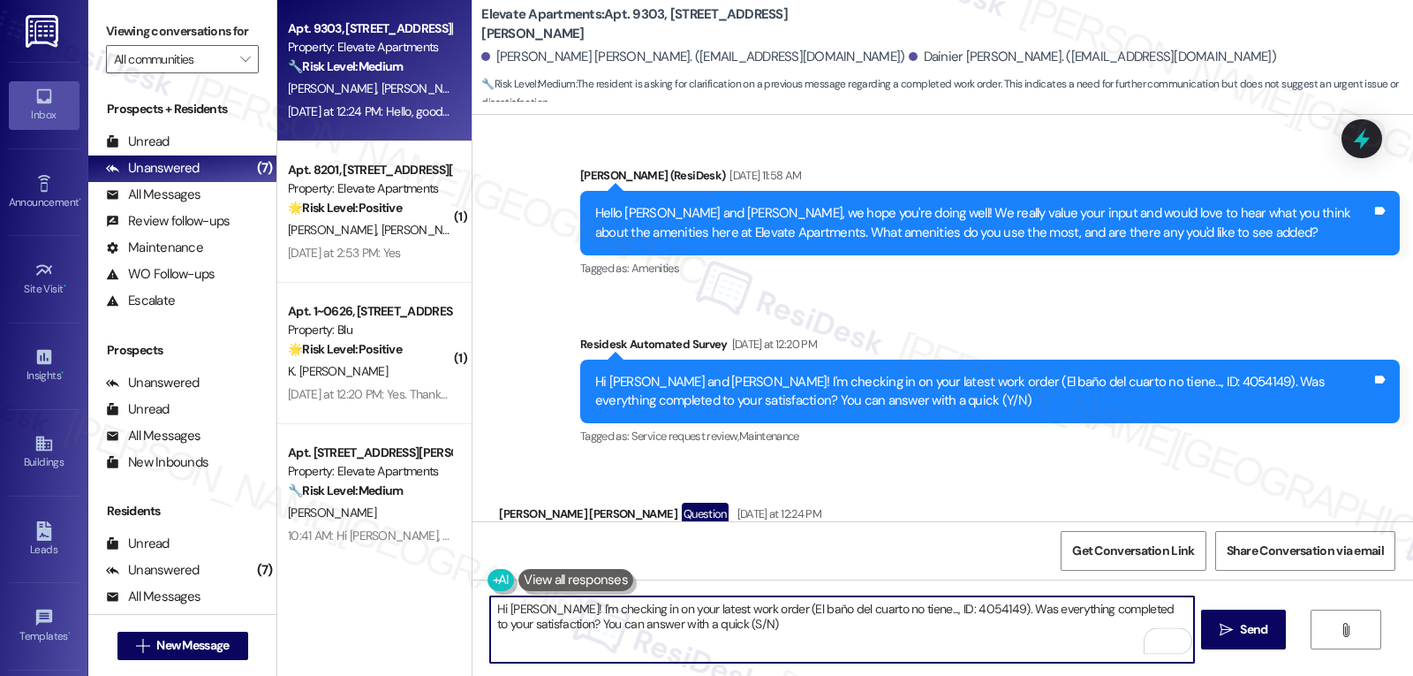
click at [905, 645] on textarea "Hi [PERSON_NAME]! I'm checking in on your latest work order (El baño del cuarto…" at bounding box center [841, 629] width 703 height 66
click at [488, 584] on button at bounding box center [555, 580] width 135 height 22
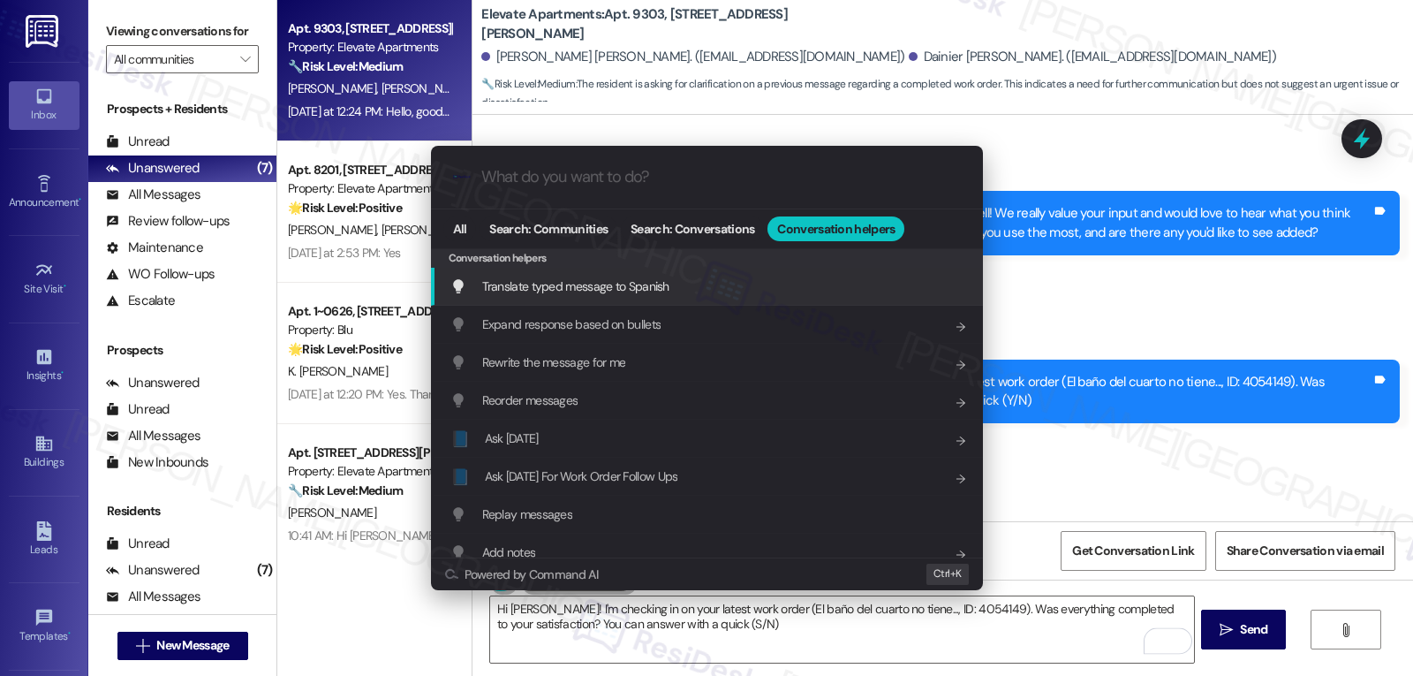
click at [666, 282] on span "Translate typed message to Spanish" at bounding box center [575, 286] width 187 height 16
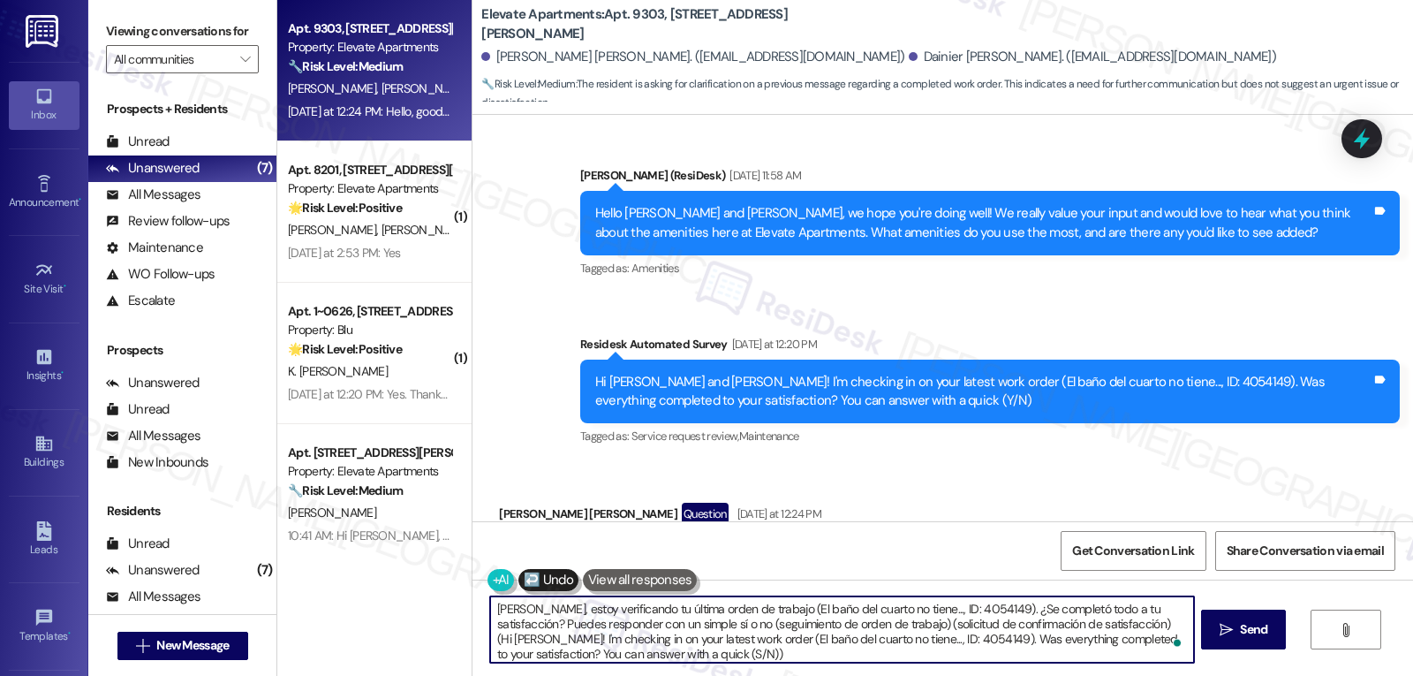
scroll to position [4, 0]
drag, startPoint x: 763, startPoint y: 628, endPoint x: 697, endPoint y: 656, distance: 72.0
click at [697, 656] on textarea "[PERSON_NAME], estoy verificando tu última orden de trabajo (El baño del cuarto…" at bounding box center [841, 629] width 703 height 66
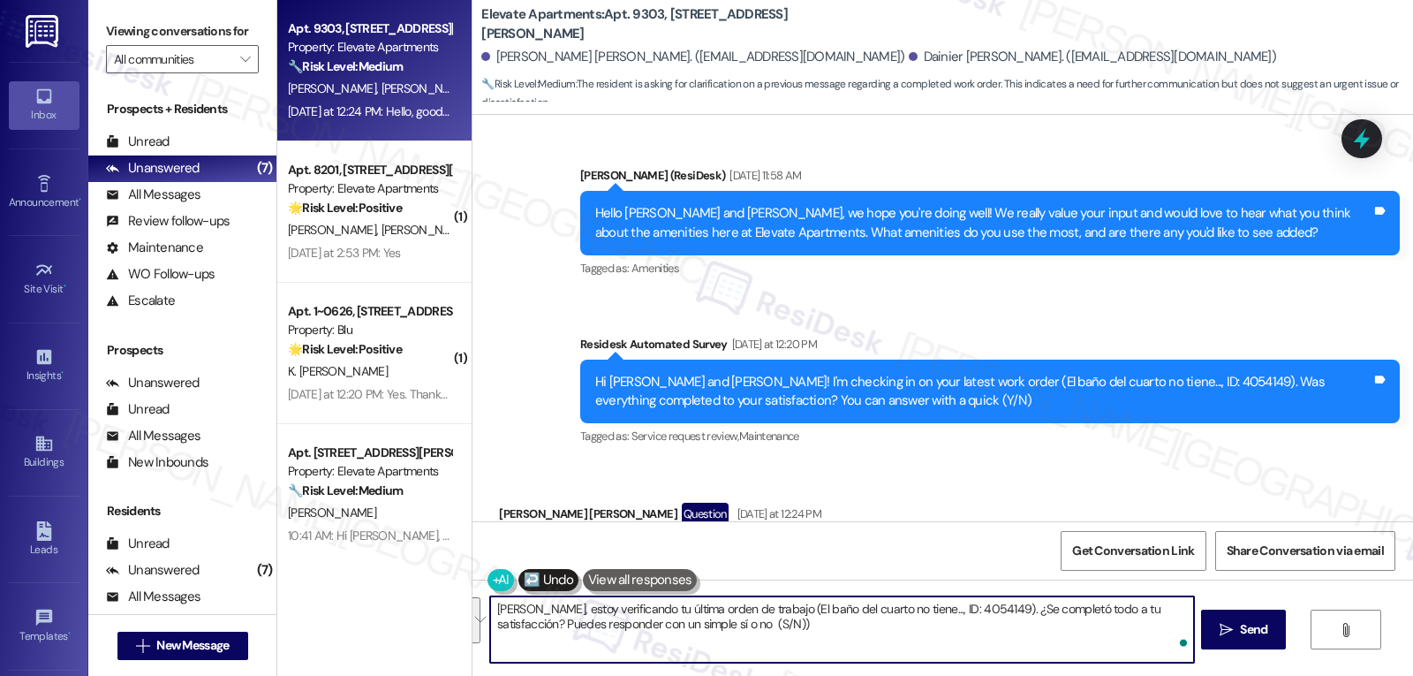
scroll to position [0, 0]
type textarea "[PERSON_NAME], estoy verificando tu última orden de trabajo (El baño del cuarto…"
click at [1243, 628] on span "Send" at bounding box center [1253, 629] width 27 height 19
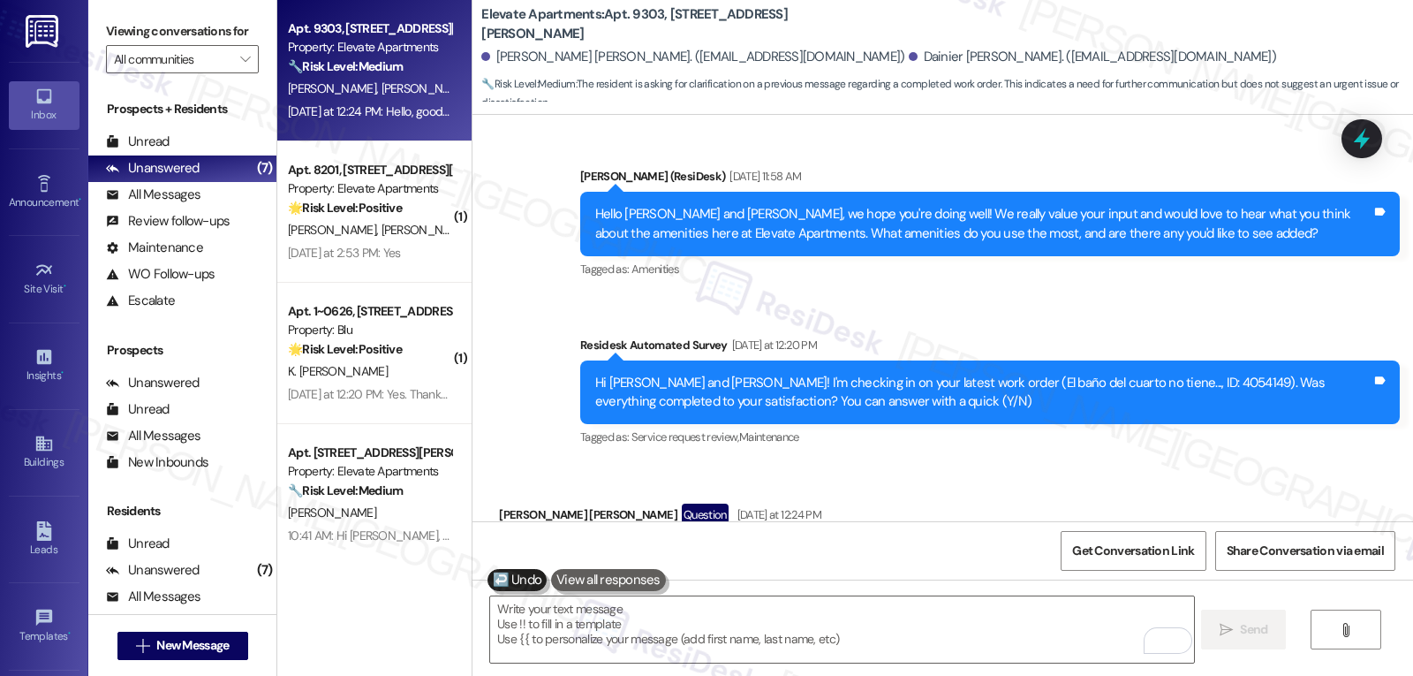
scroll to position [1798, 0]
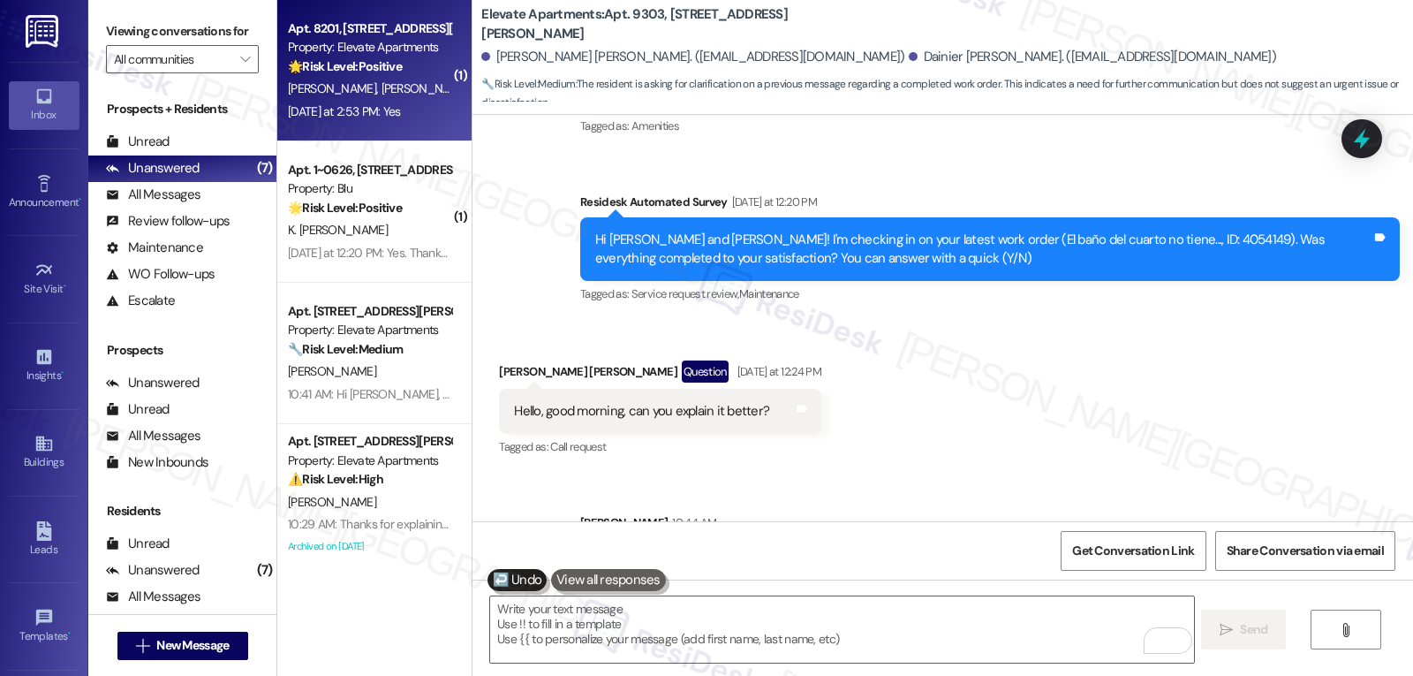
click at [390, 125] on div "Apt. [STREET_ADDRESS][PERSON_NAME] Property: Elevate Apartments 🌟 Risk Level: P…" at bounding box center [374, 70] width 194 height 141
type textarea "Fetching suggested responses. Please feel free to read through the conversation…"
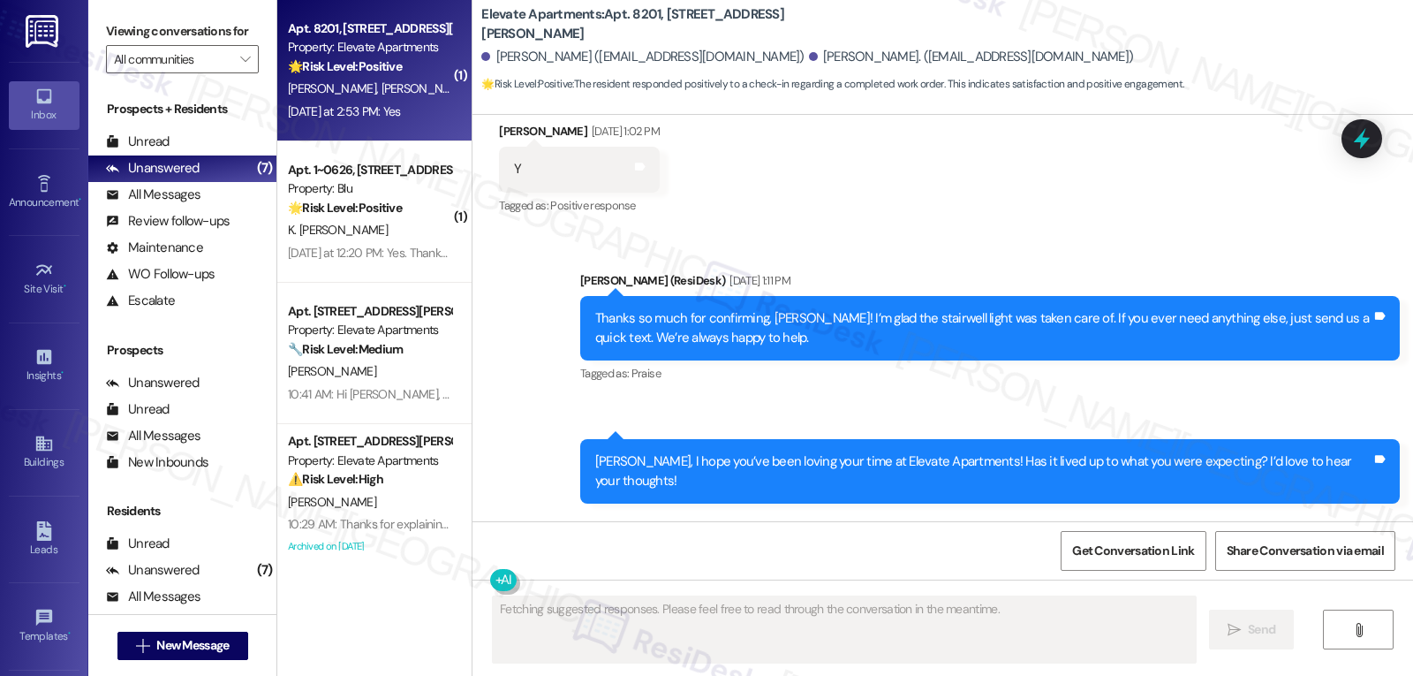
scroll to position [2171, 0]
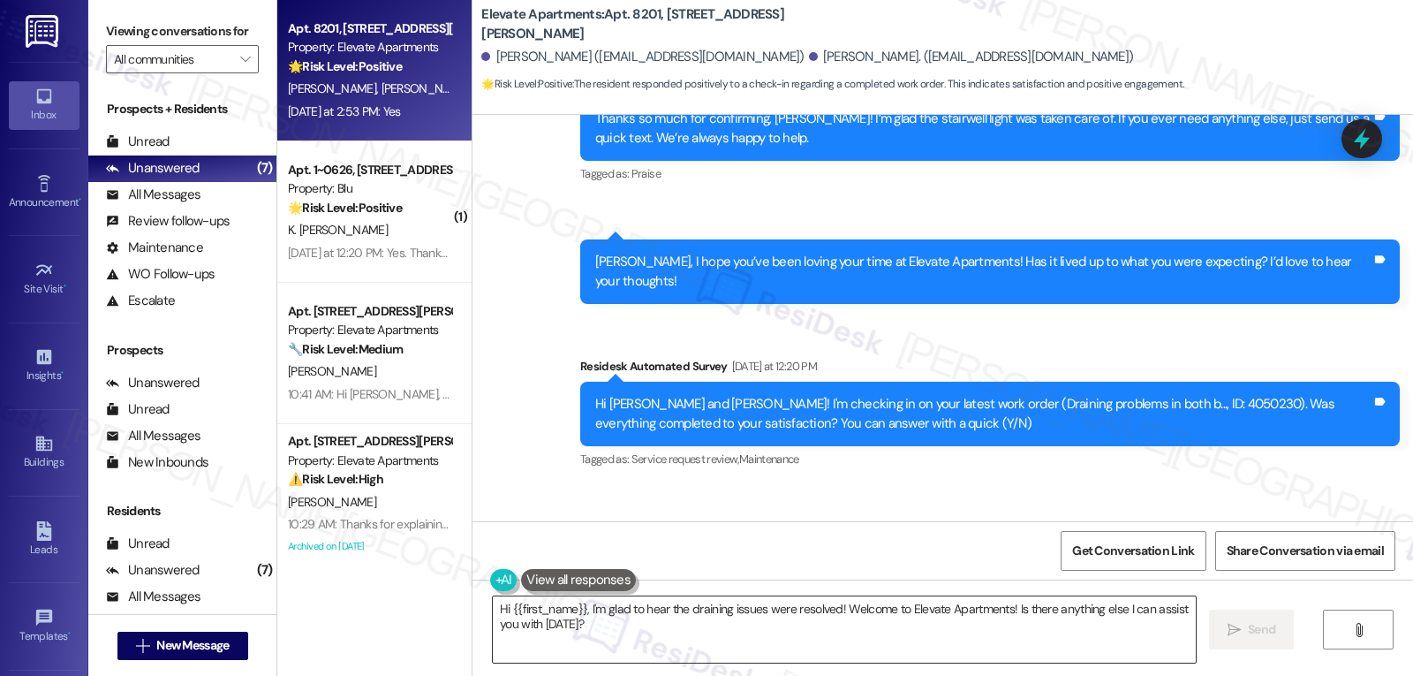
click at [720, 626] on textarea "Hi {{first_name}}, I'm glad to hear the draining issues were resolved! Welcome …" at bounding box center [844, 629] width 703 height 66
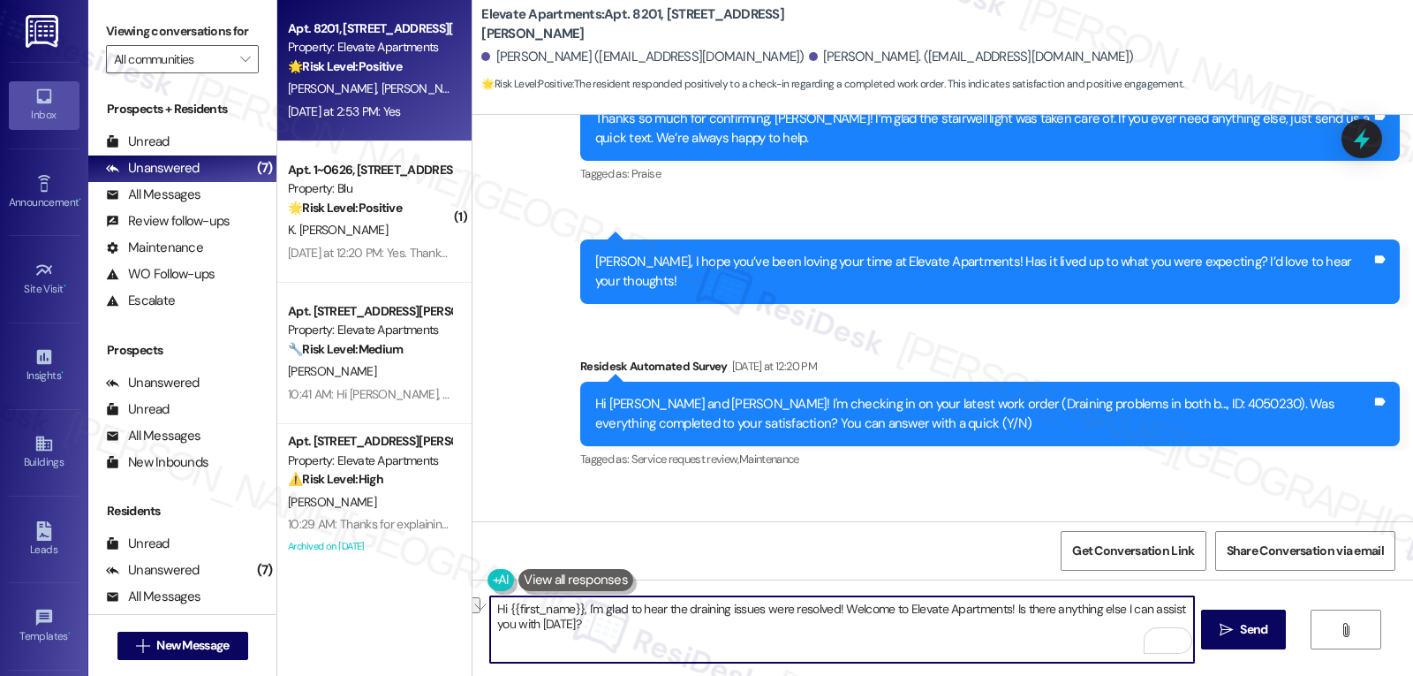
drag, startPoint x: 829, startPoint y: 612, endPoint x: 1015, endPoint y: 654, distance: 190.9
click at [1015, 654] on textarea "Hi {{first_name}}, I'm glad to hear the draining issues were resolved! Welcome …" at bounding box center [841, 629] width 703 height 66
click at [1005, 623] on textarea "Hi {{first_name}}, I'm glad to hear the draining issues were resolved!" at bounding box center [841, 629] width 703 height 66
paste textarea "Please don’t hesitate to reach out if you ever need assistance again. We’ll alw…"
click at [841, 631] on textarea "Hi {{first_name}}, I'm glad to hear the draining issues were resolved! Please d…" at bounding box center [841, 629] width 703 height 66
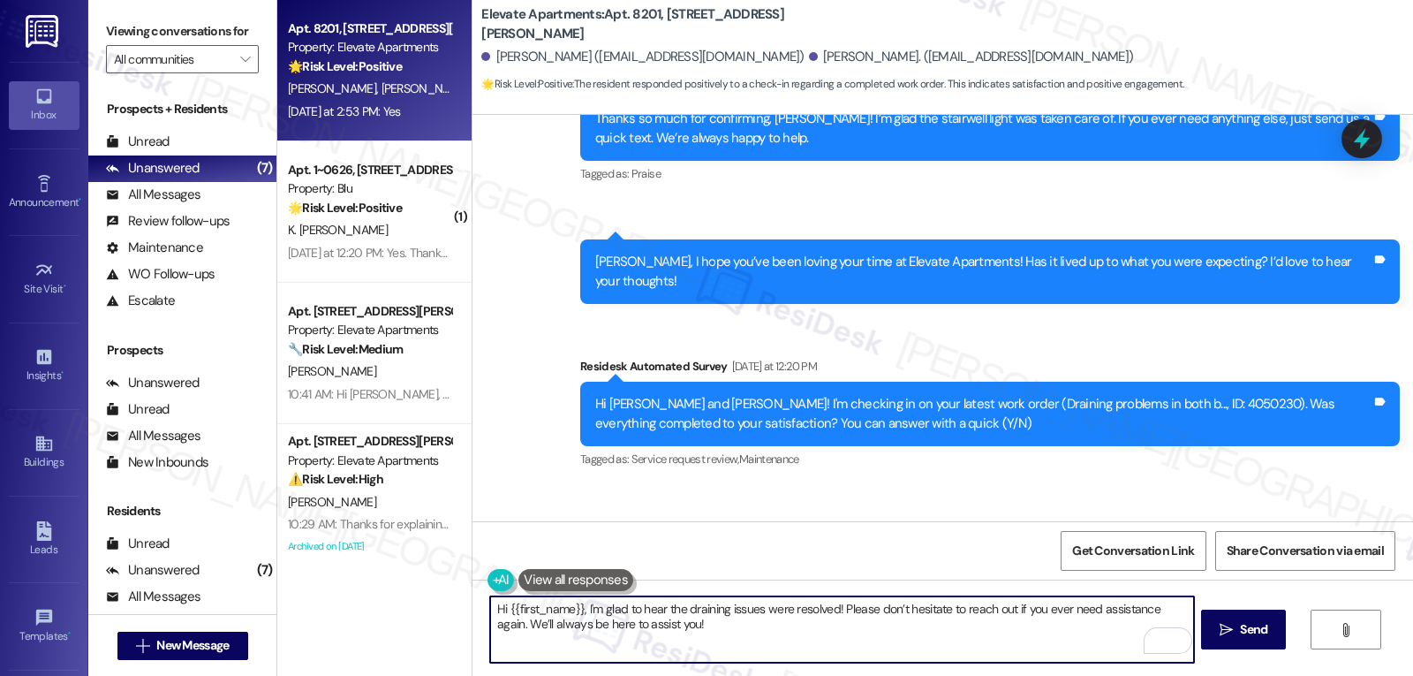
click at [498, 606] on textarea "Hi {{first_name}}, I'm glad to hear the draining issues were resolved! Please d…" at bounding box center [841, 629] width 703 height 66
click at [816, 643] on textarea "Hi [PERSON_NAME], I'm glad to hear the draining issues were resolved! Please do…" at bounding box center [841, 629] width 703 height 66
type textarea "Hi [PERSON_NAME], I'm glad to hear the draining issues were resolved! Please do…"
click at [1217, 640] on button " Send" at bounding box center [1244, 629] width 86 height 40
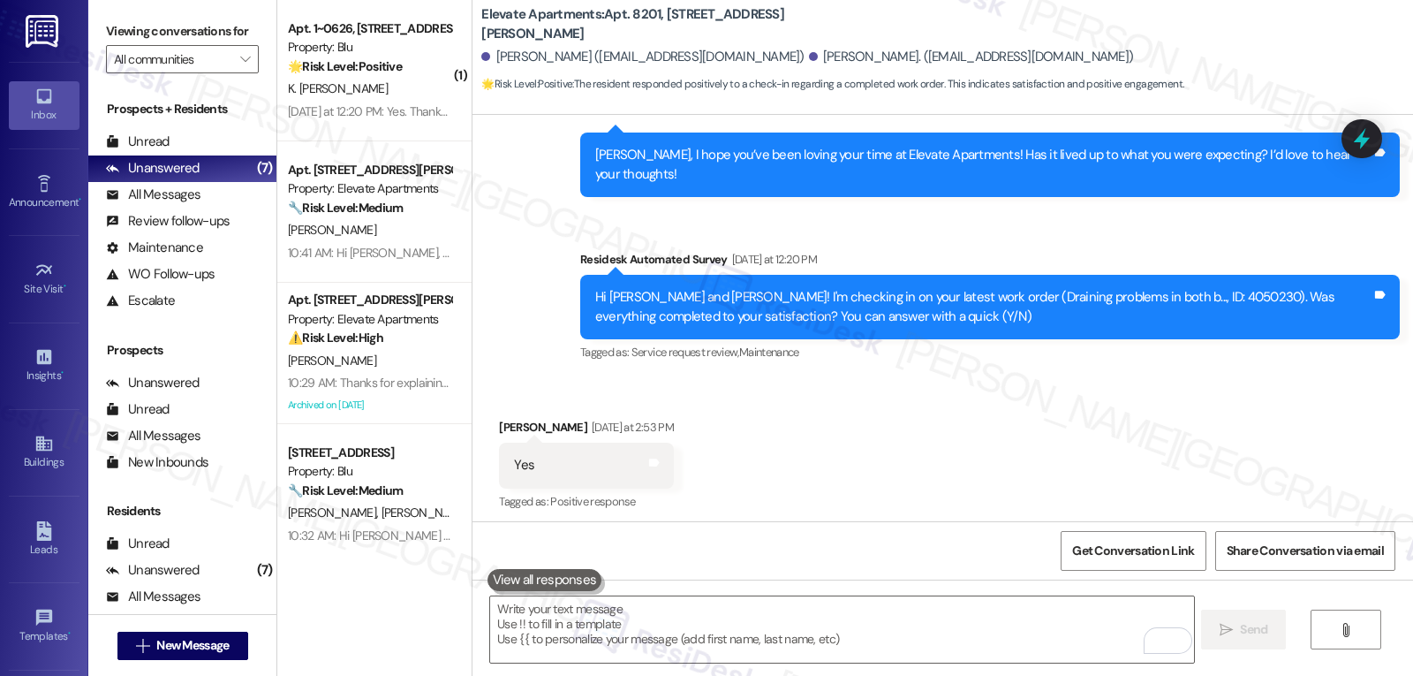
scroll to position [2313, 0]
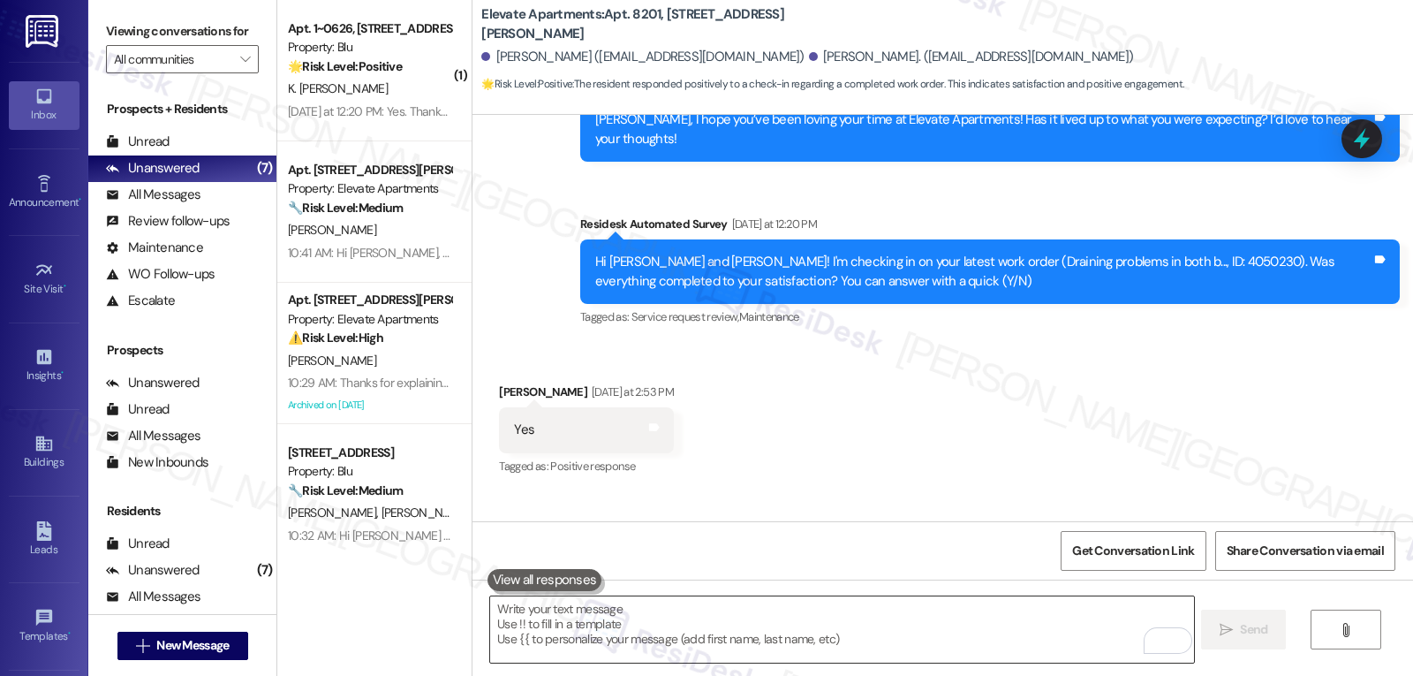
click at [634, 633] on textarea "To enrich screen reader interactions, please activate Accessibility in Grammarl…" at bounding box center [841, 629] width 703 height 66
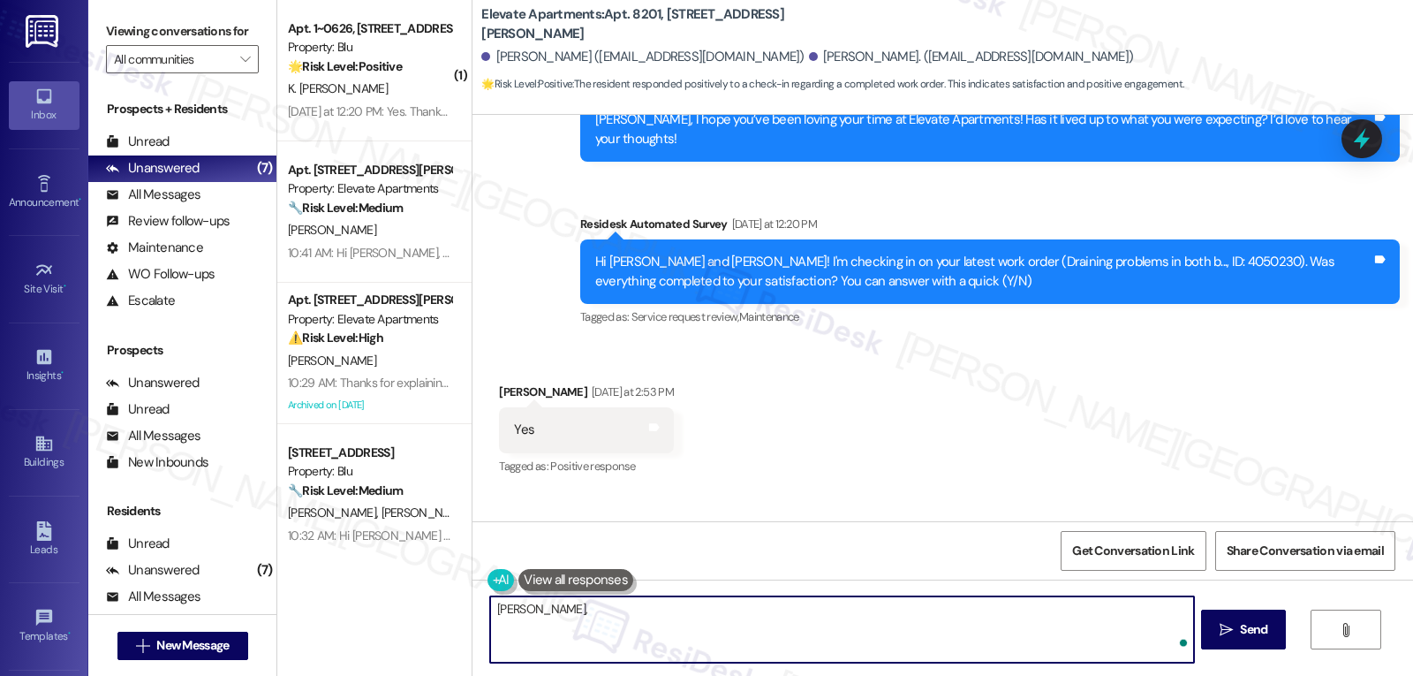
paste textarea "I hope you’re enjoying your time at {{property}}! Has it been meeting your expe…"
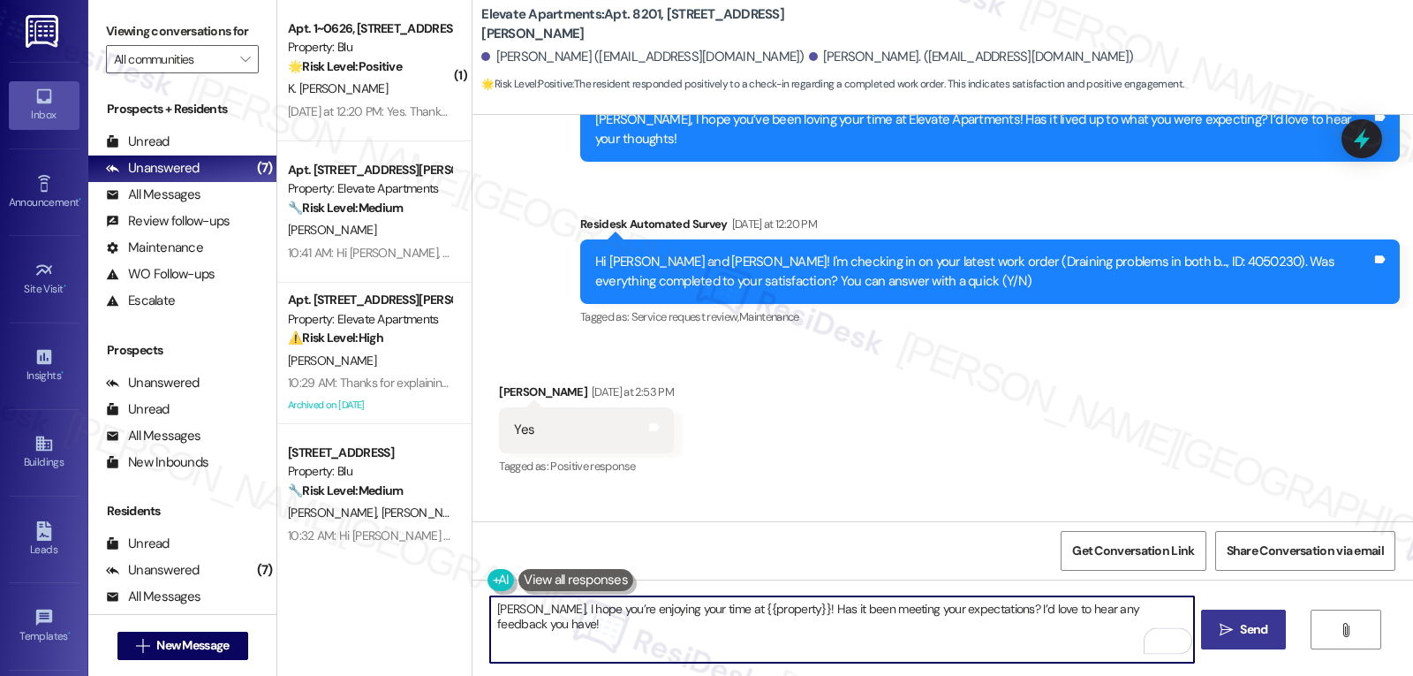
type textarea "[PERSON_NAME], I hope you’re enjoying your time at {{property}}! Has it been me…"
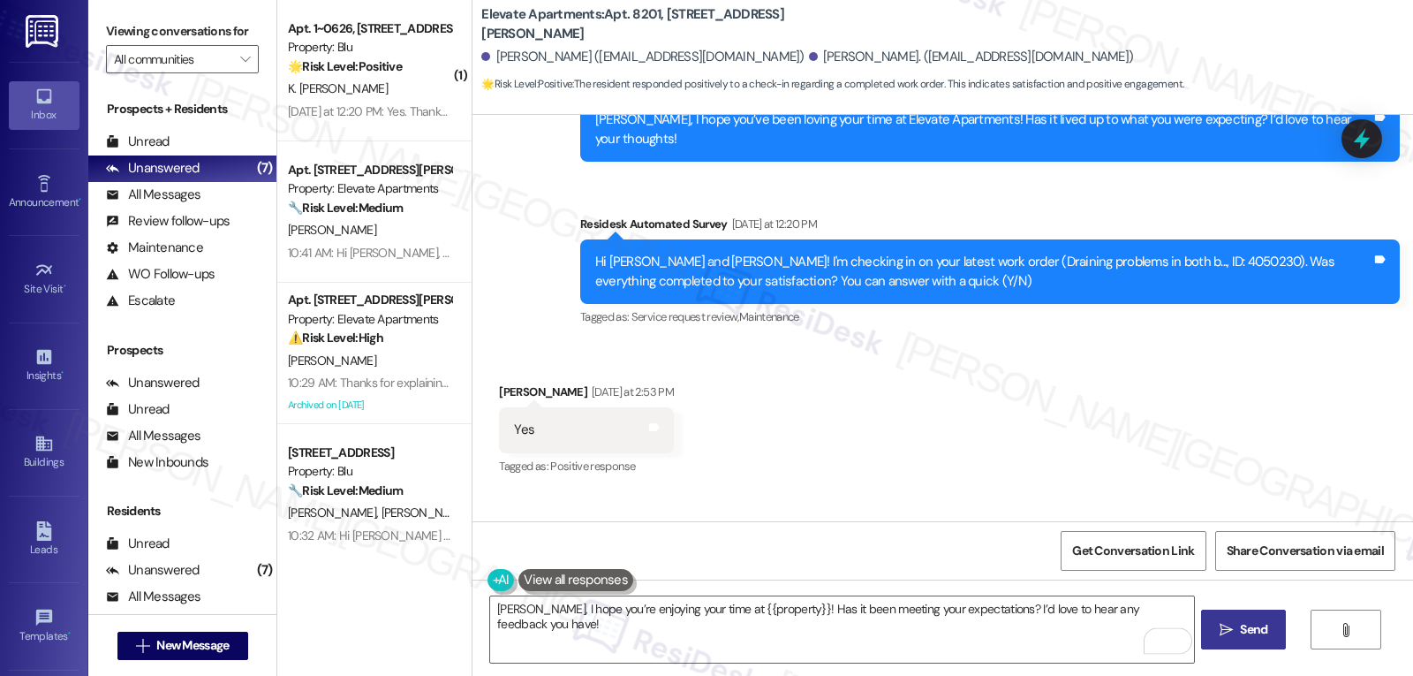
click at [1237, 632] on span "Send" at bounding box center [1254, 629] width 34 height 19
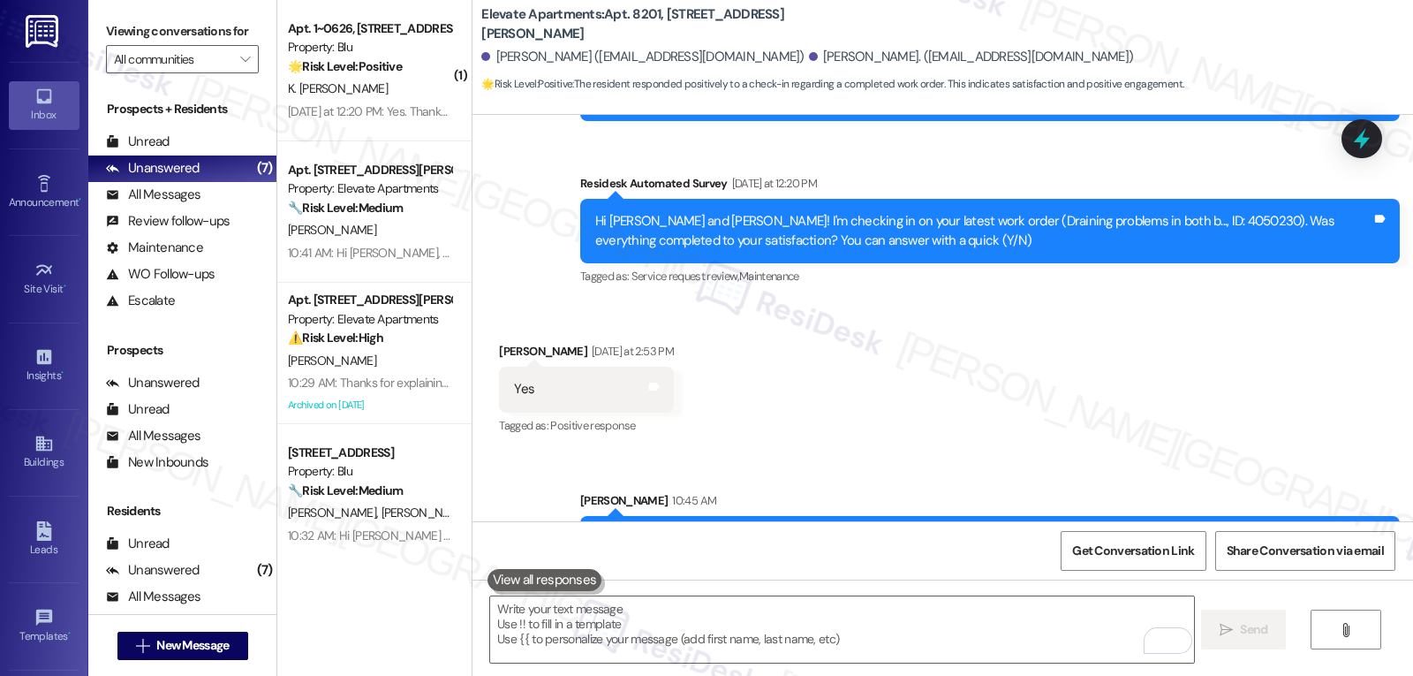
scroll to position [2437, 0]
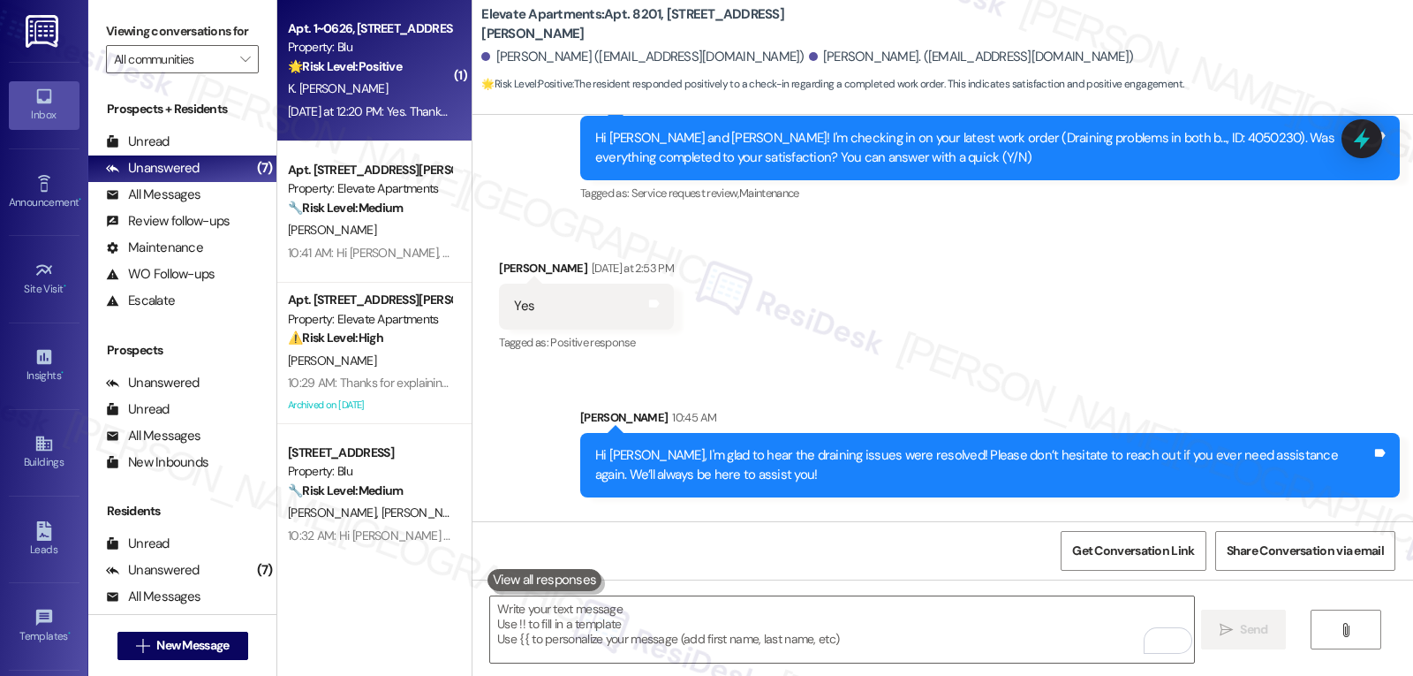
click at [411, 86] on div "K. [PERSON_NAME]" at bounding box center [369, 89] width 167 height 22
type textarea "Fetching suggested responses. Please feel free to read through the conversation…"
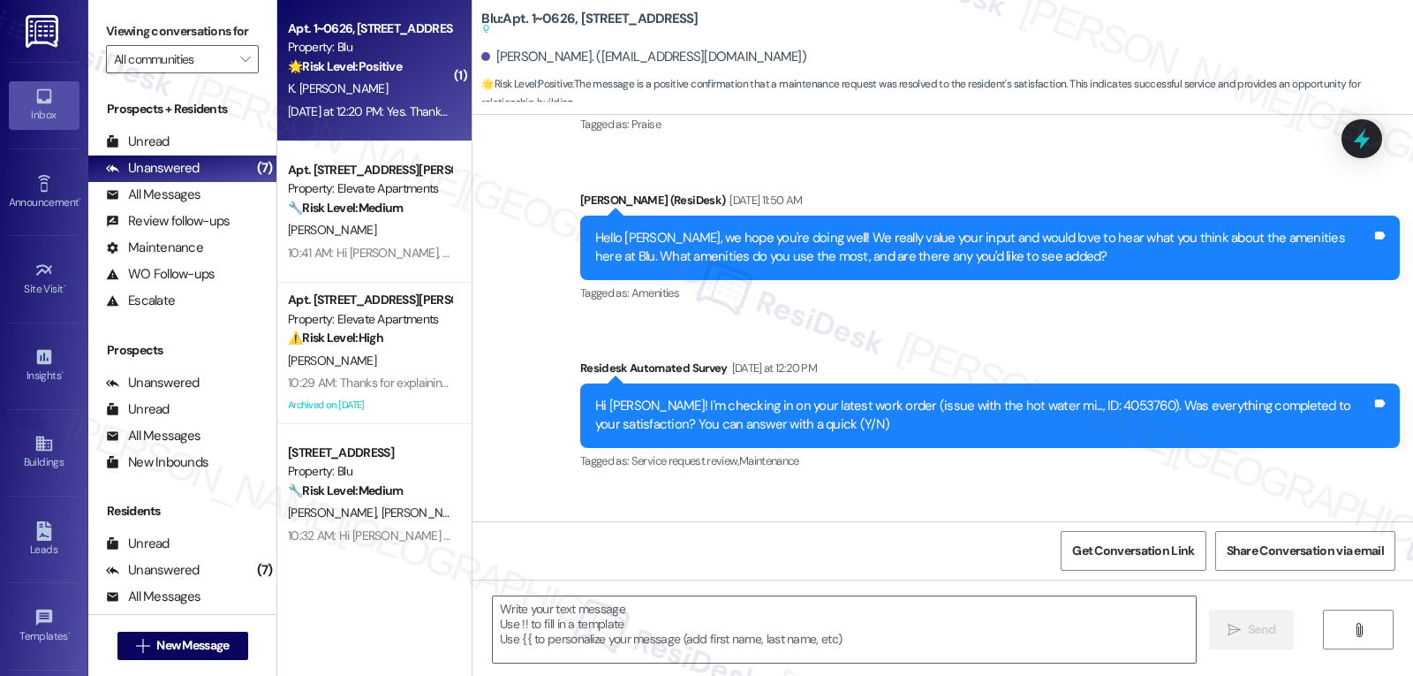
type textarea "Fetching suggested responses. Please feel free to read through the conversation…"
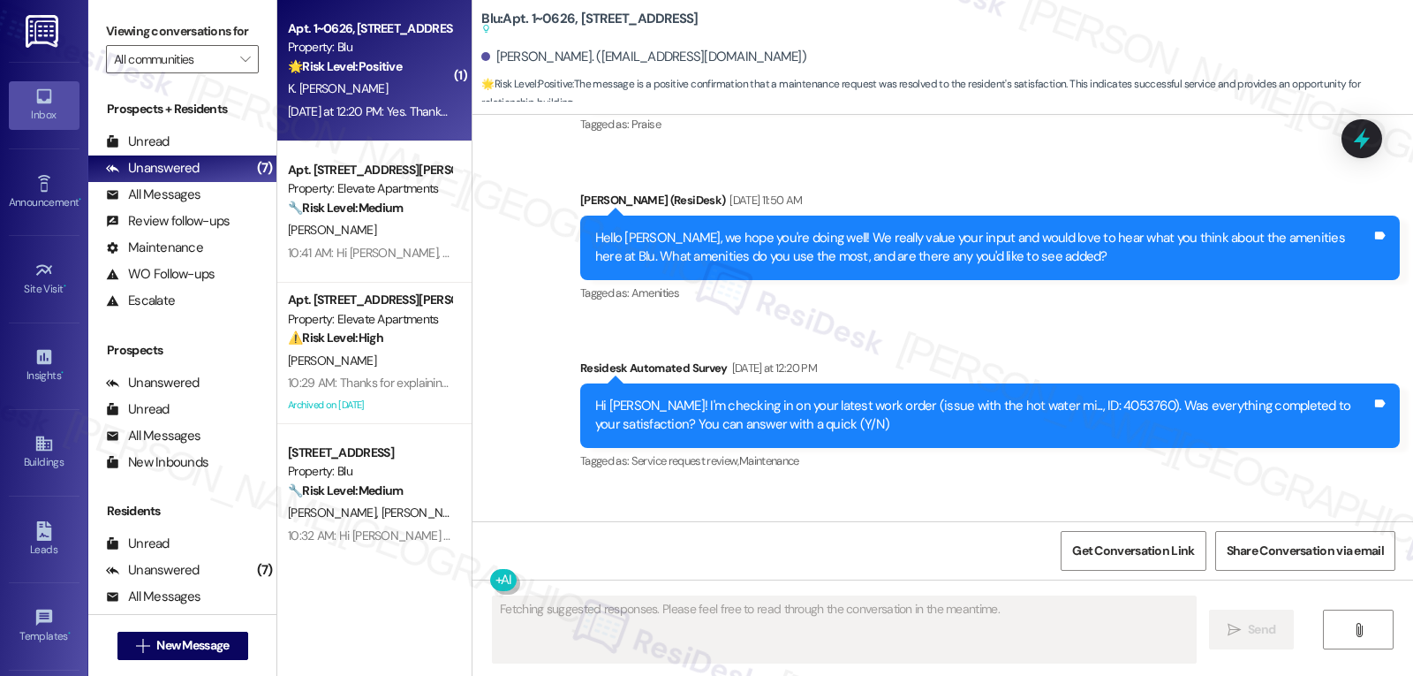
scroll to position [1745, 0]
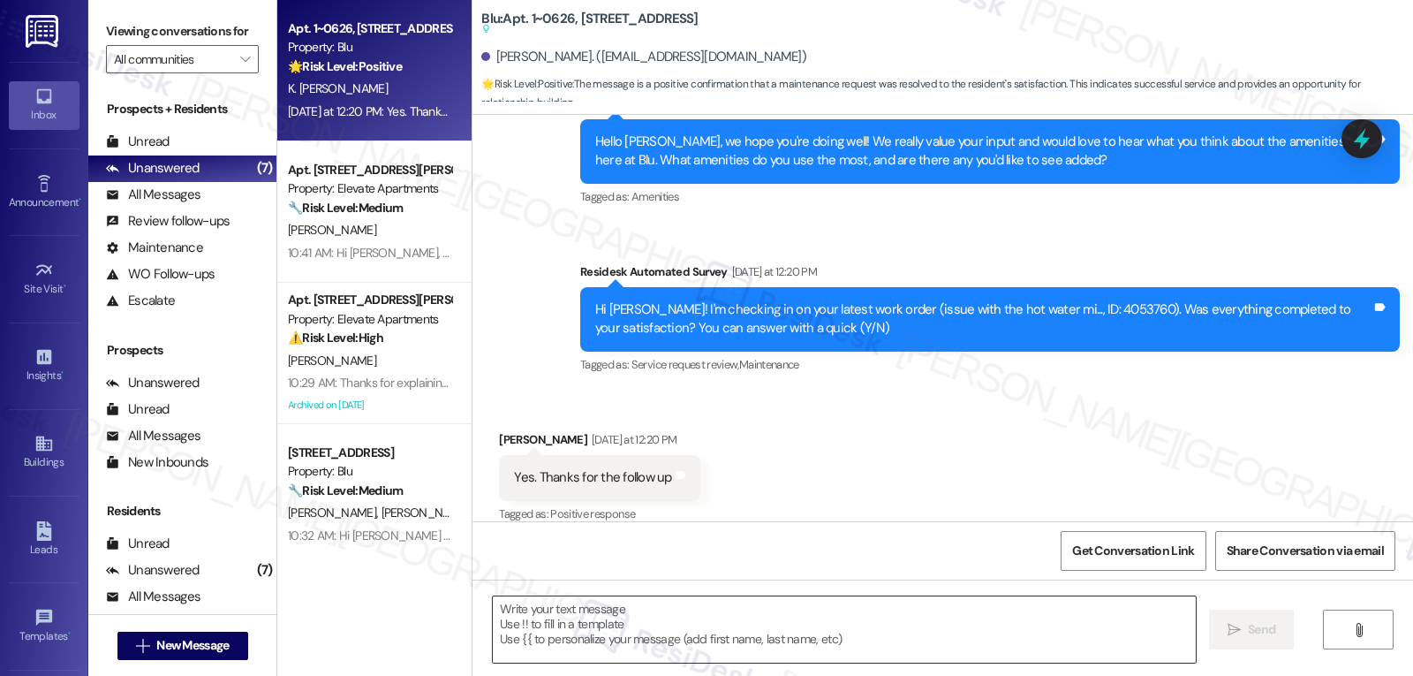
click at [676, 626] on textarea at bounding box center [844, 629] width 703 height 66
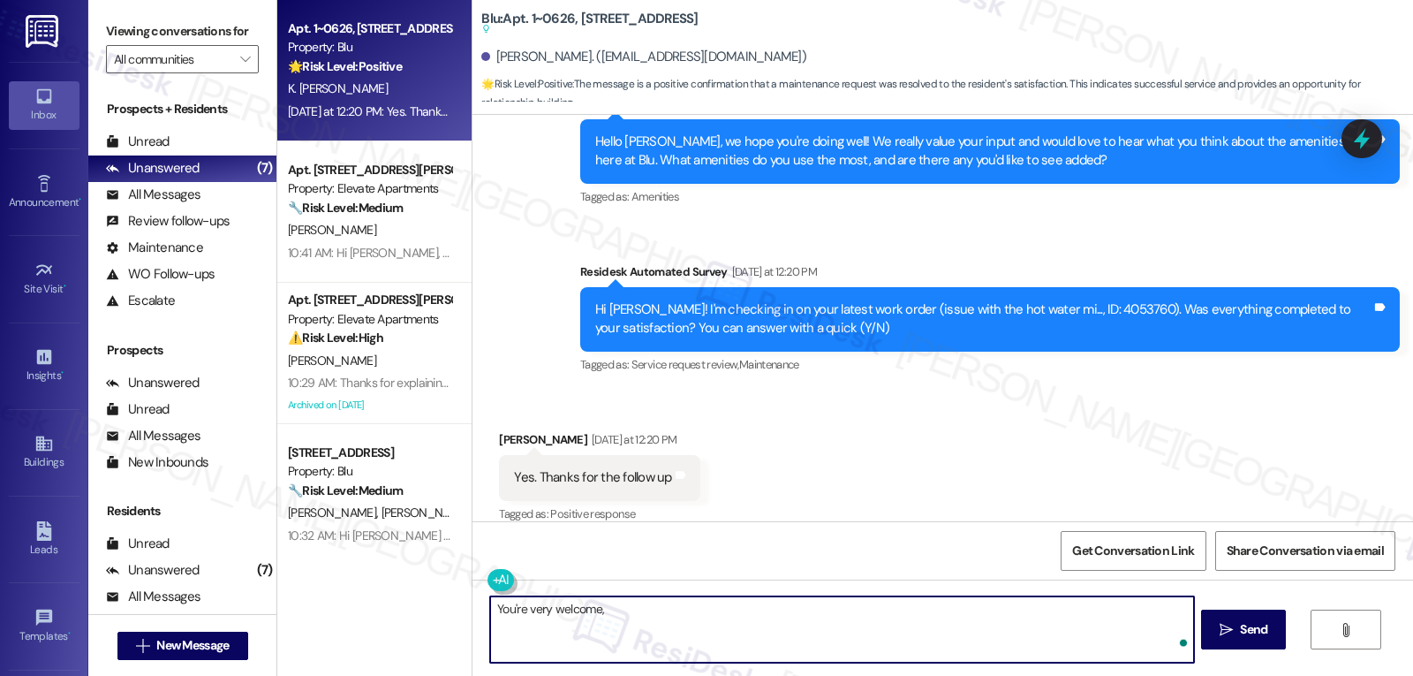
paste textarea "Thanks so much for letting us know, {{first_name}}! I’m happy to hear everythin…"
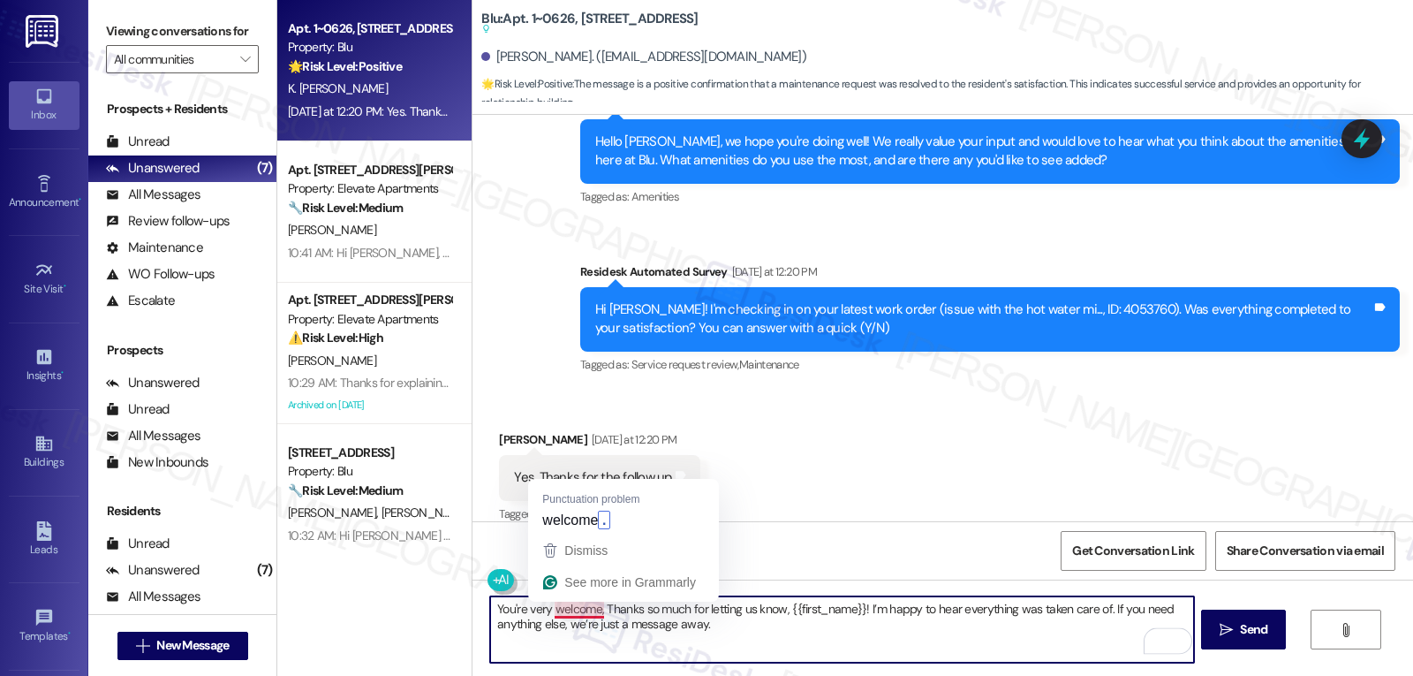
click at [591, 608] on textarea "You're very welcome, Thanks so much for letting us know, {{first_name}}! I’m ha…" at bounding box center [841, 629] width 703 height 66
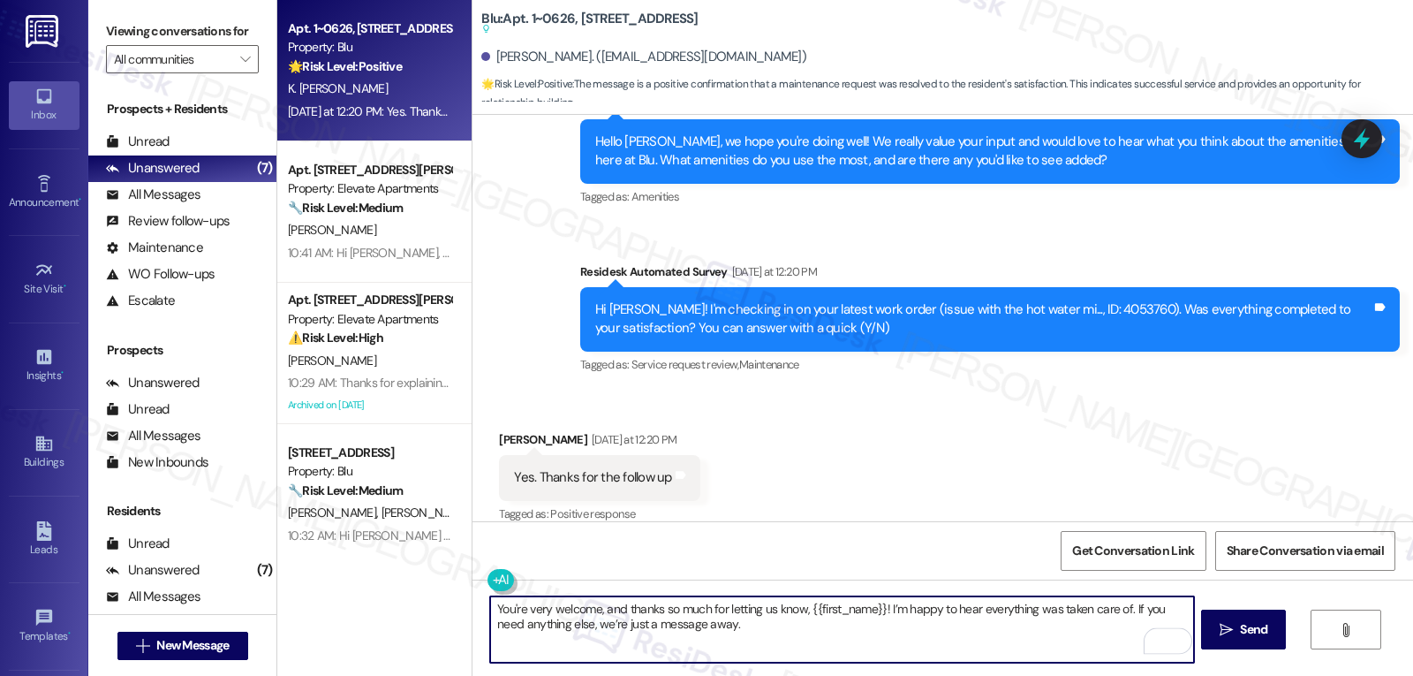
click at [817, 638] on textarea "You're very welcome, and thanks so much for letting us know, {{first_name}}! I’…" at bounding box center [841, 629] width 703 height 66
type textarea "You're very welcome, and thanks so much for letting us know, {{first_name}}! I’…"
click at [1216, 626] on span " Send" at bounding box center [1244, 629] width 56 height 19
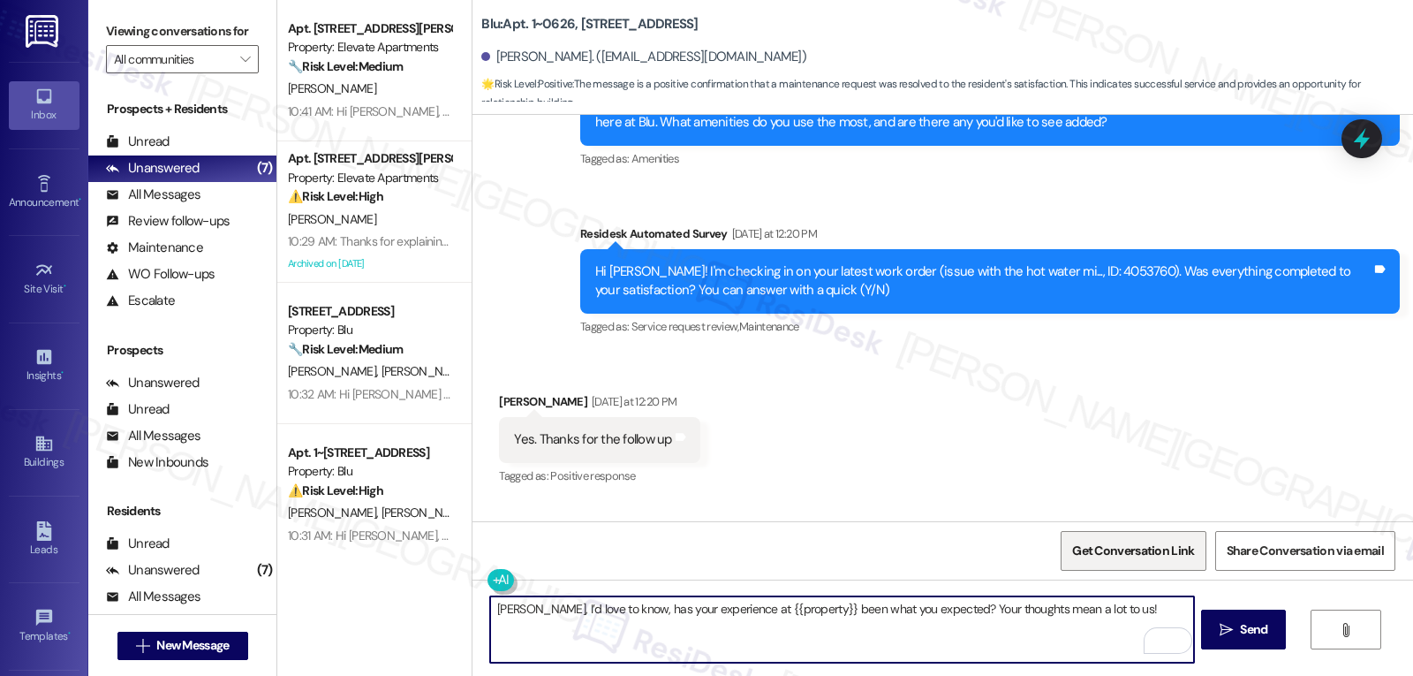
scroll to position [1887, 0]
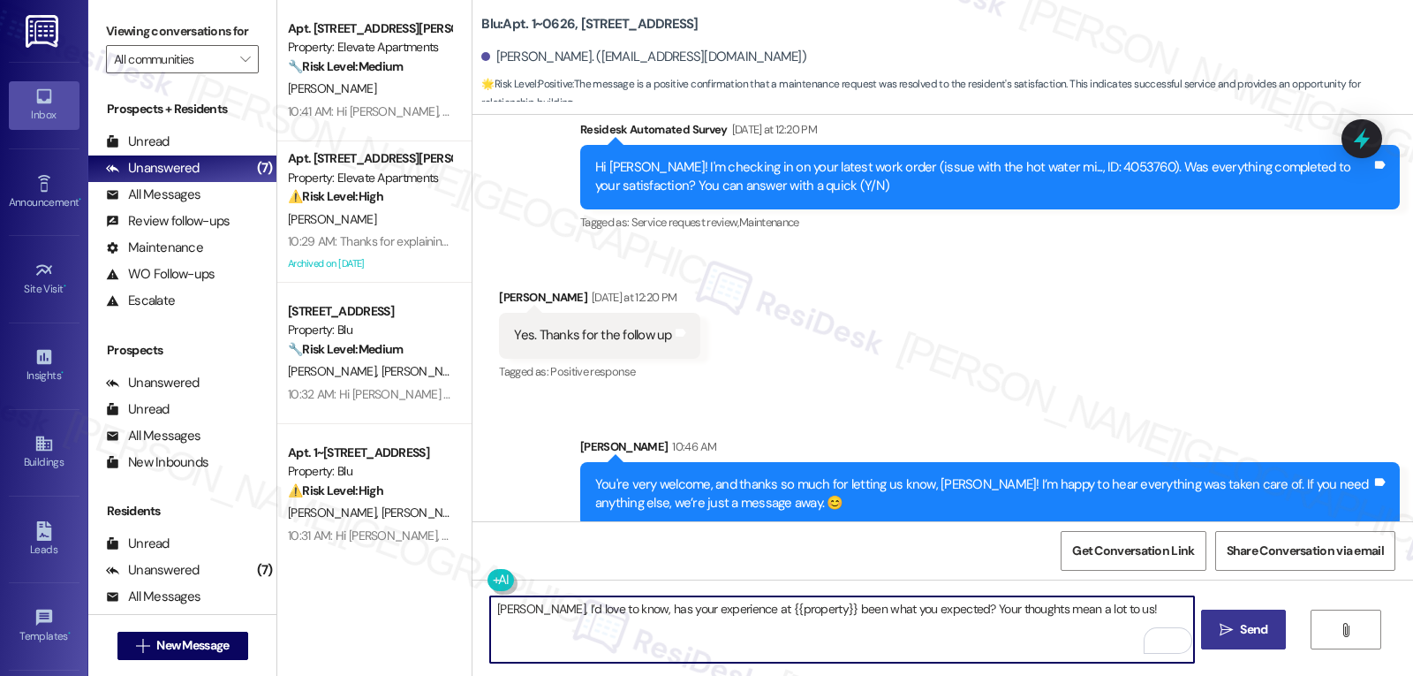
type textarea "Kwame, I’d love to know, has your experience at {{property}} been what you expe…"
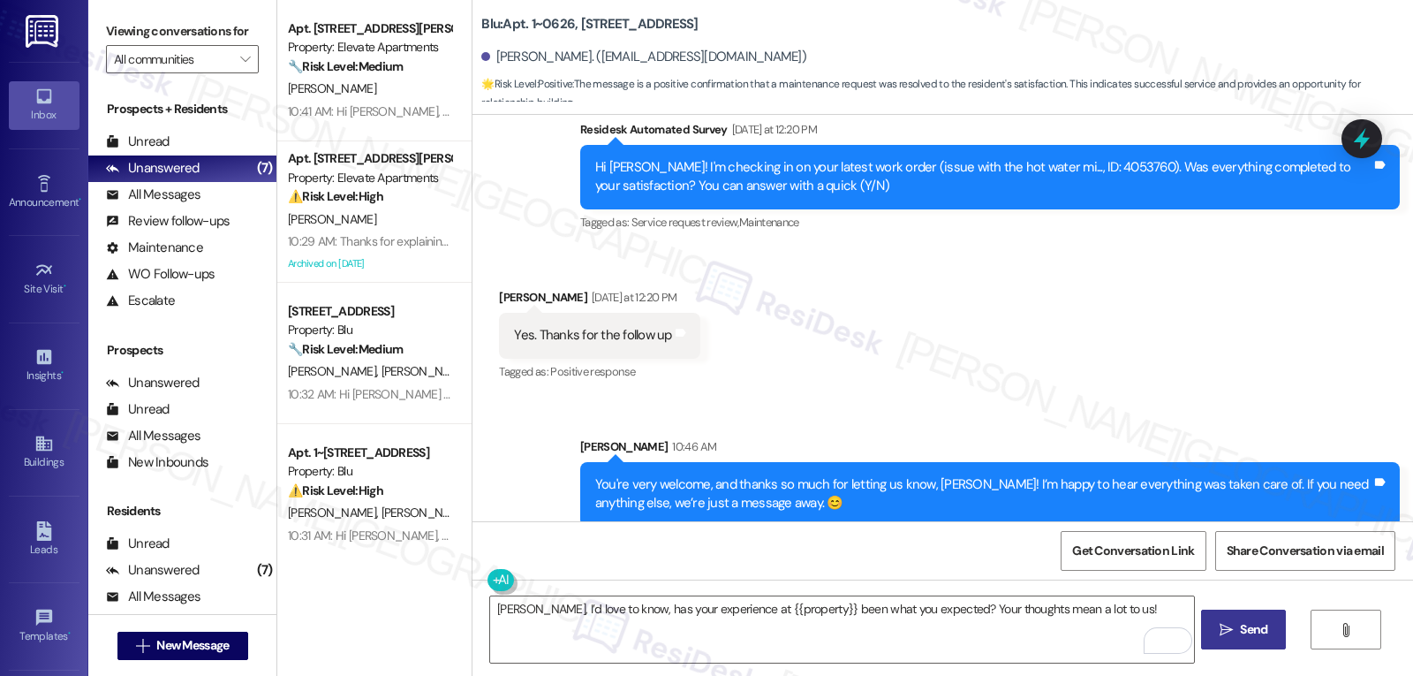
click at [1245, 629] on span "Send" at bounding box center [1253, 629] width 27 height 19
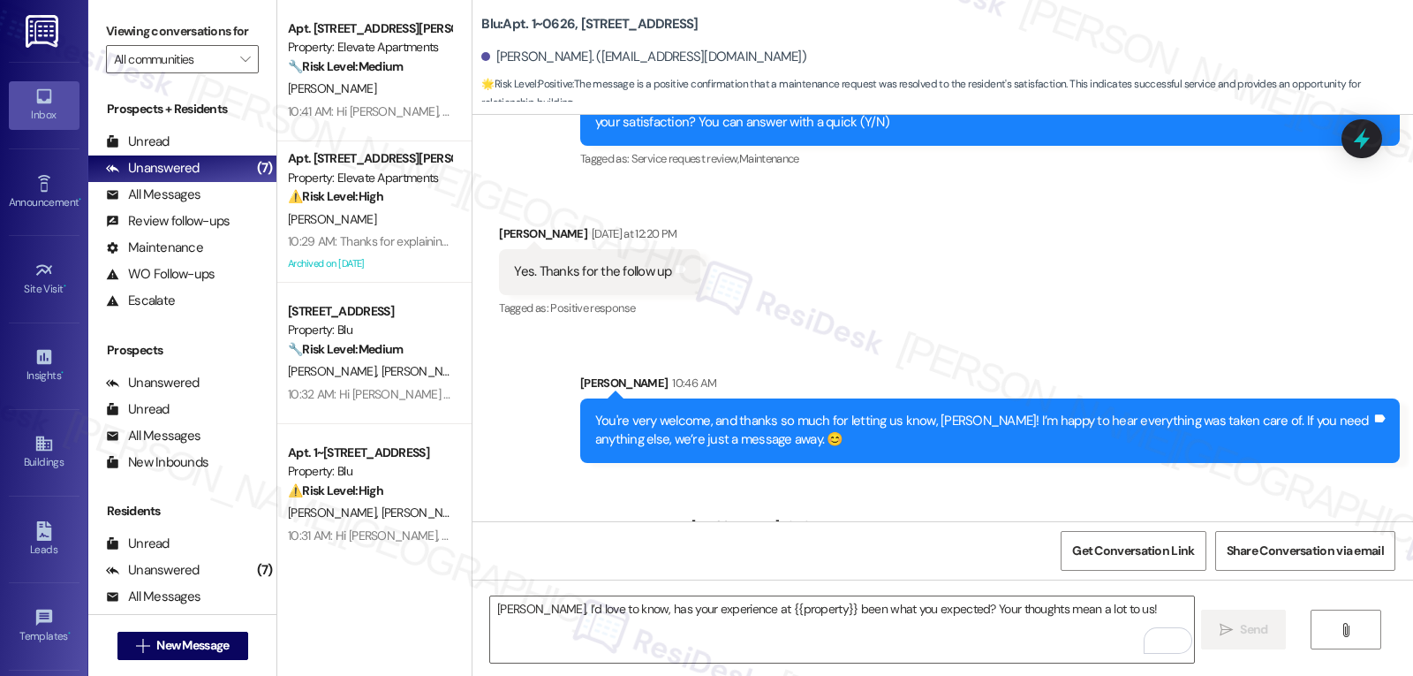
scroll to position [2010, 0]
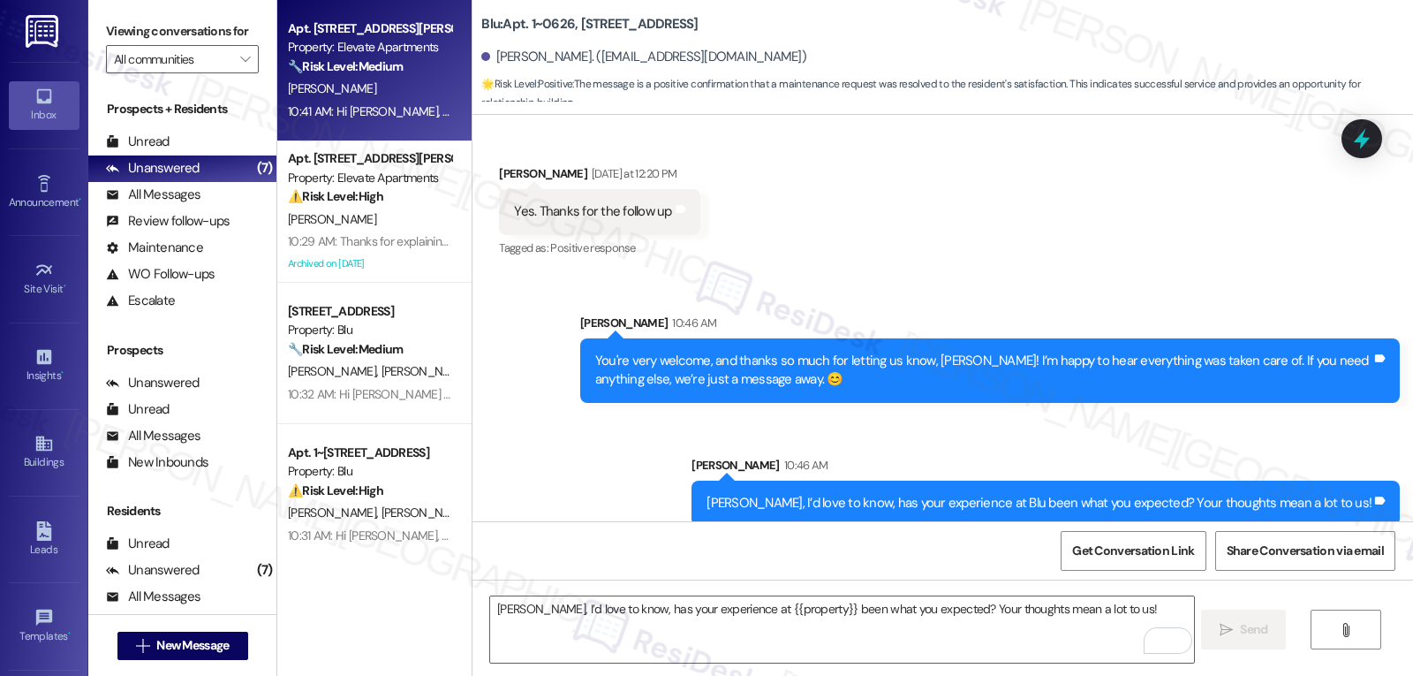
click at [373, 90] on div "[PERSON_NAME]" at bounding box center [369, 89] width 167 height 22
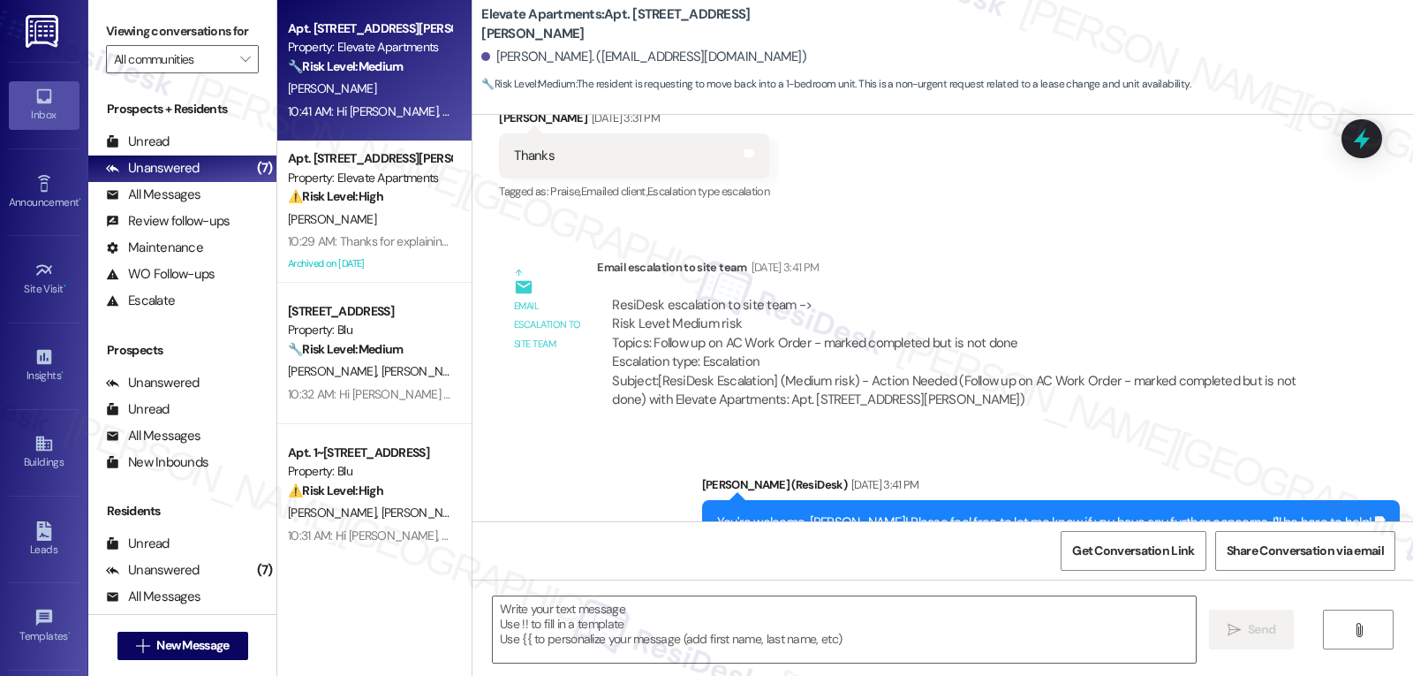
type textarea "Fetching suggested responses. Please feel free to read through the conversation…"
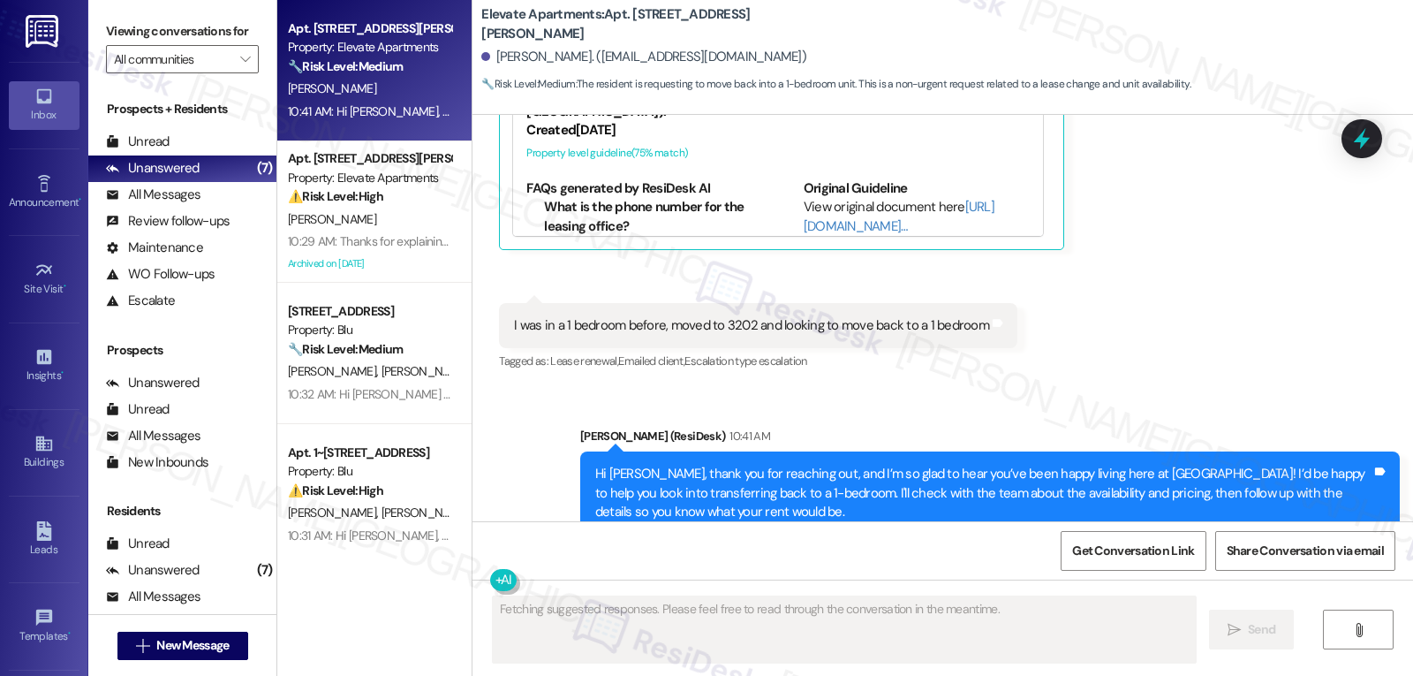
scroll to position [4271, 0]
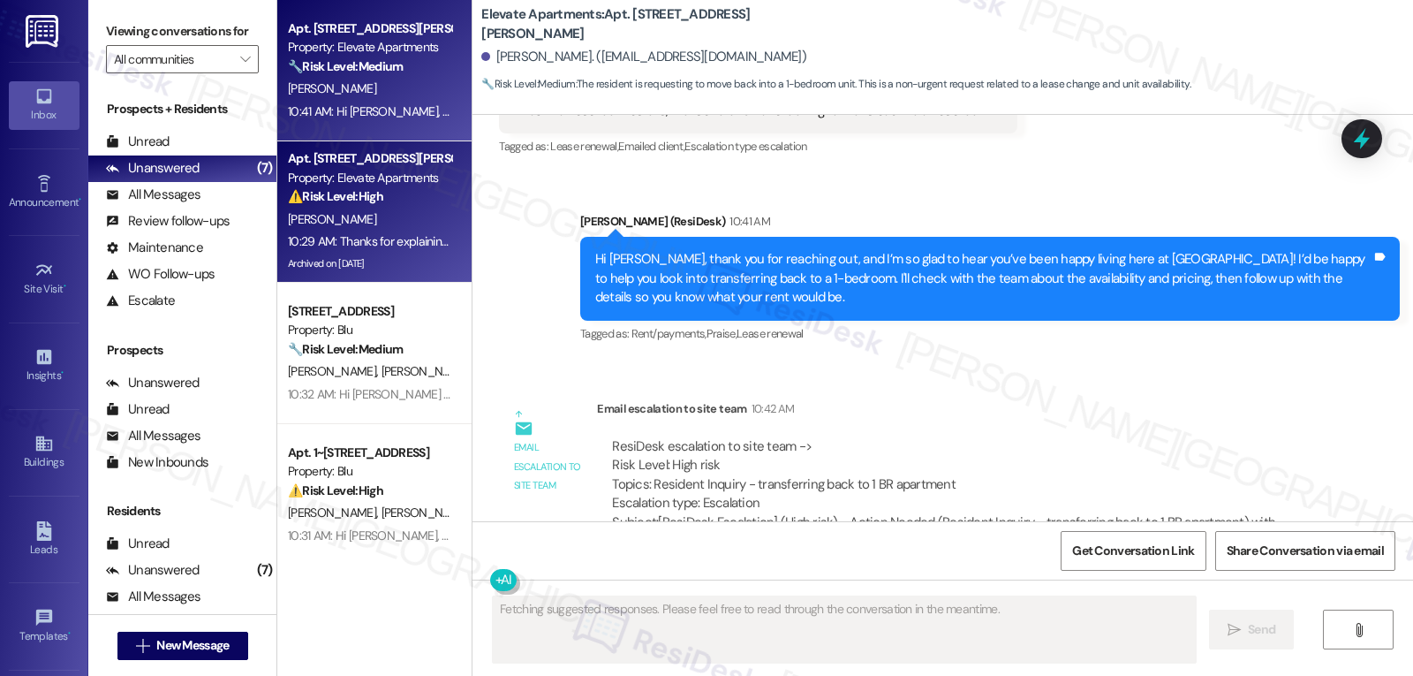
click at [359, 235] on div "10:29 AM: Thanks for explaining that, Kimberly. I’m really sorry you’ve had to …" at bounding box center [1142, 241] width 1709 height 16
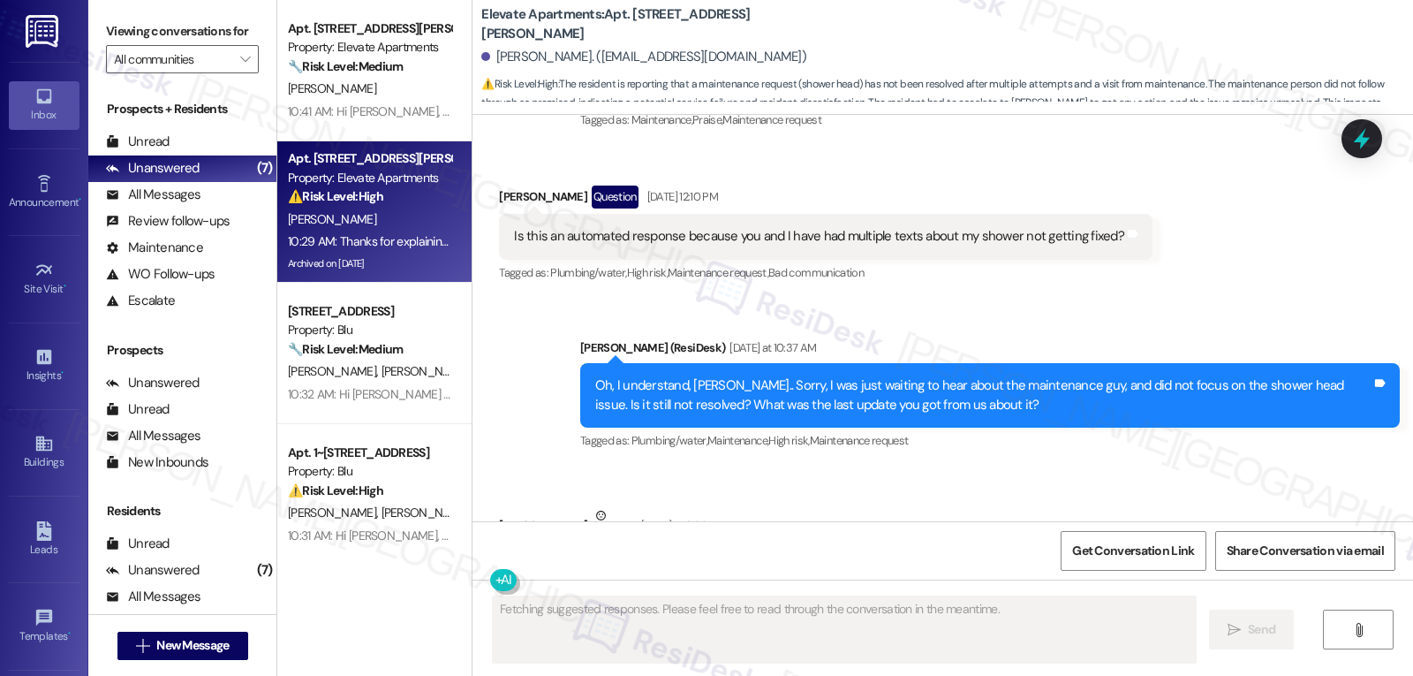
scroll to position [23816, 0]
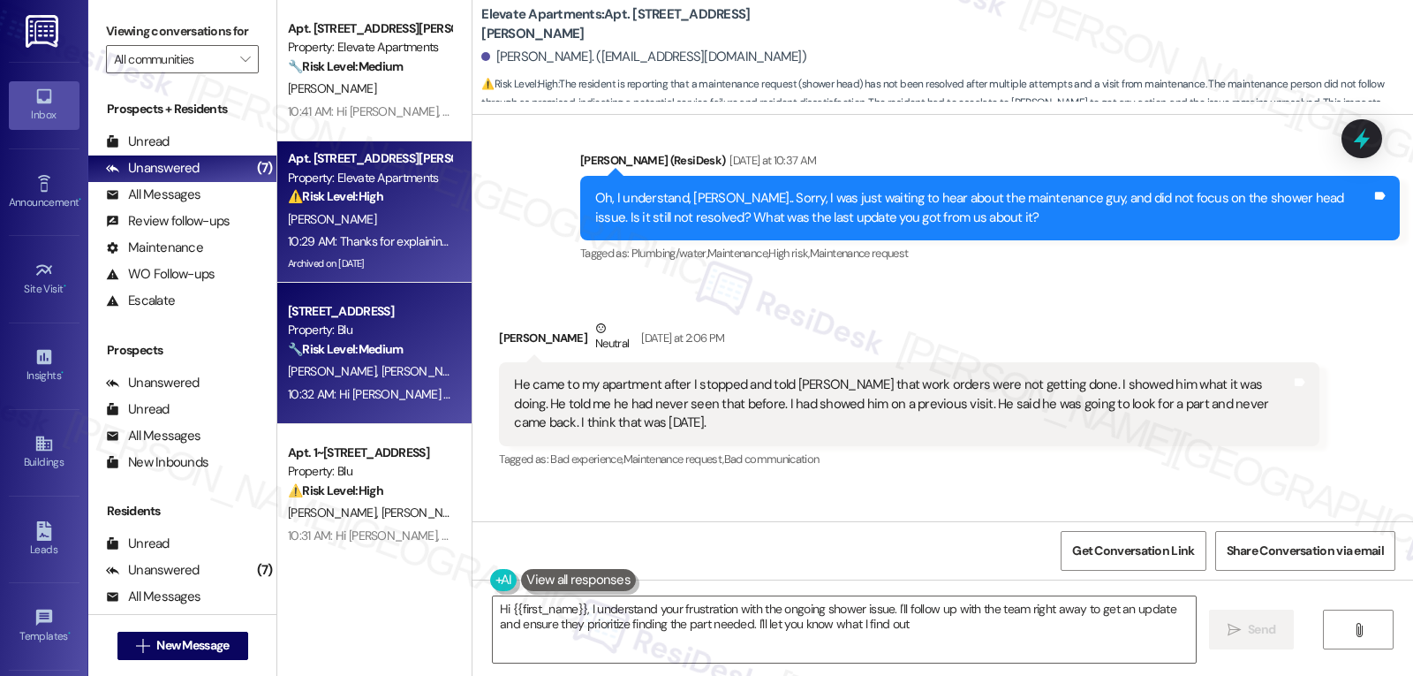
type textarea "Hi {{first_name}}, I understand your frustration with the ongoing shower issue.…"
click at [374, 390] on div "10:32 AM: Hi Angel and Linda, I'm sorry to hear that work order 4048267 wasn't …" at bounding box center [953, 394] width 1330 height 16
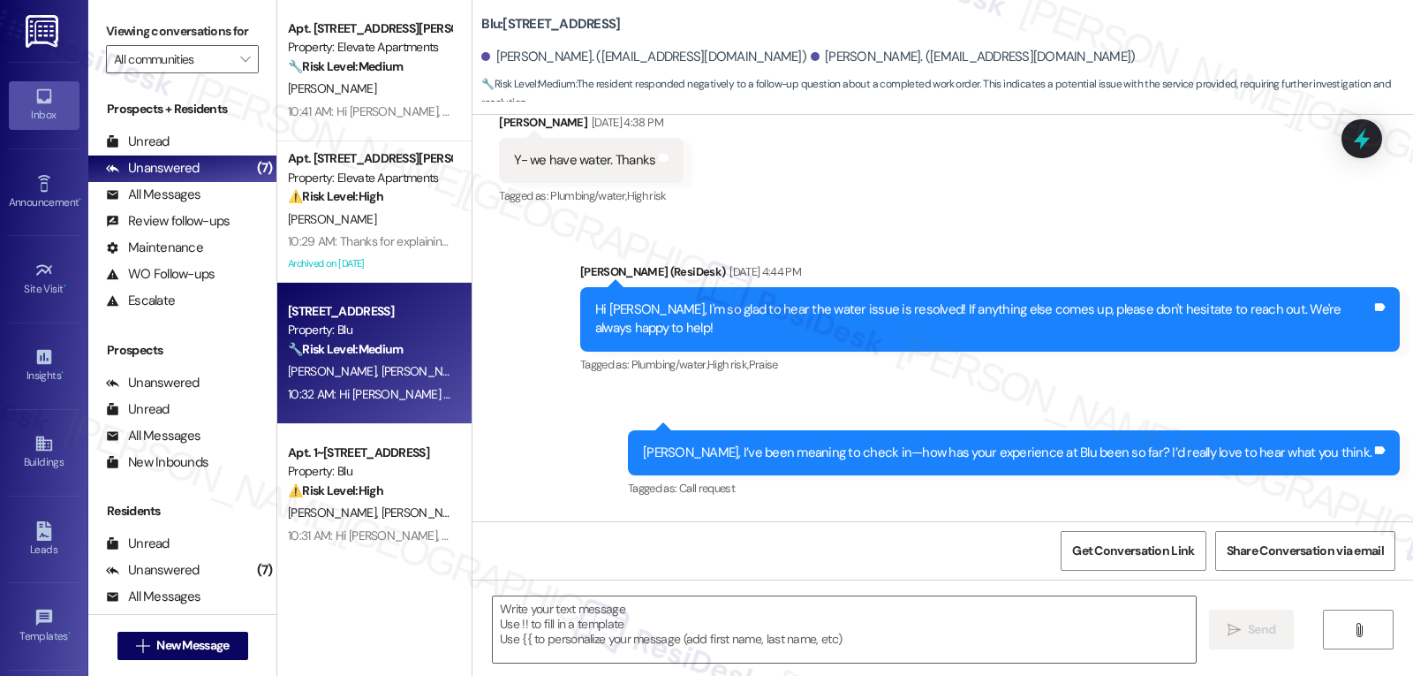
type textarea "Fetching suggested responses. Please feel free to read through the conversation…"
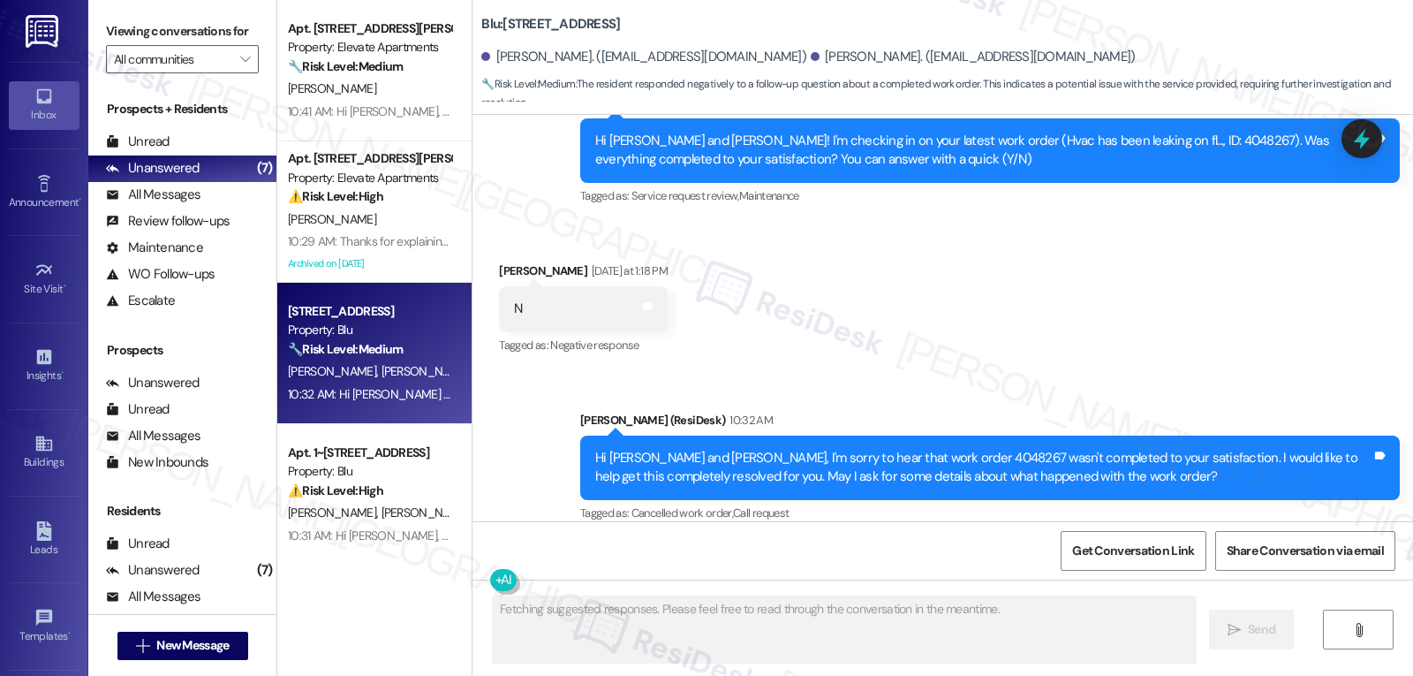
scroll to position [177, 0]
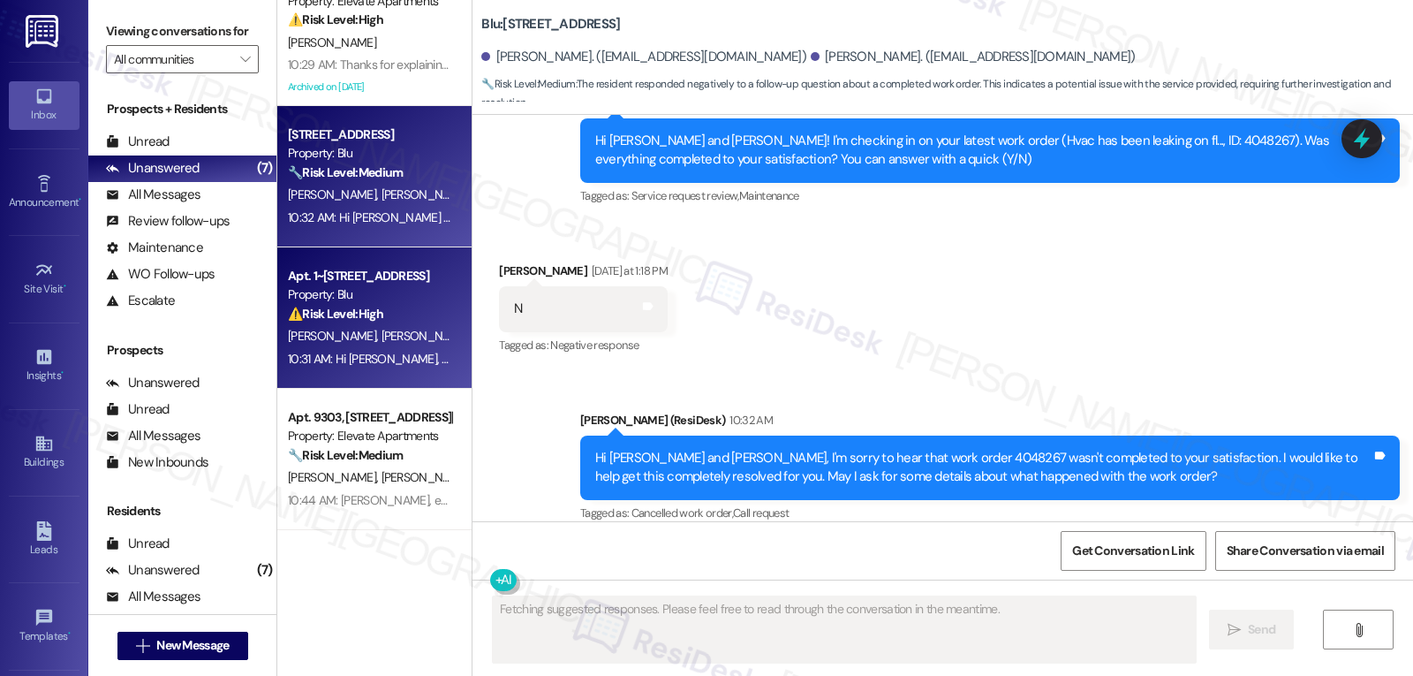
click at [351, 313] on strong "⚠️ Risk Level: High" at bounding box center [335, 314] width 95 height 16
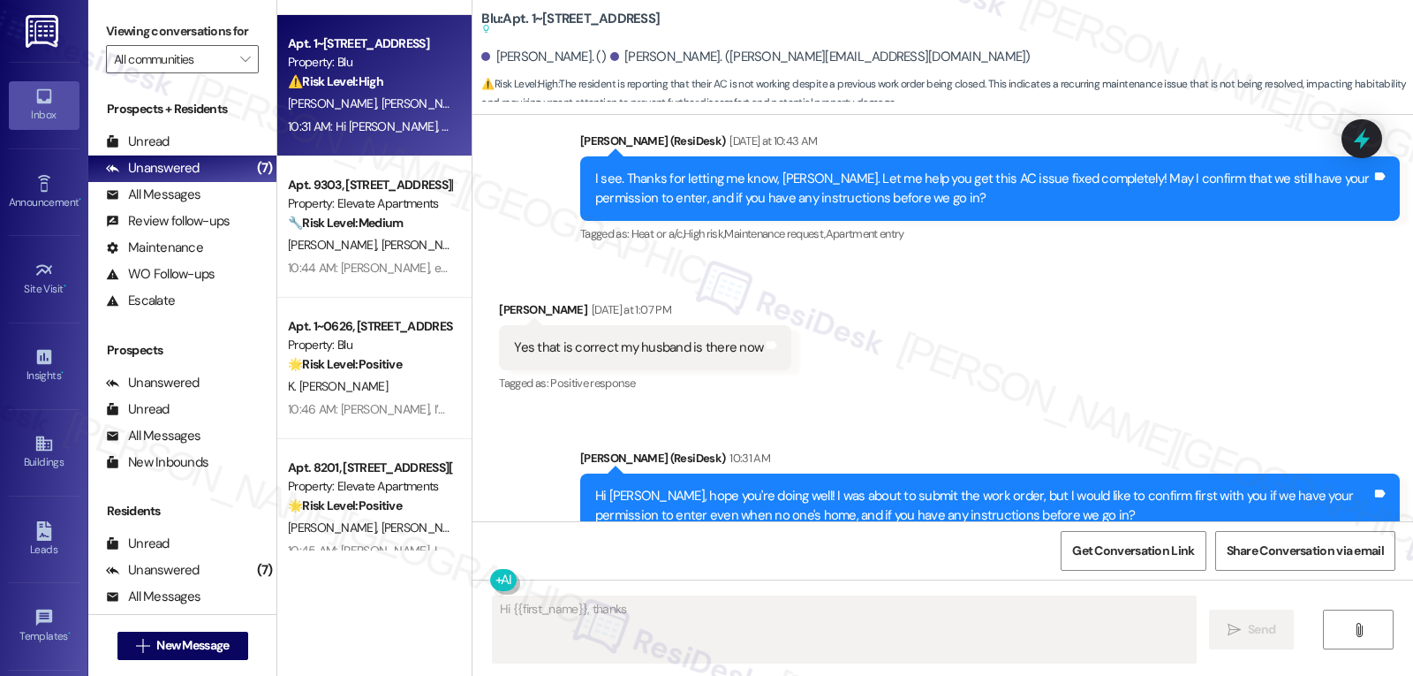
scroll to position [439, 0]
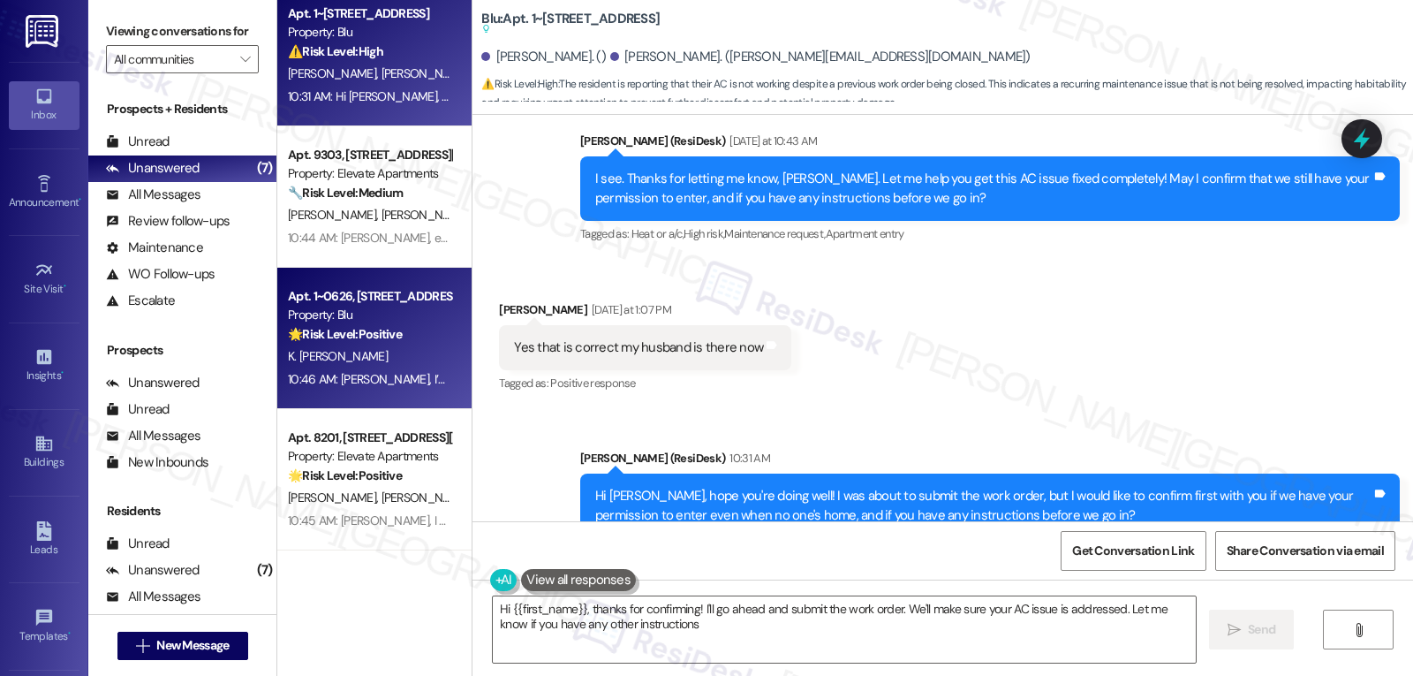
type textarea "Hi {{first_name}}, thanks for confirming! I'll go ahead and submit the work ord…"
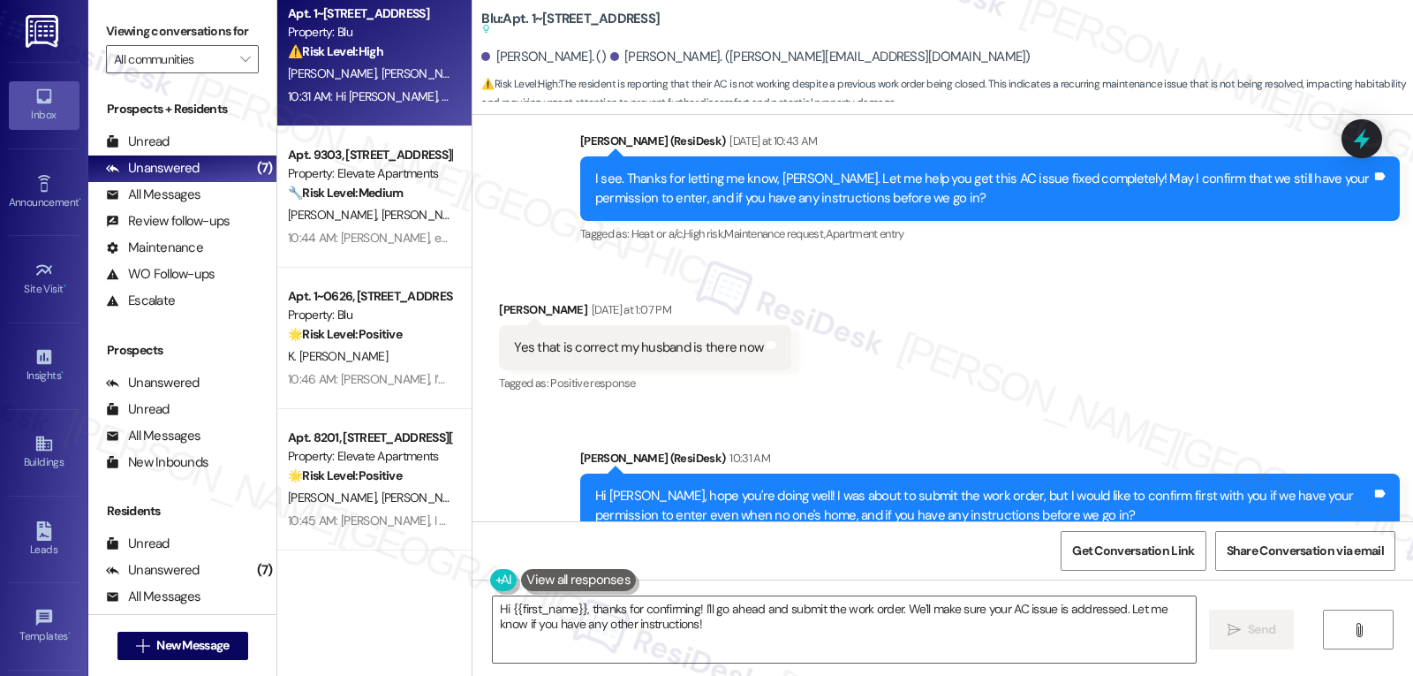
scroll to position [0, 0]
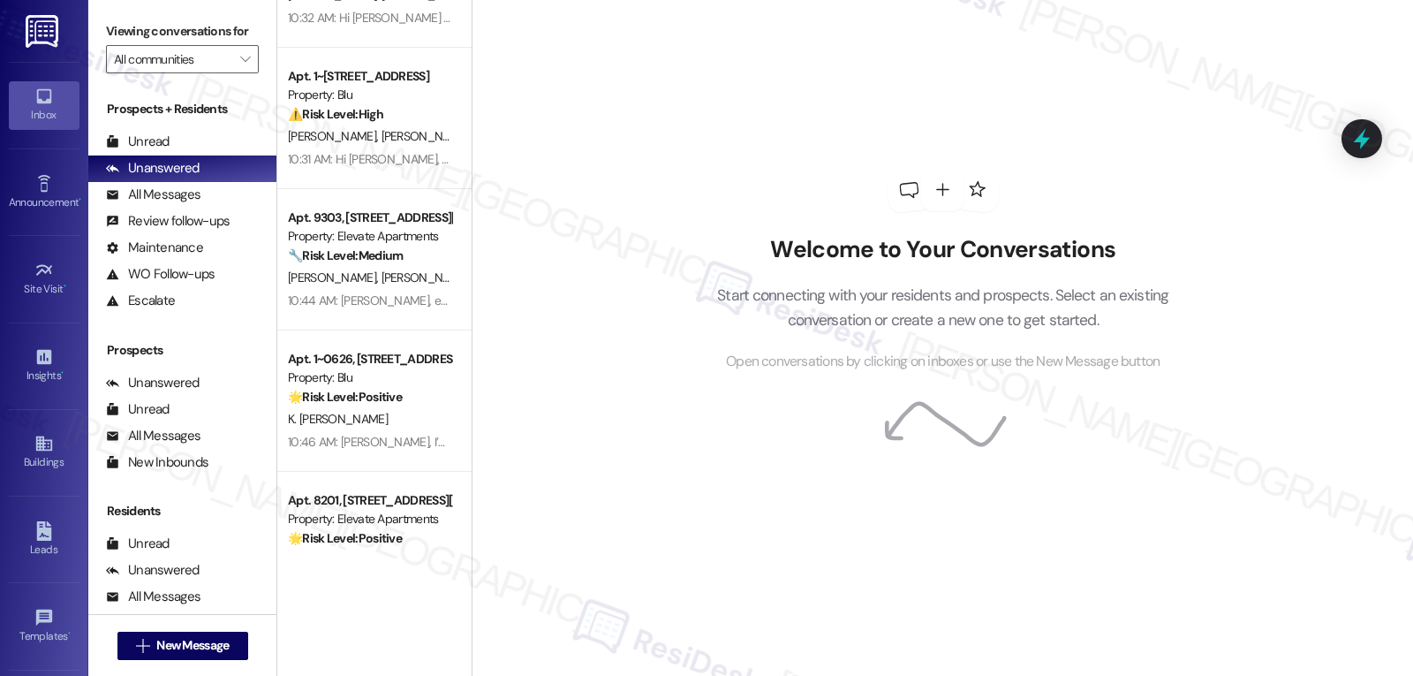
scroll to position [439, 0]
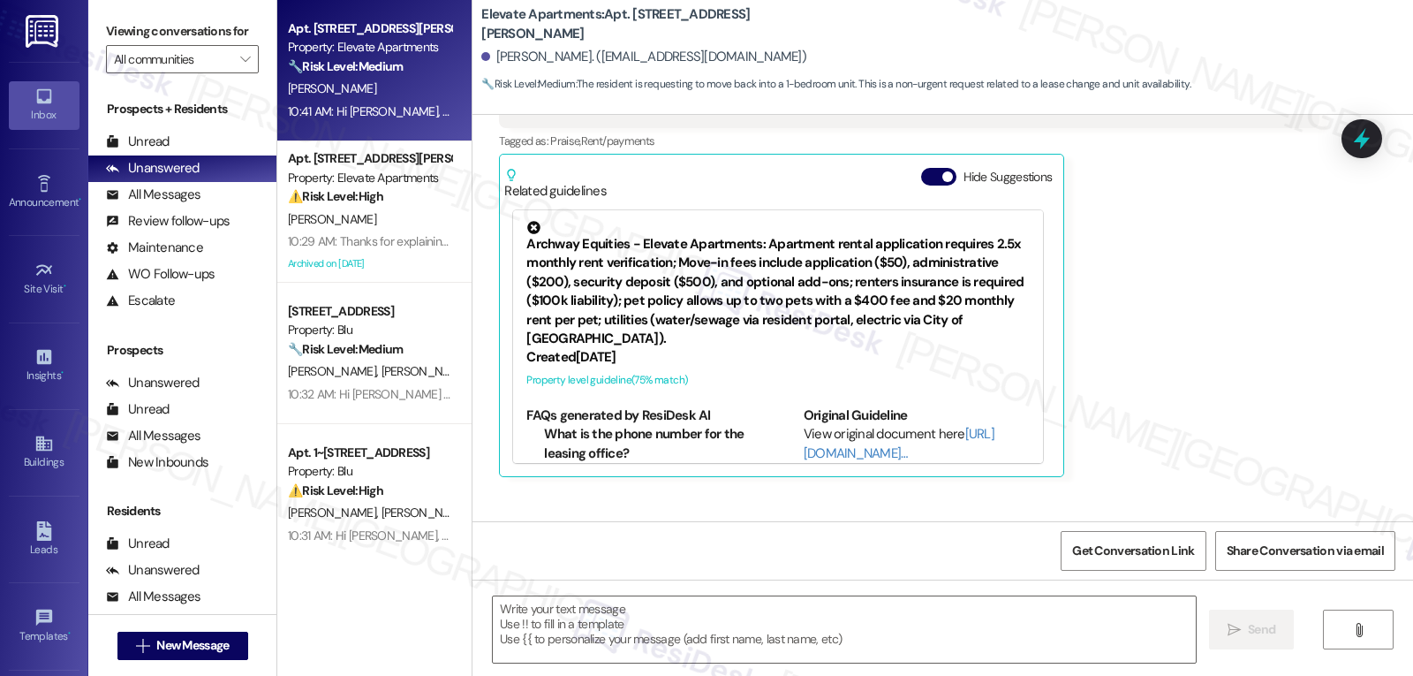
scroll to position [3865, 0]
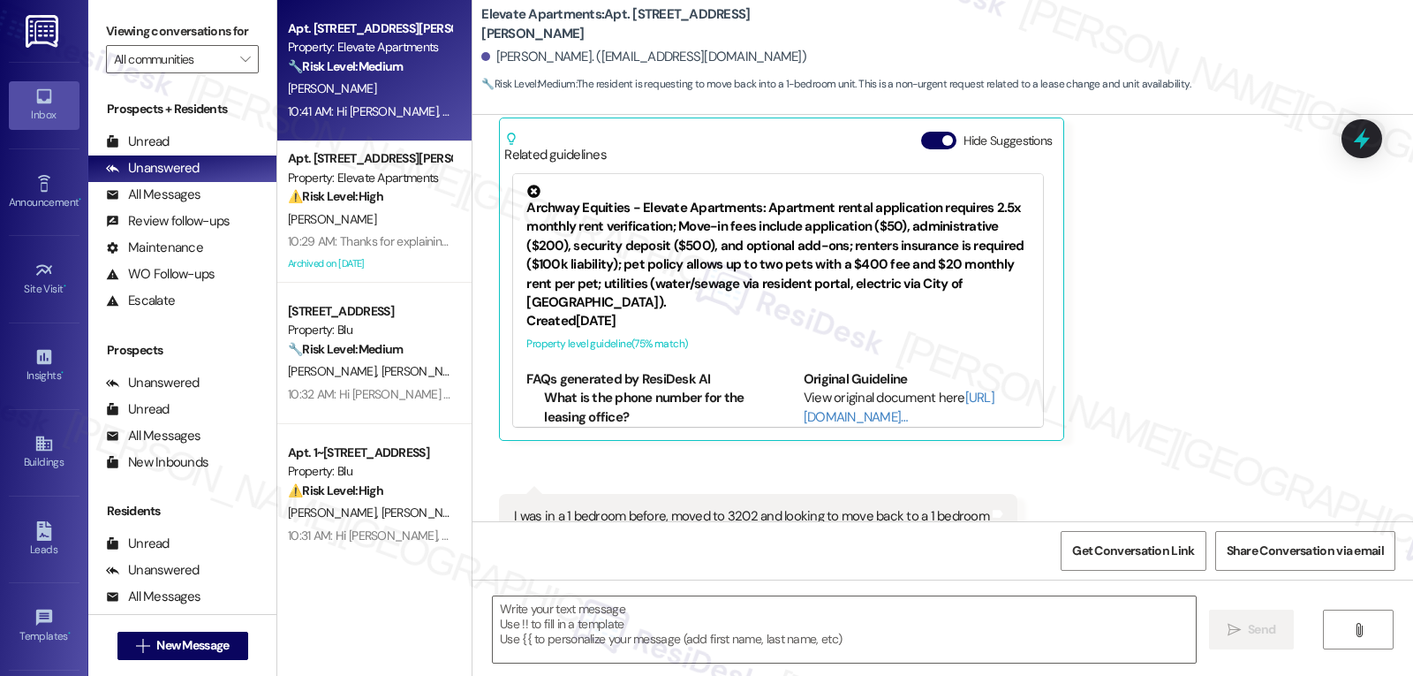
type textarea "Fetching suggested responses. Please feel free to read through the conversation…"
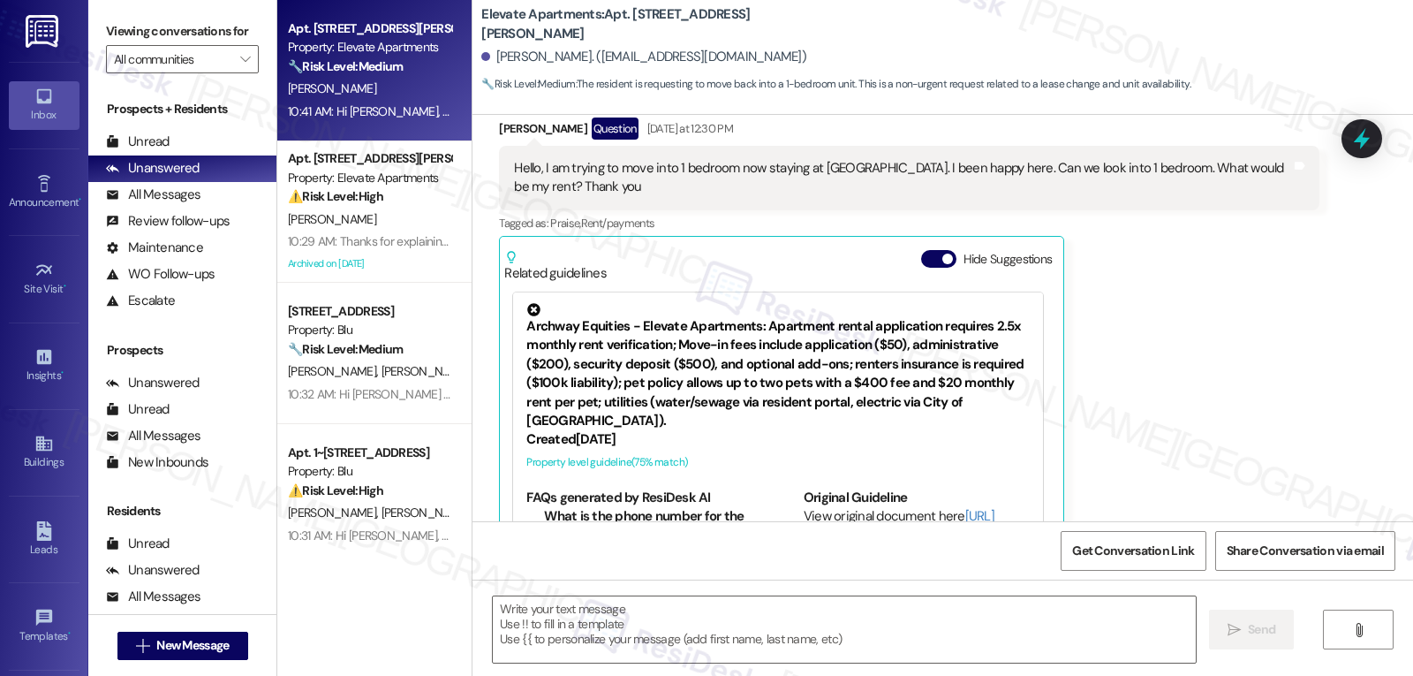
type textarea "Fetching suggested responses. Please feel free to read through the conversation…"
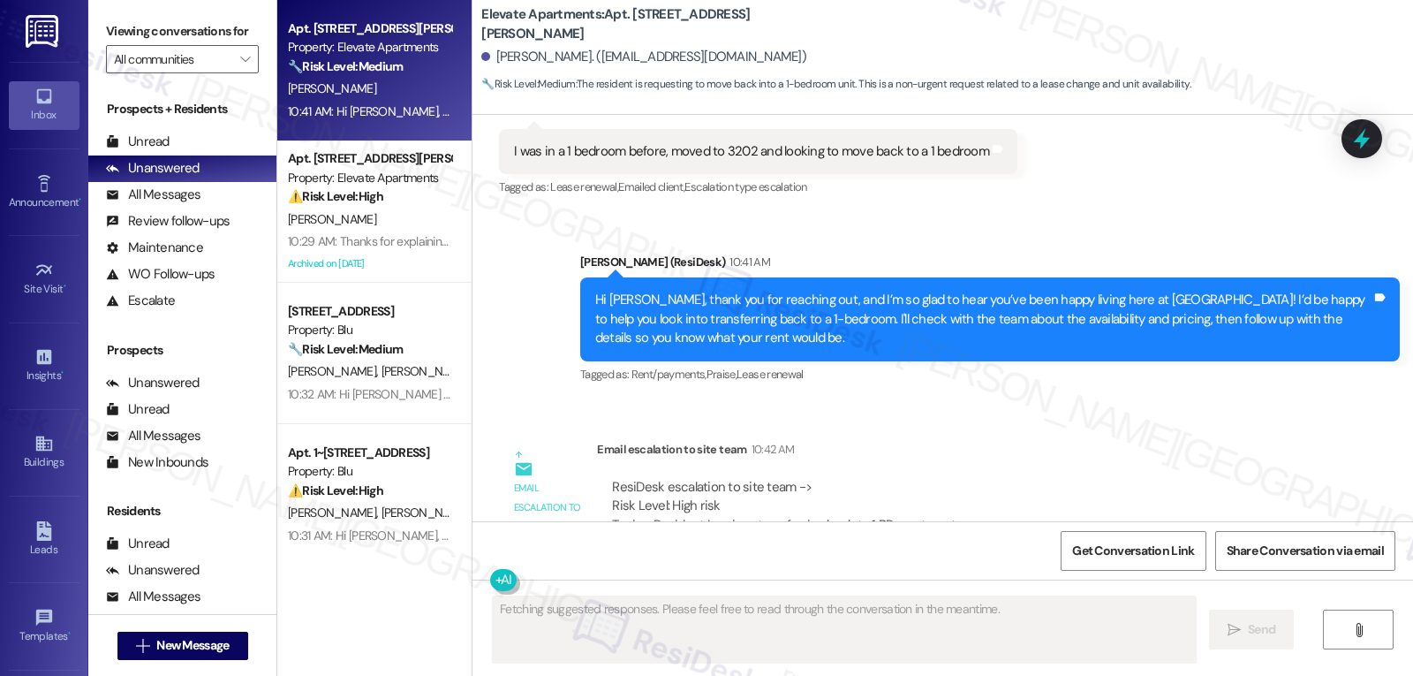
scroll to position [4271, 0]
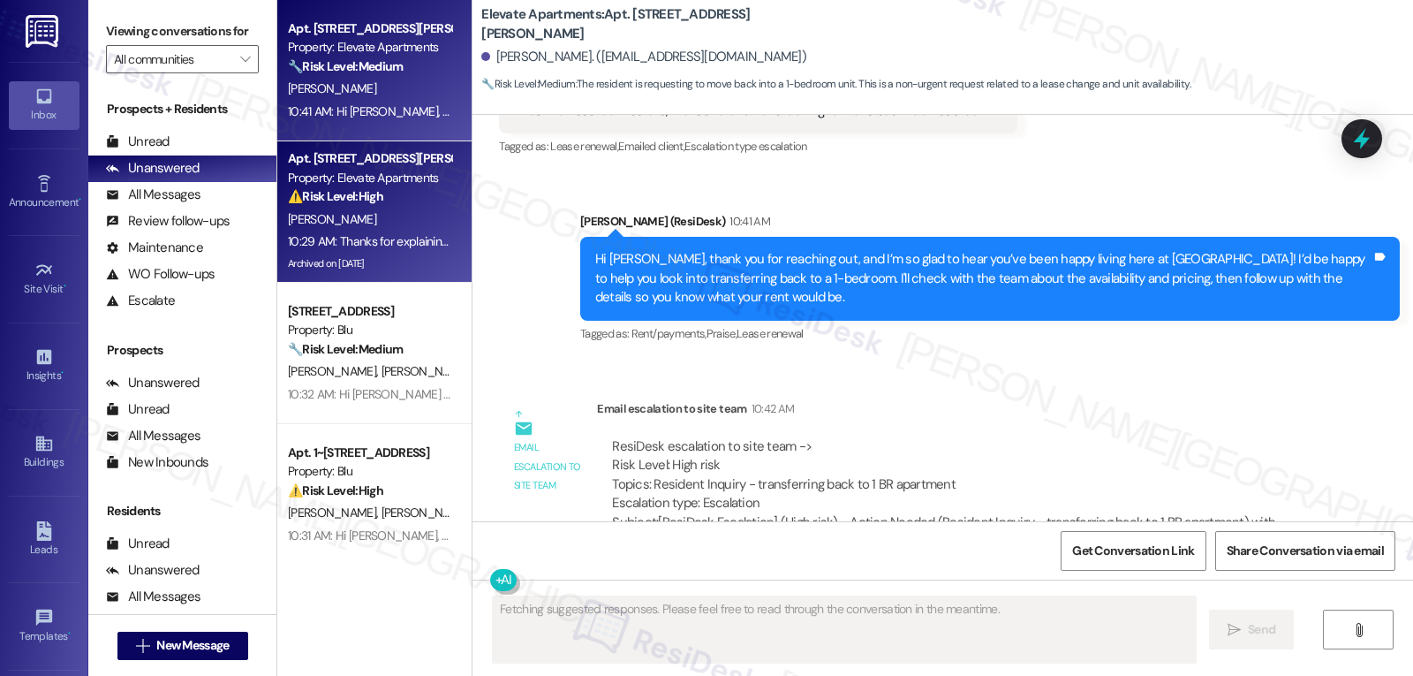
click at [305, 254] on div "Archived on [DATE]" at bounding box center [369, 264] width 167 height 22
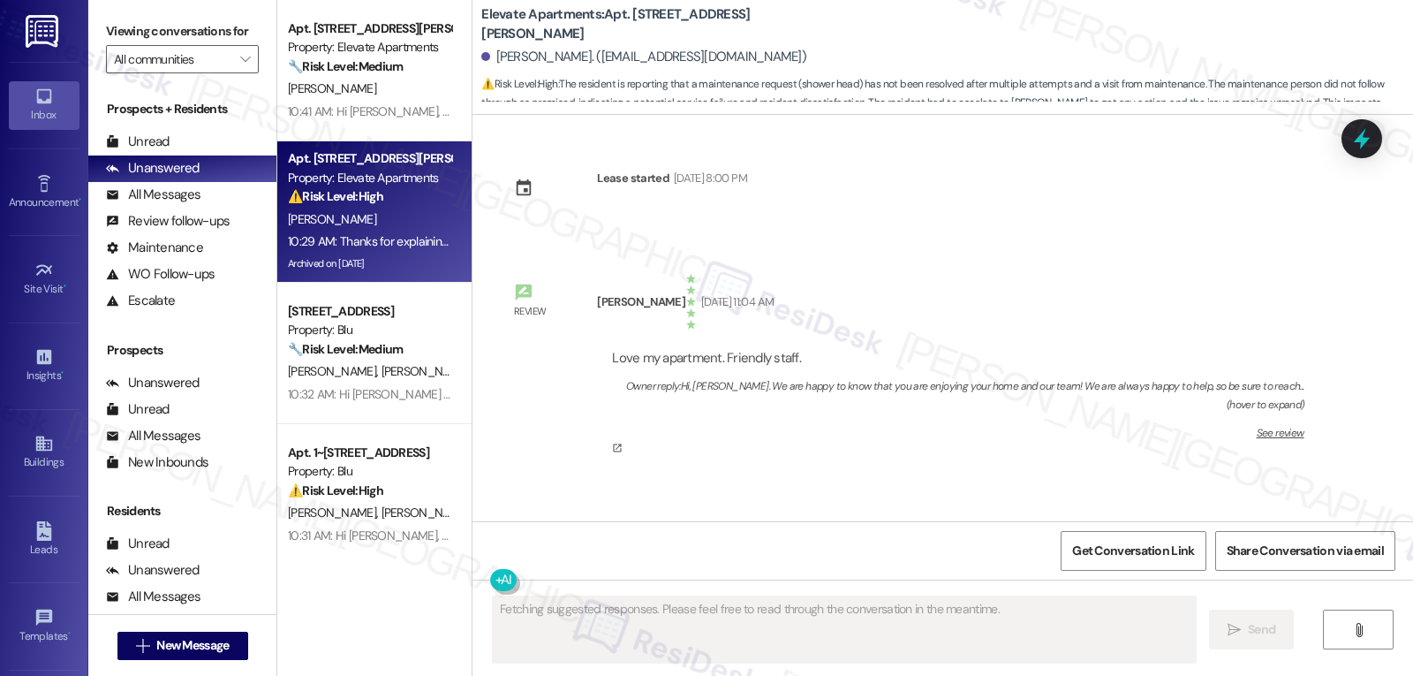
type textarea "Fetching suggested responses. Please feel free to read through the conversation…"
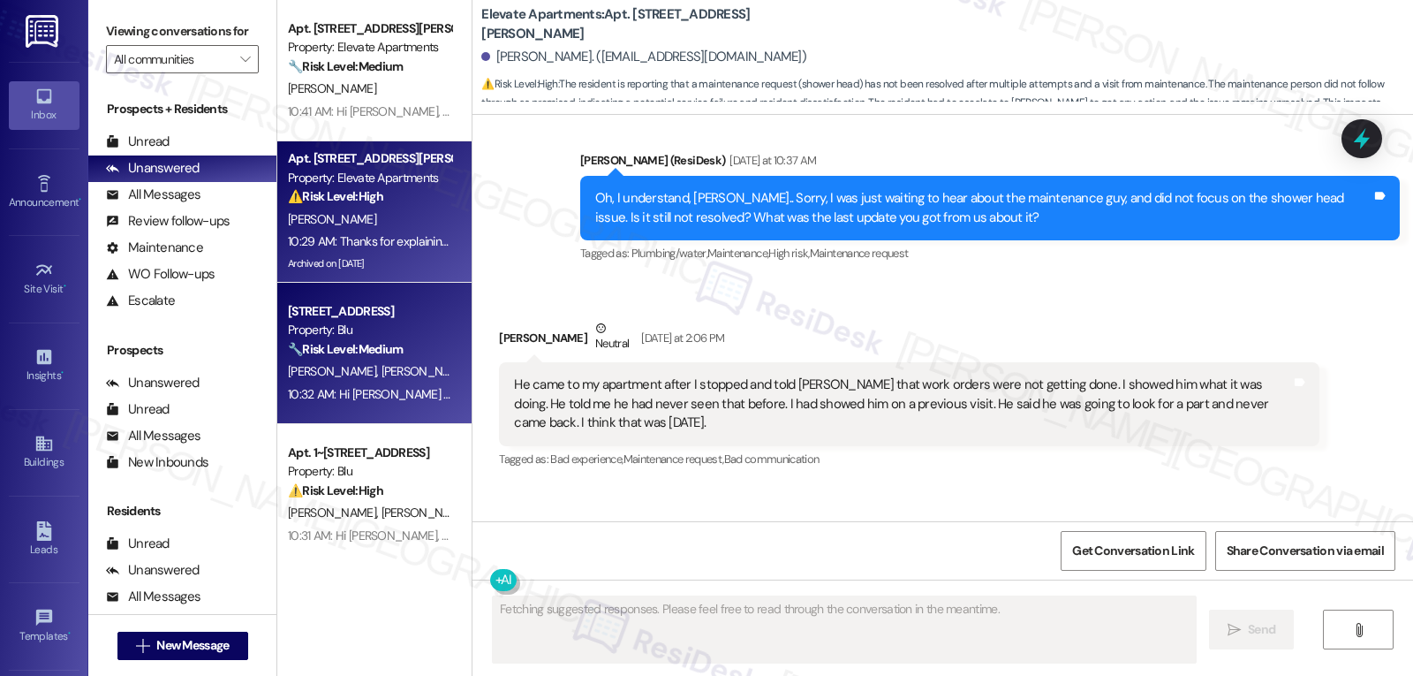
click at [377, 416] on div "Apt. 1~0114, 9500 Dessau Rd Property: Blu 🔧 Risk Level: Medium The resident res…" at bounding box center [374, 353] width 194 height 141
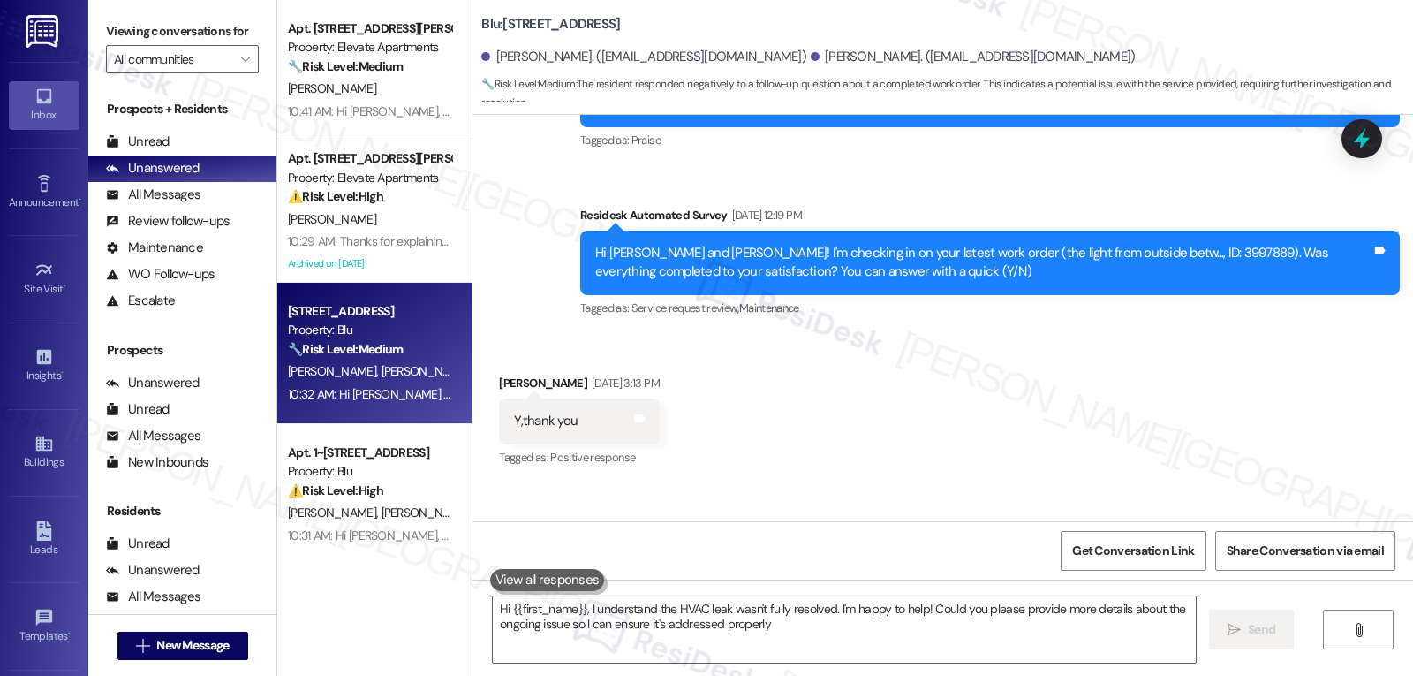
type textarea "Hi {{first_name}}, I understand the HVAC leak wasn't fully resolved. I'm happy …"
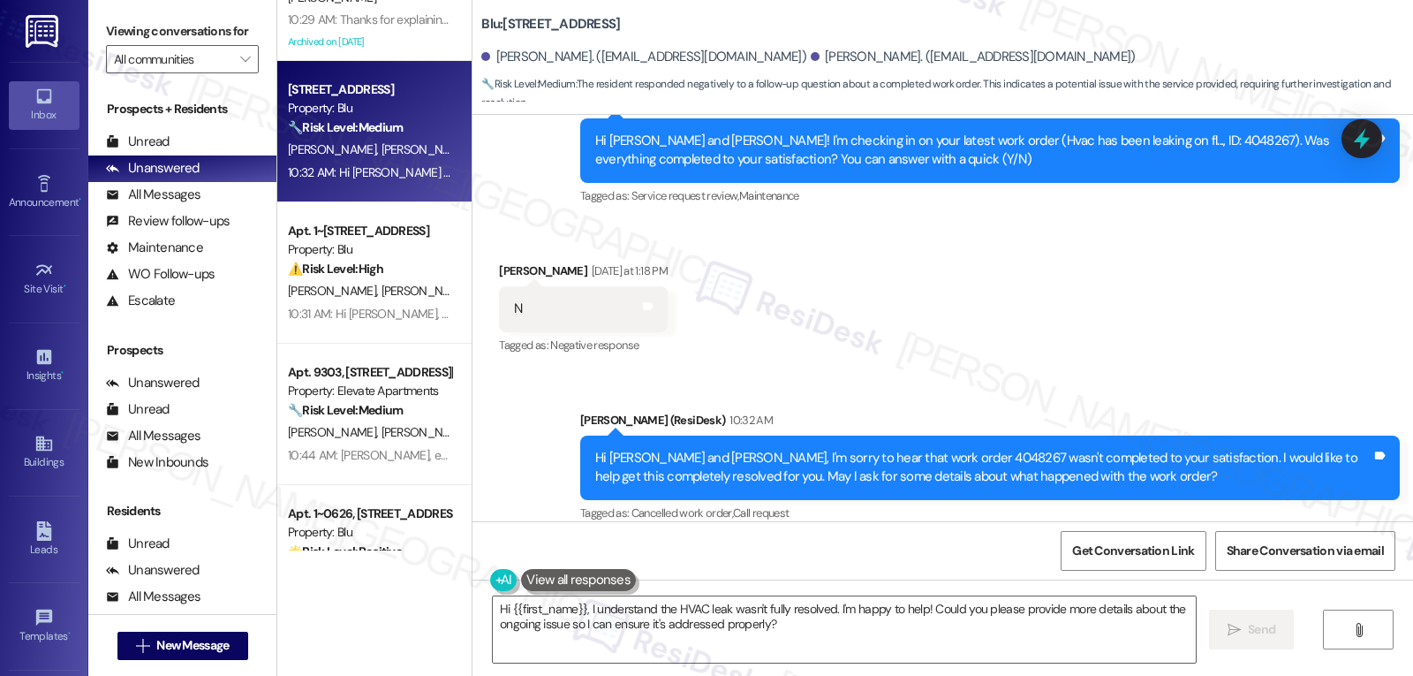
scroll to position [353, 0]
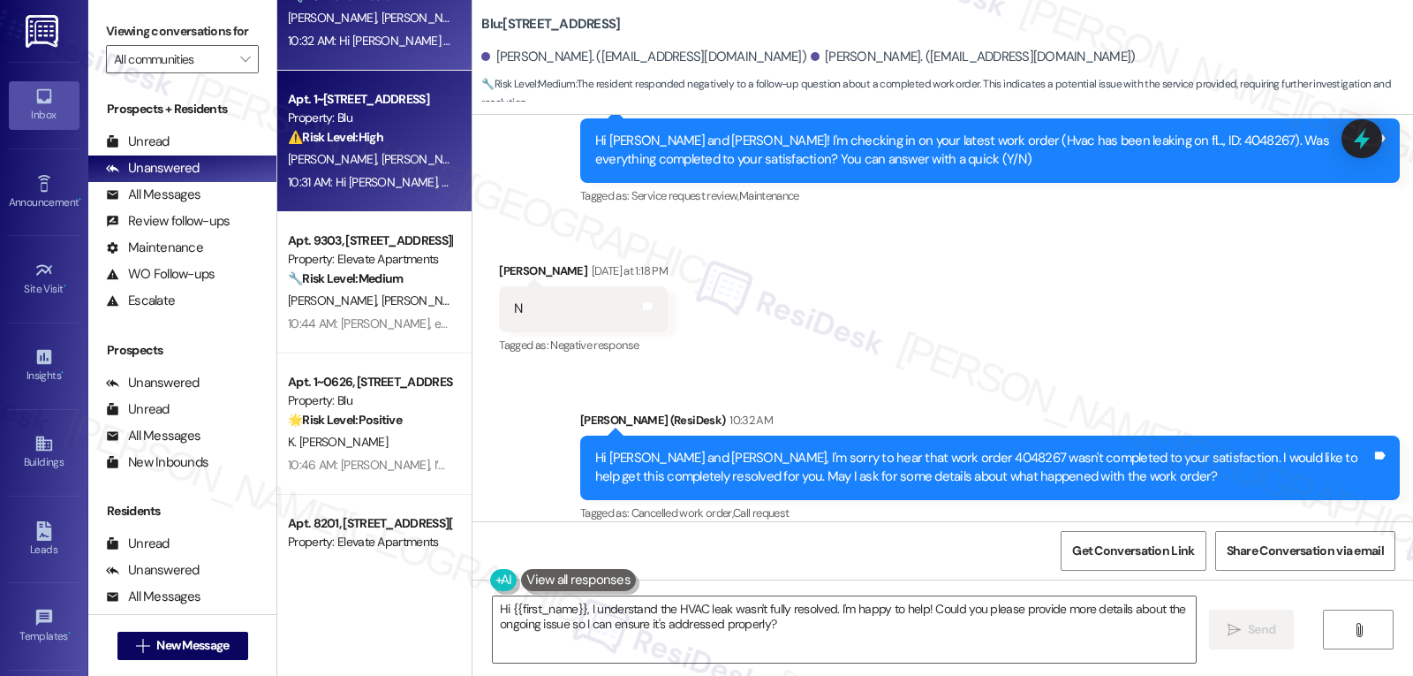
click at [379, 174] on div "10:31 AM: Hi Guadalupe, hope you're doing well! I was about to submit the work …" at bounding box center [907, 182] width 1238 height 16
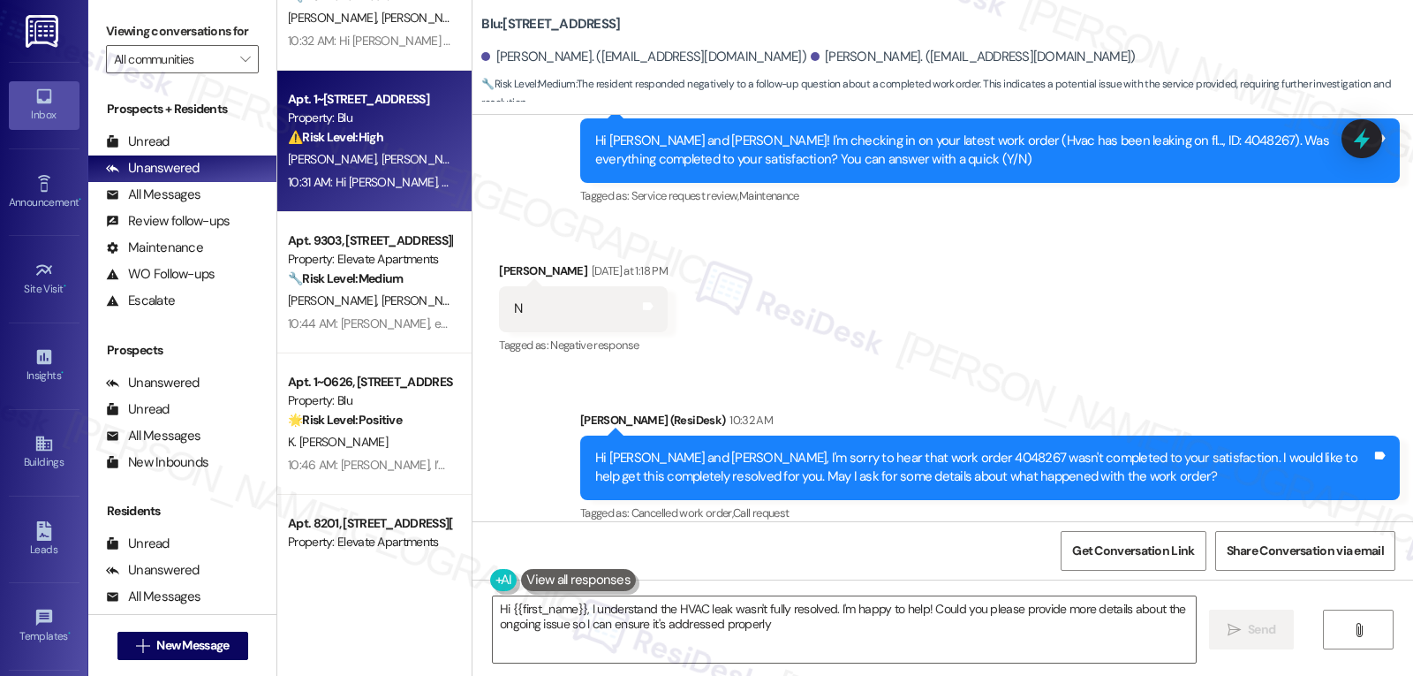
type textarea "Hi {{first_name}}, I understand the HVAC leak wasn't fully resolved. I'm happy …"
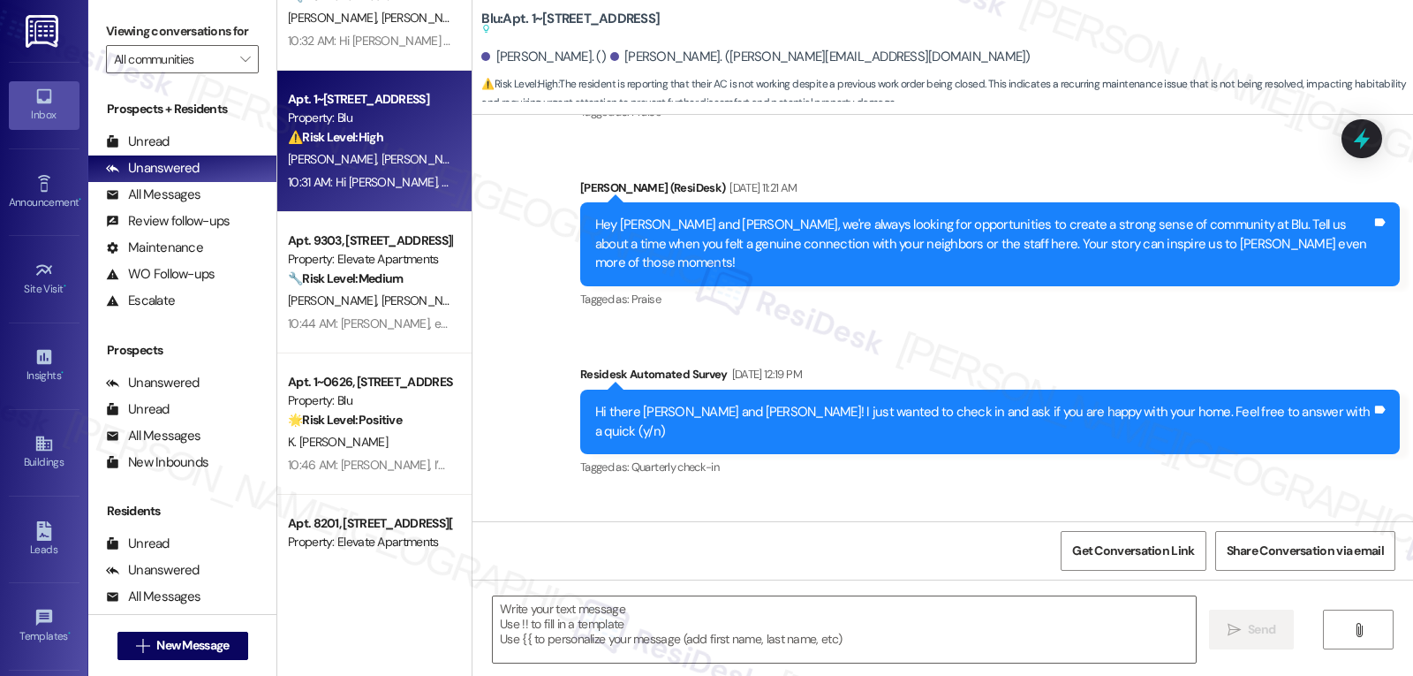
type textarea "Fetching suggested responses. Please feel free to read through the conversation…"
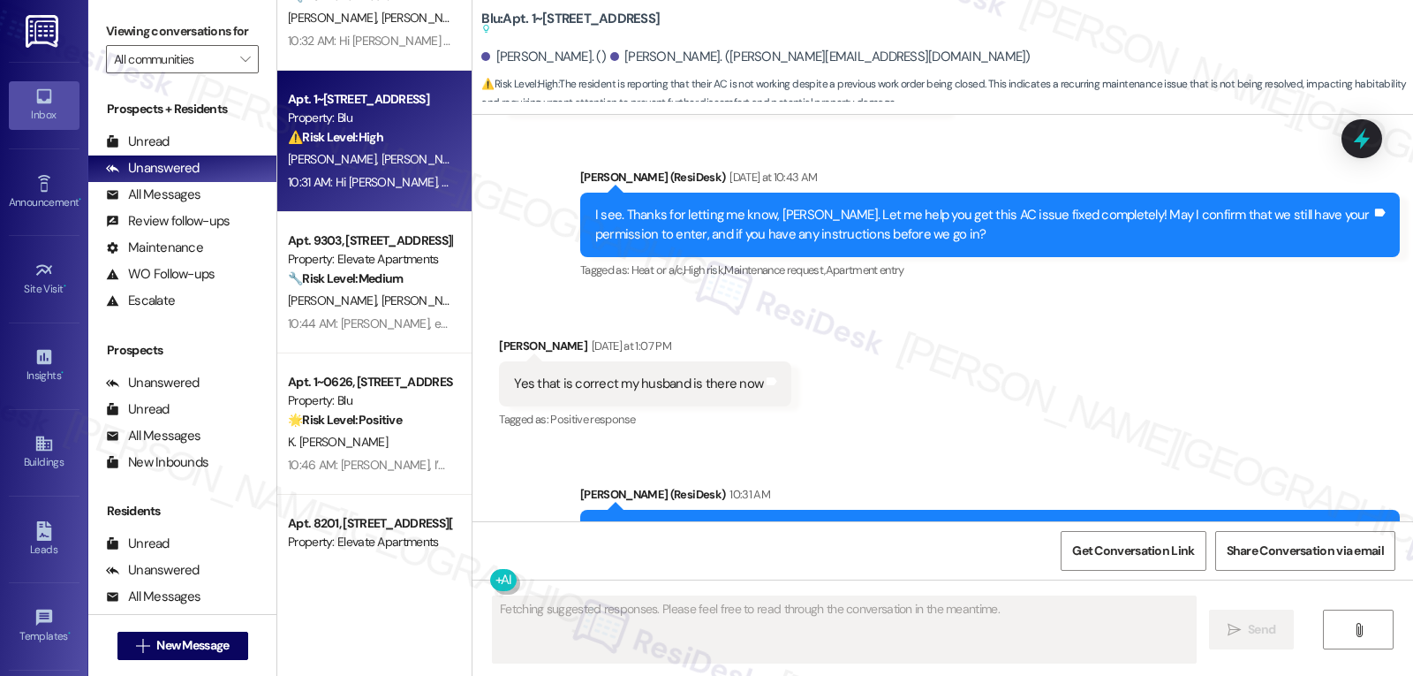
scroll to position [4885, 0]
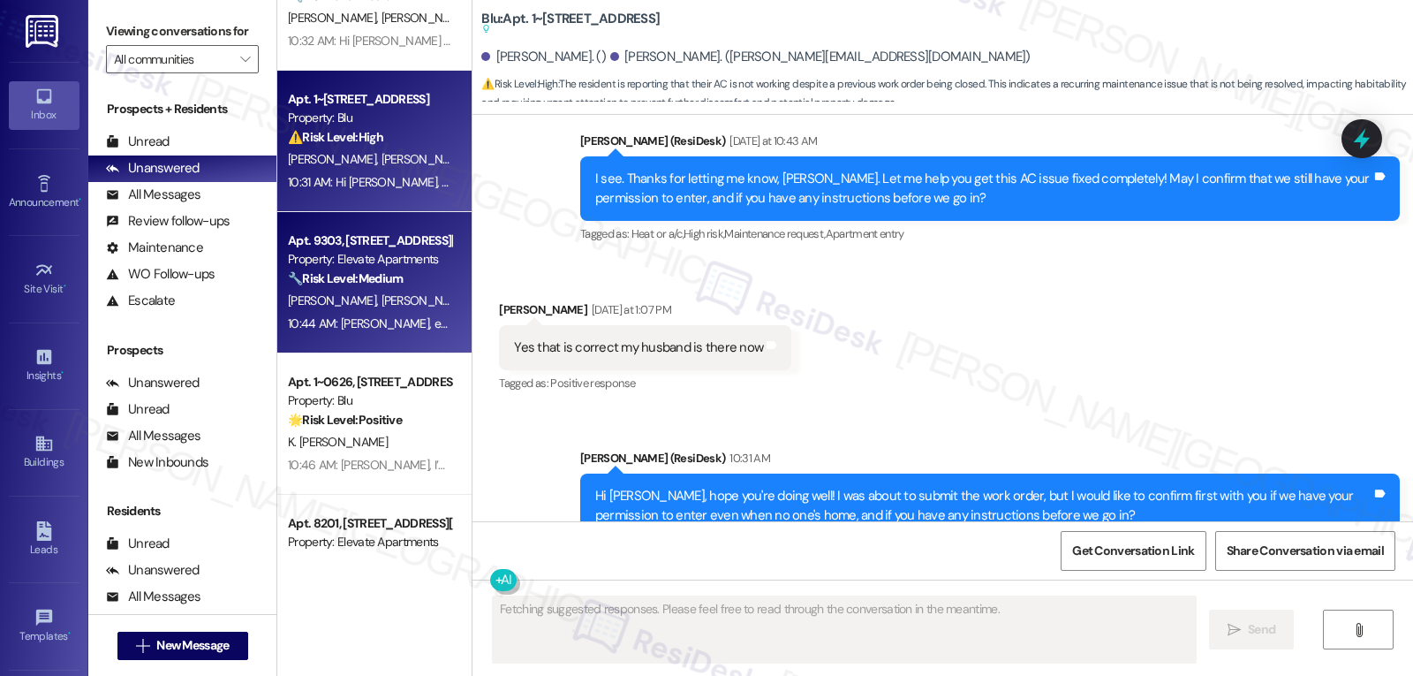
click at [318, 294] on span "[PERSON_NAME]" at bounding box center [335, 300] width 94 height 16
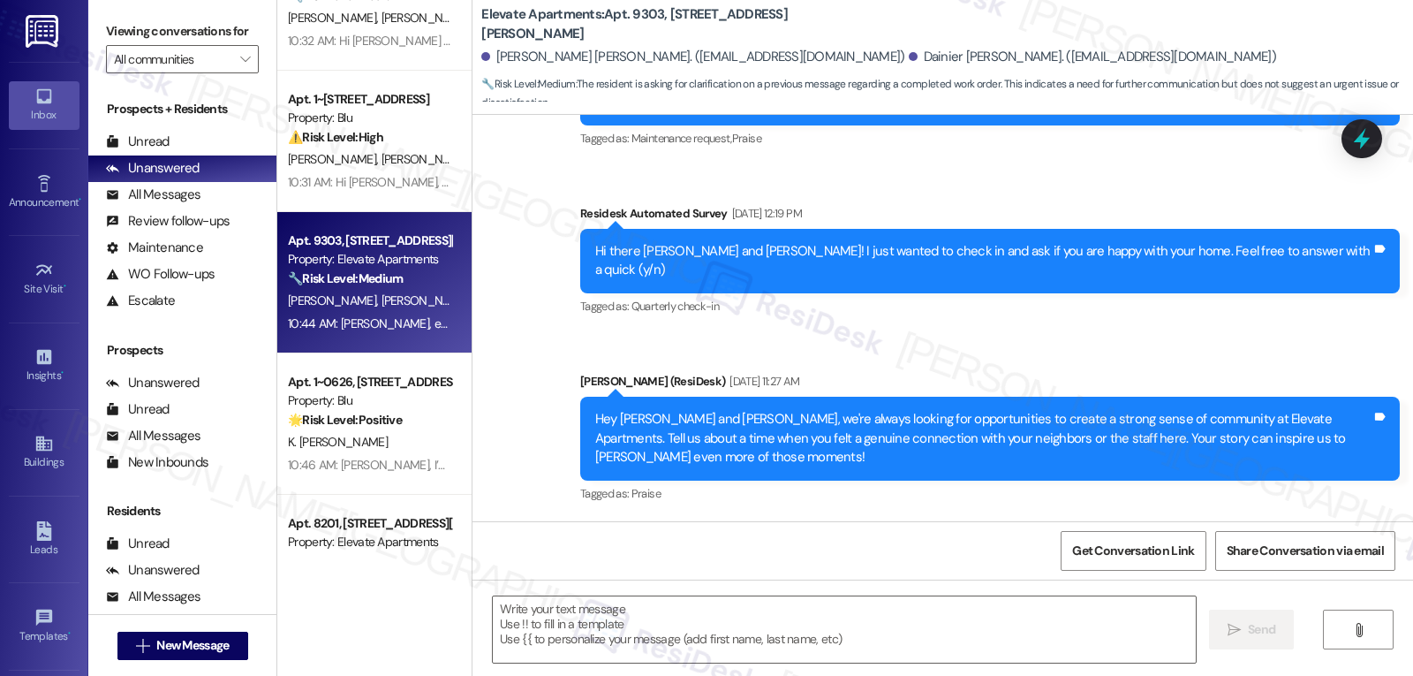
type textarea "Fetching suggested responses. Please feel free to read through the conversation…"
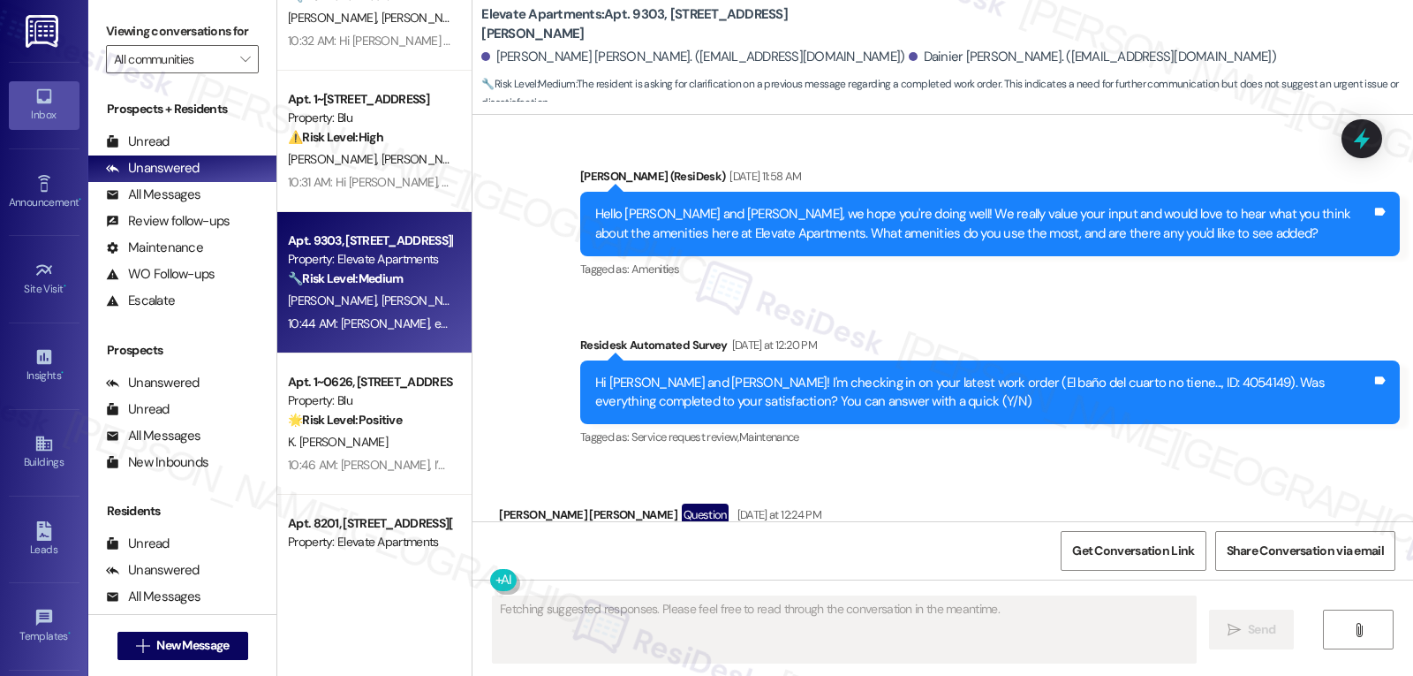
scroll to position [1863, 0]
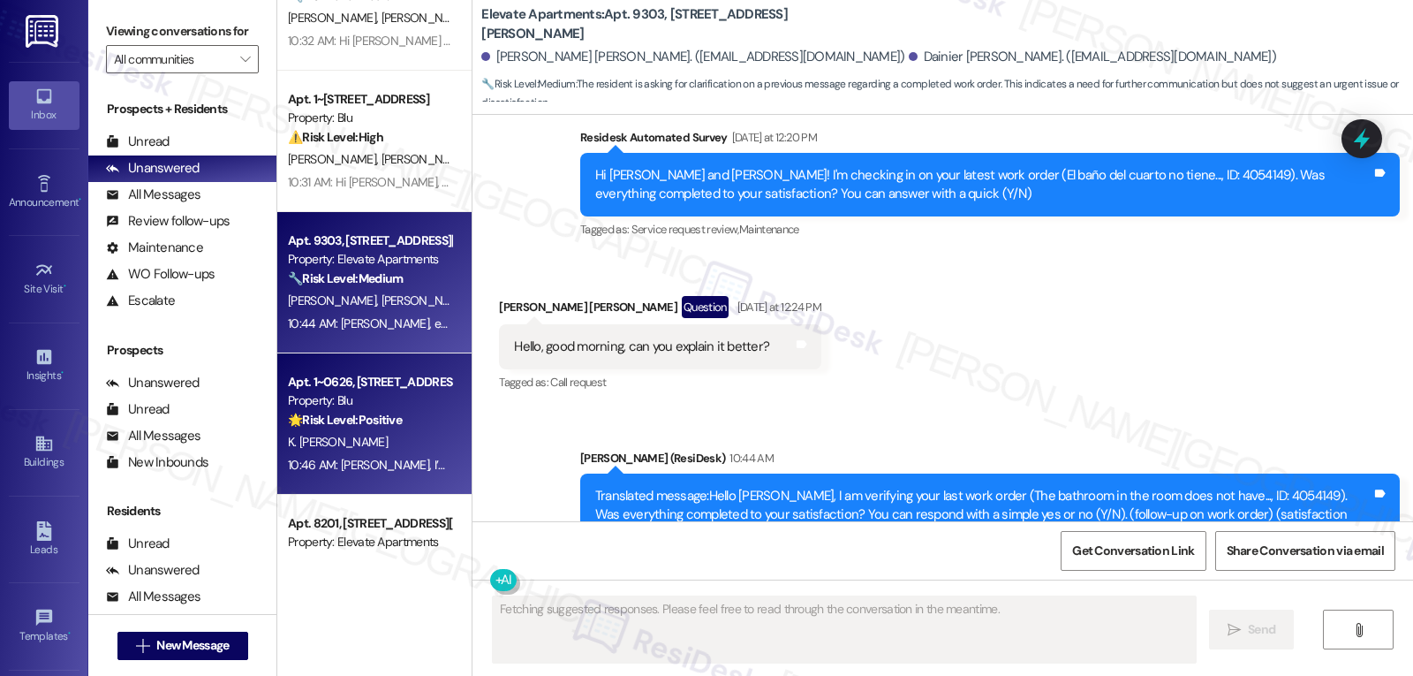
click at [360, 429] on div "🌟 Risk Level: Positive The message is a positive confirmation that a maintenanc…" at bounding box center [369, 420] width 163 height 19
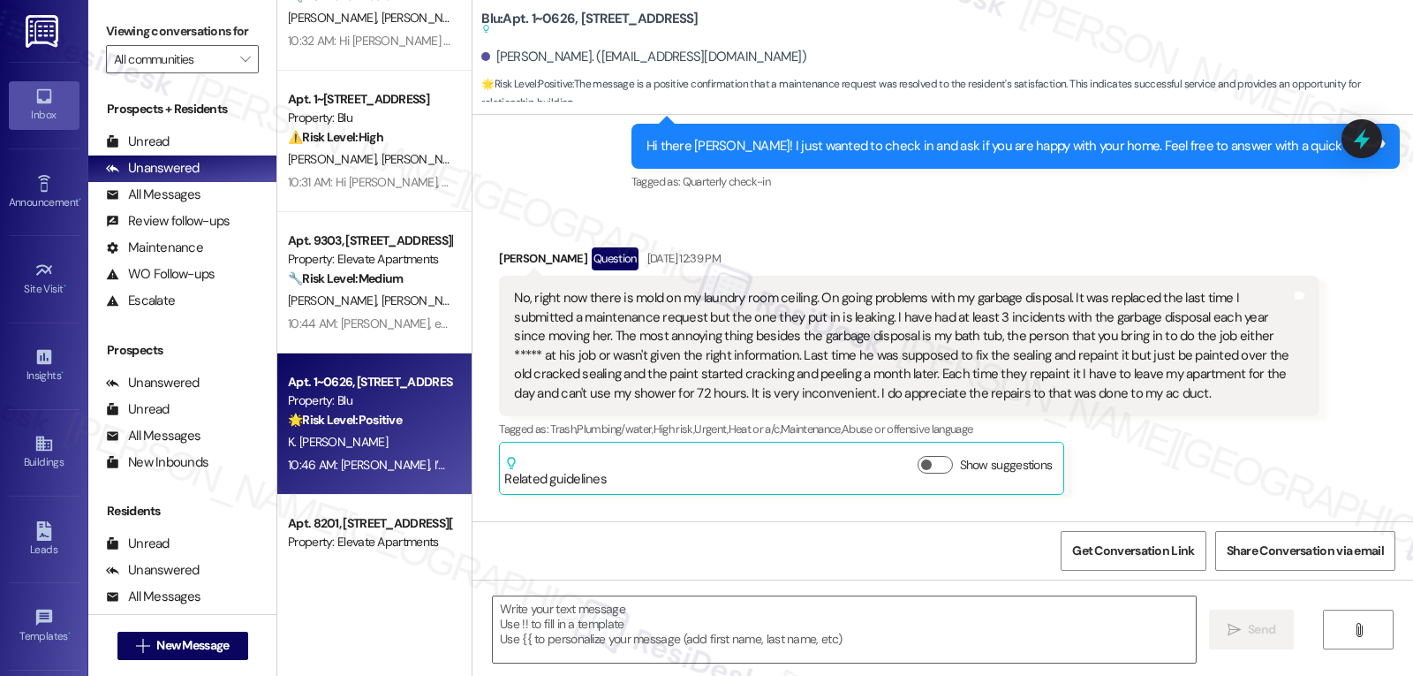
type textarea "Fetching suggested responses. Please feel free to read through the conversation…"
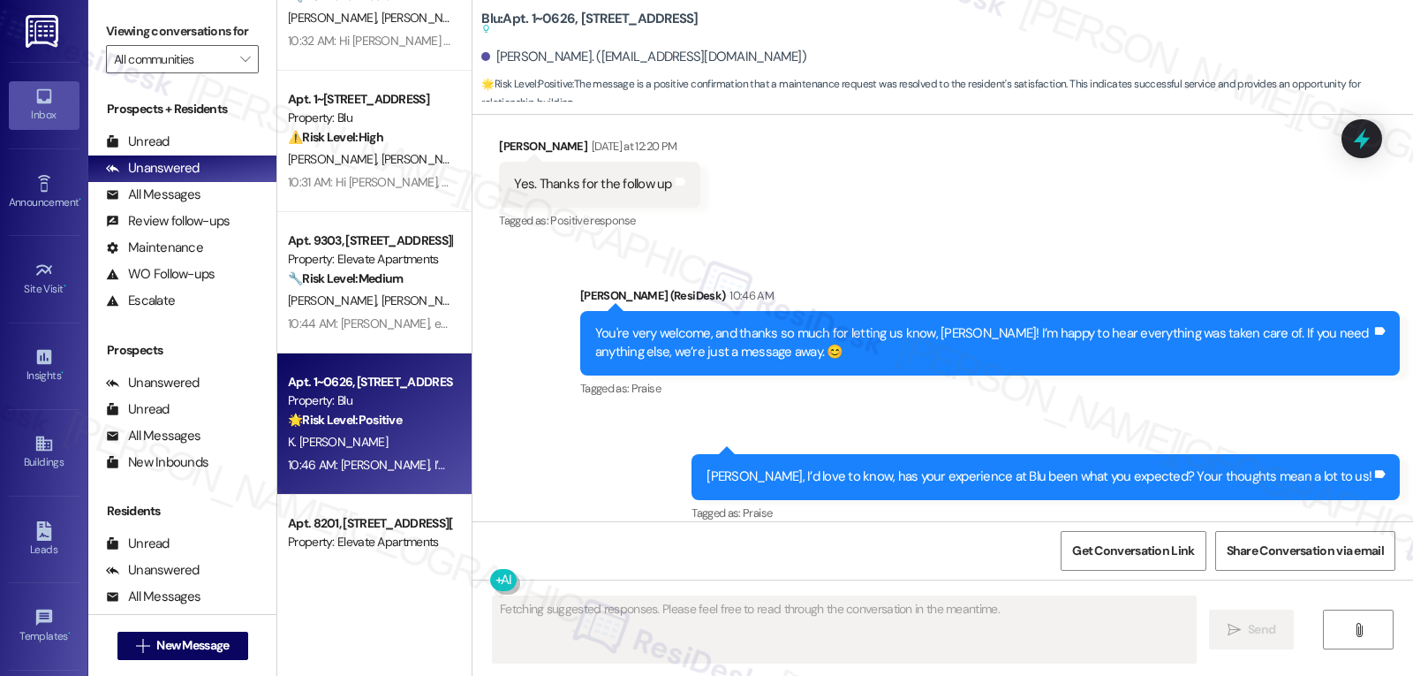
scroll to position [439, 0]
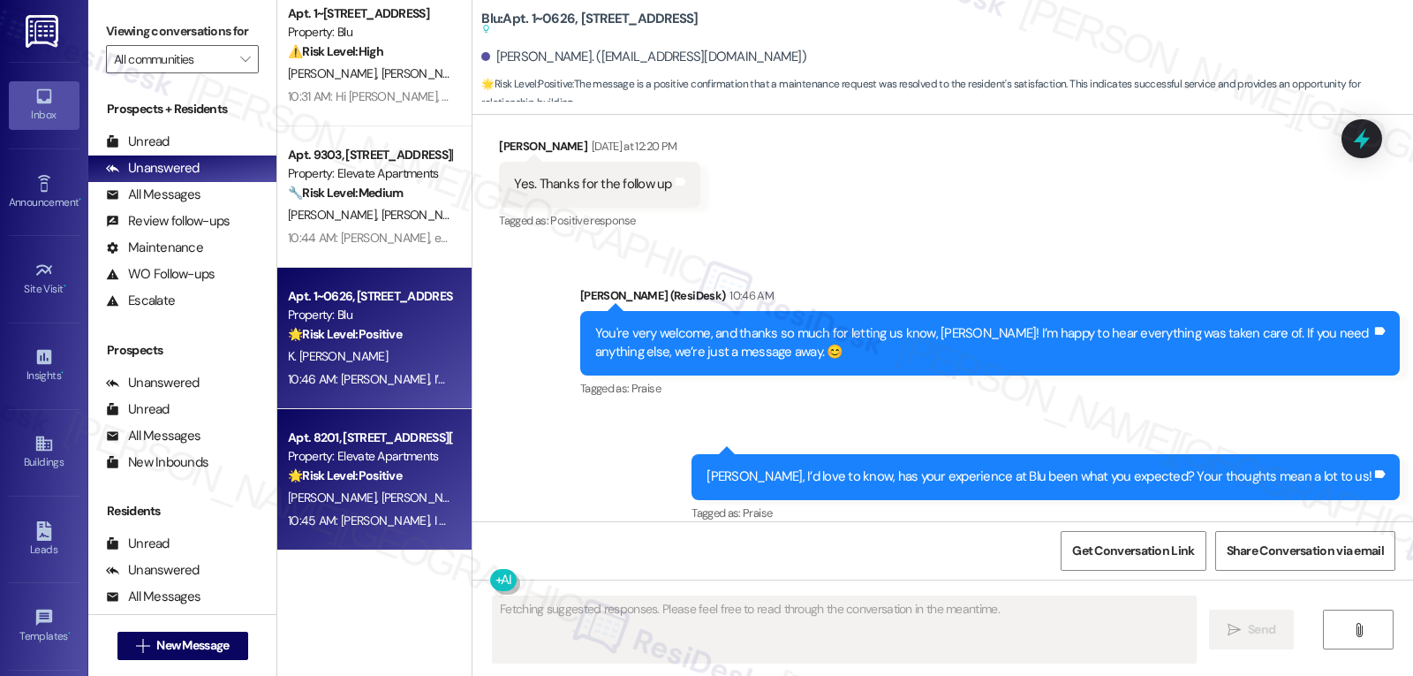
click at [412, 521] on div "10:45 AM: Maria, I hope you’re enjoying your time at Elevate Apartments! Has it…" at bounding box center [706, 520] width 837 height 16
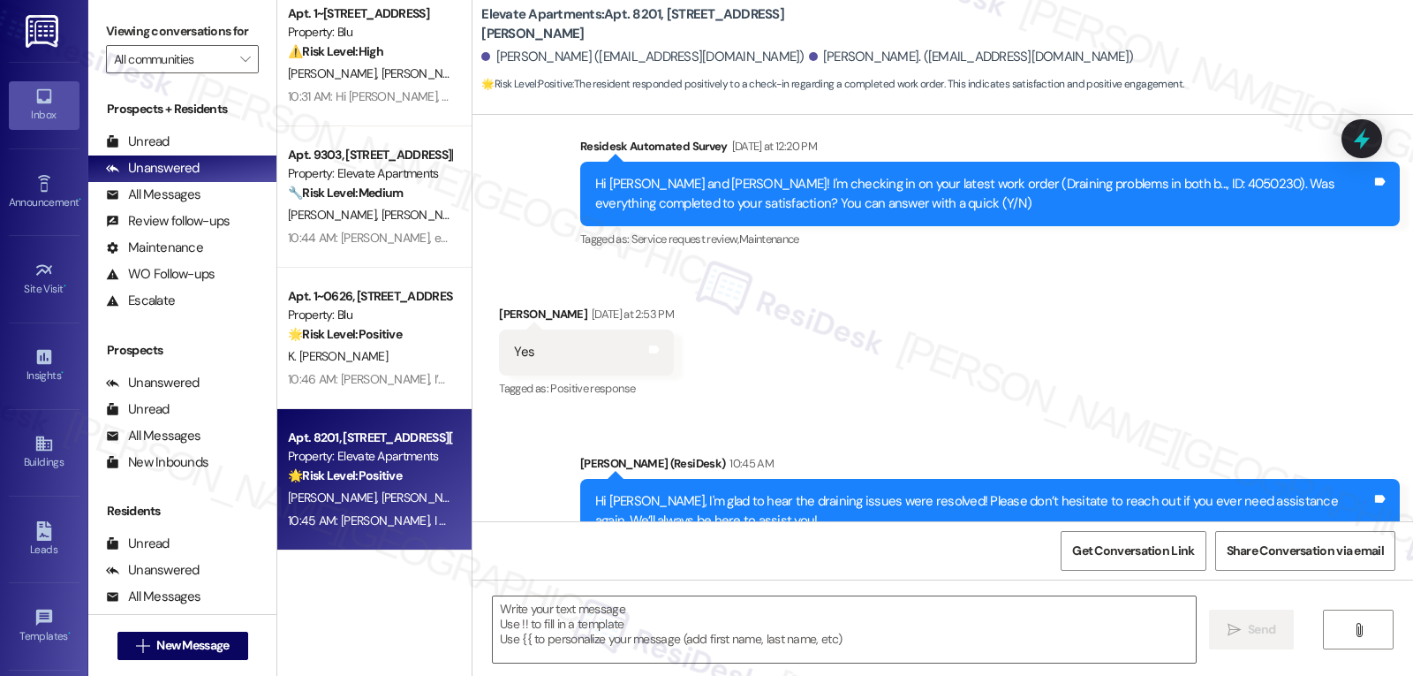
scroll to position [2464, 0]
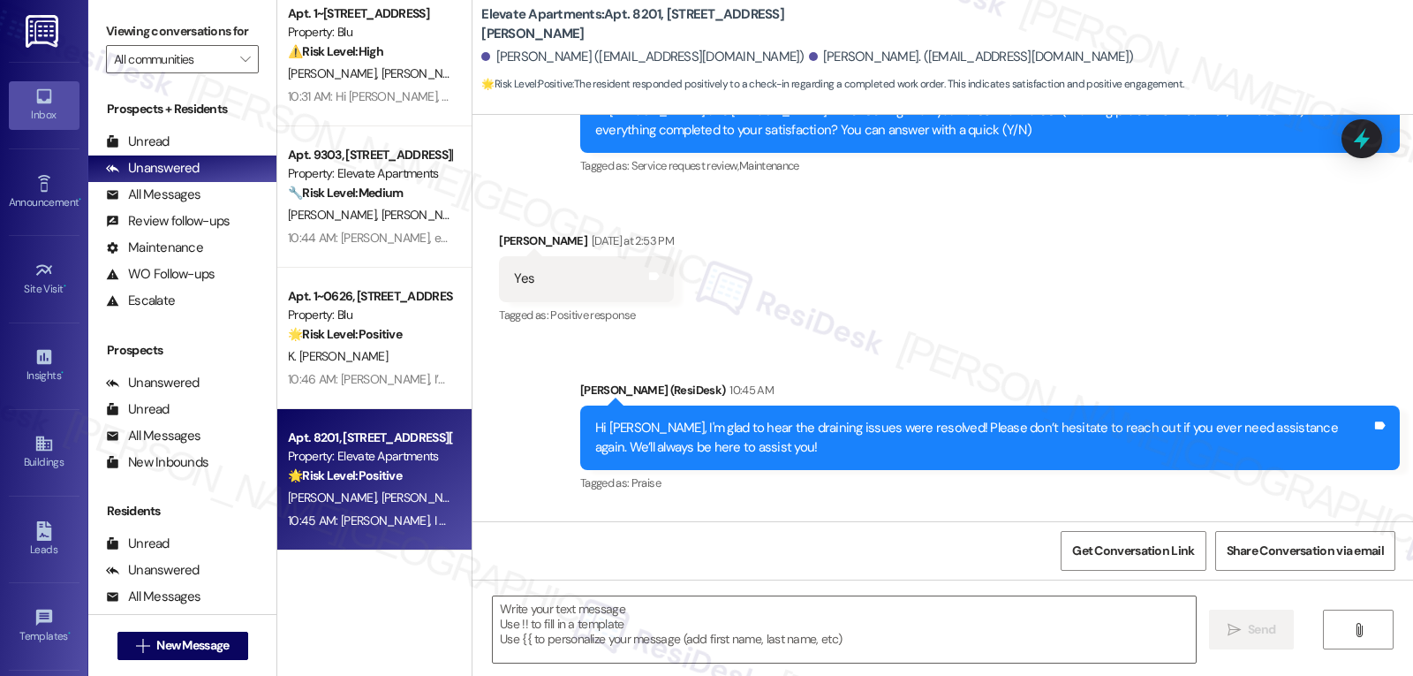
type textarea "Fetching suggested responses. Please feel free to read through the conversation…"
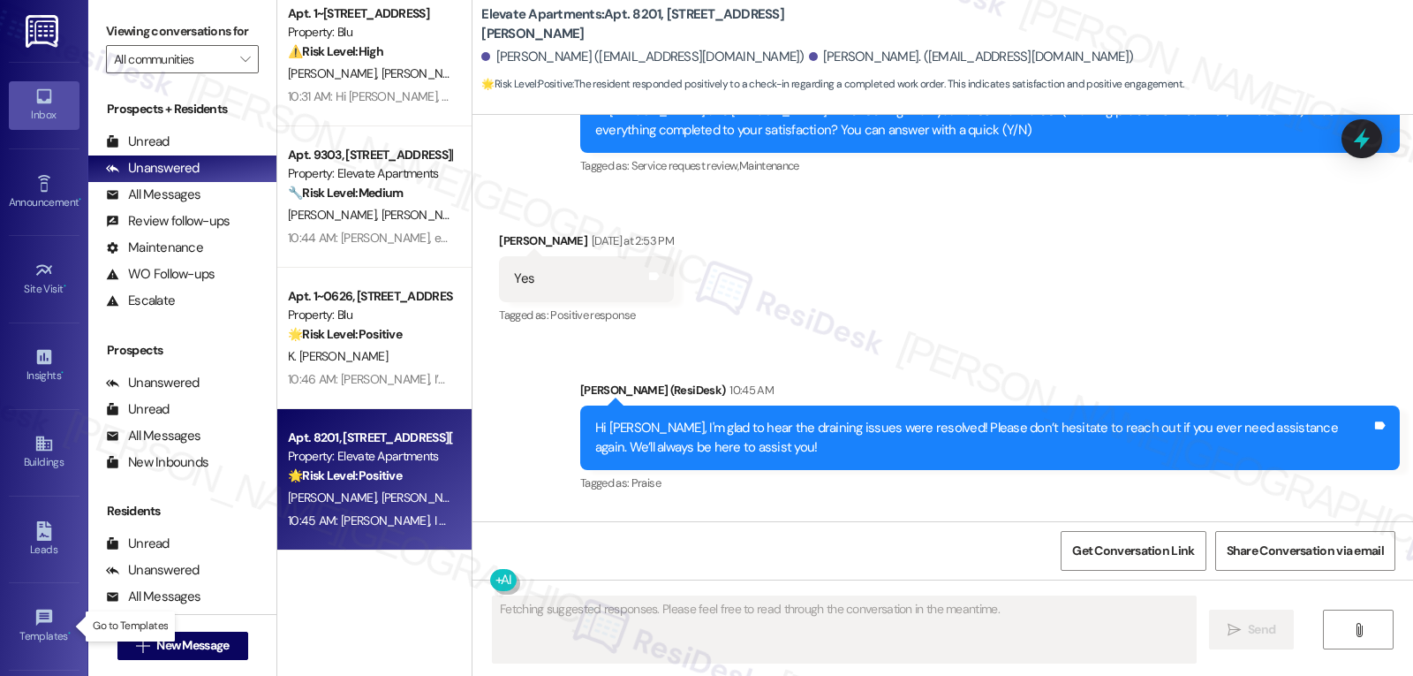
scroll to position [167, 0]
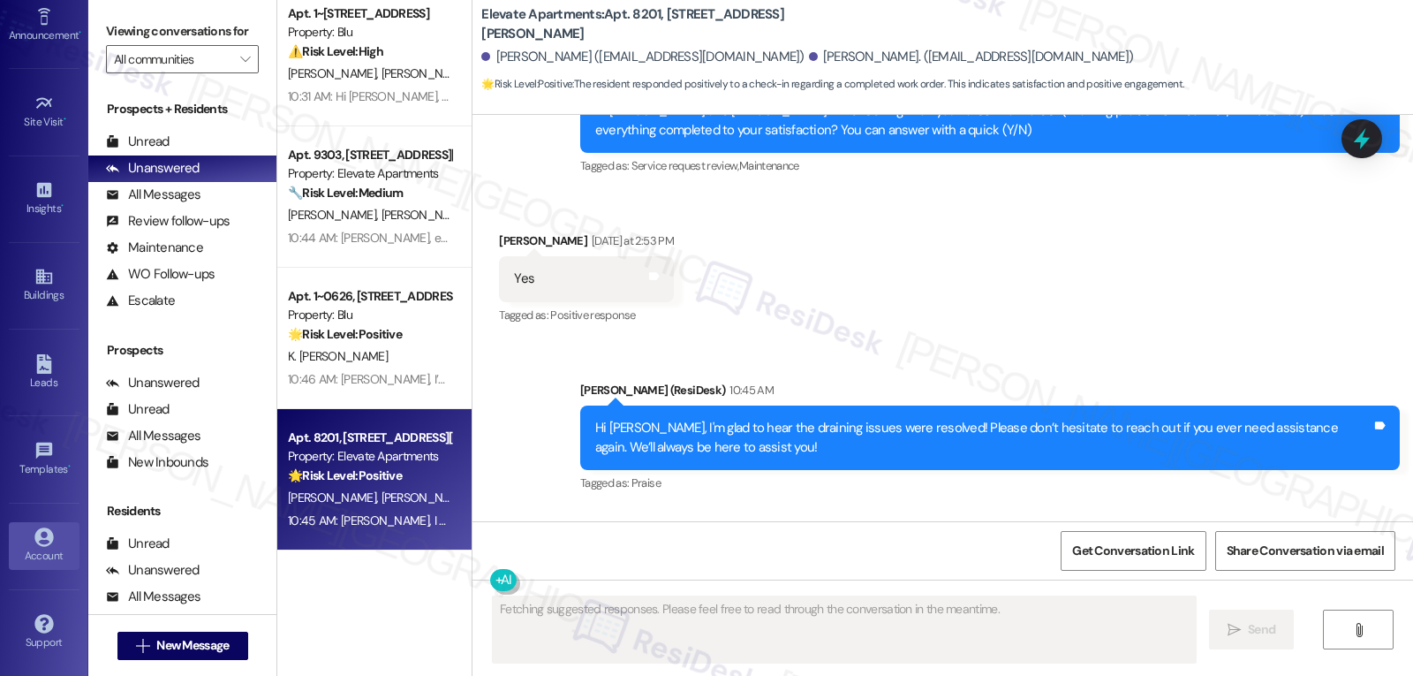
click at [33, 561] on div "Account" at bounding box center [44, 556] width 88 height 18
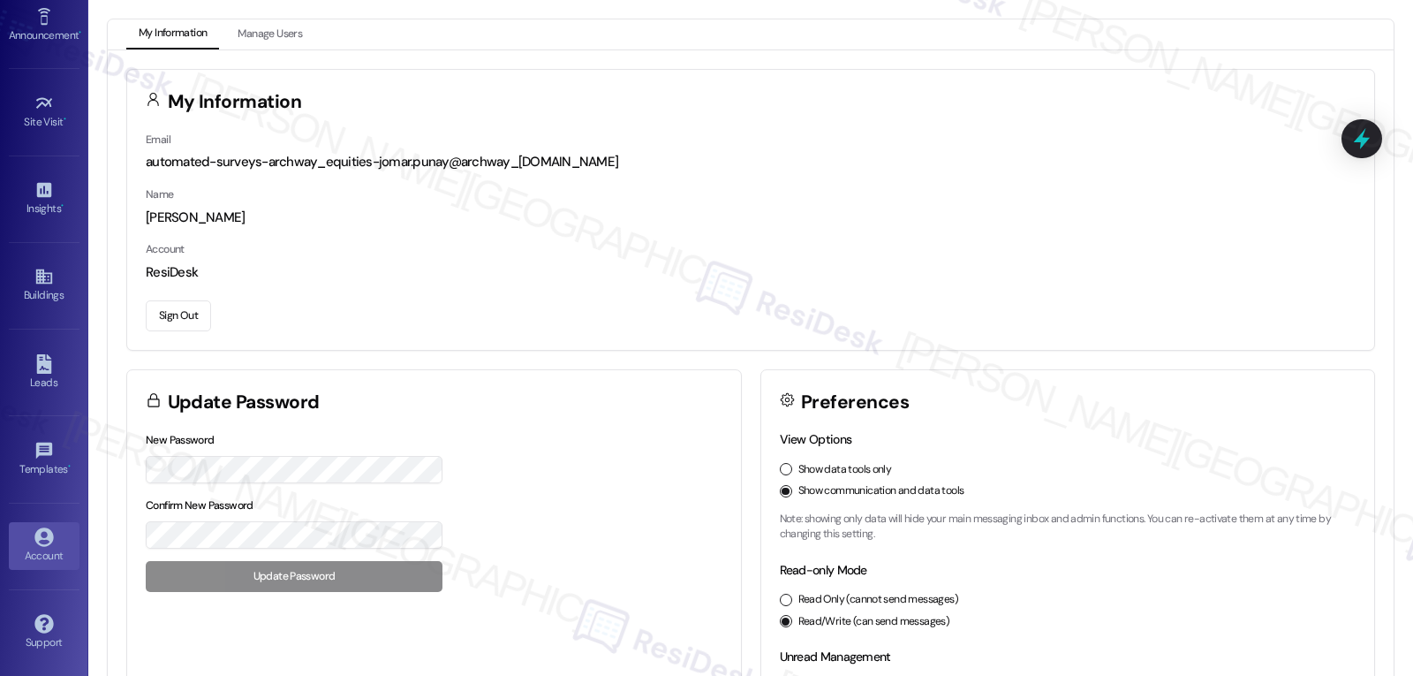
click at [188, 316] on button "Sign Out" at bounding box center [178, 315] width 65 height 31
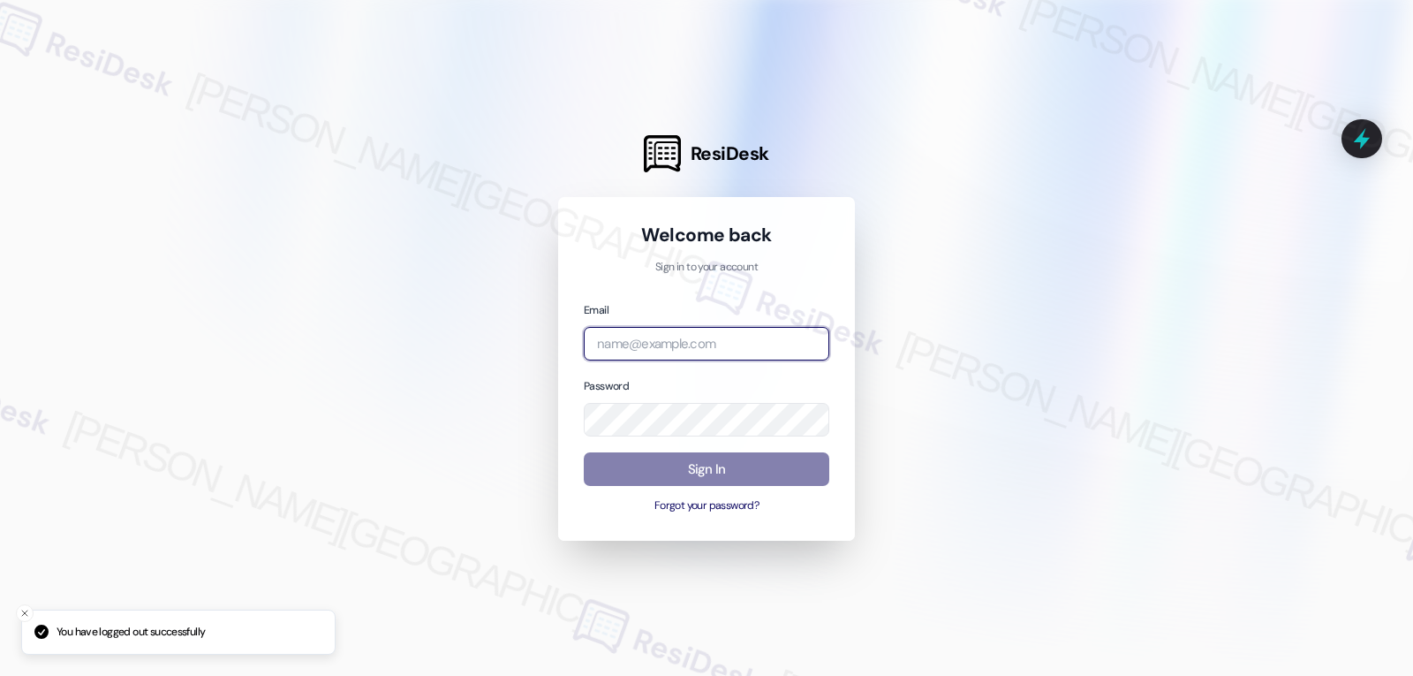
click at [723, 346] on input "email" at bounding box center [707, 344] width 246 height 34
click at [727, 348] on input "email" at bounding box center [707, 344] width 246 height 34
paste input "automated-surveys-gsa-jomar.punay@gsa.com"
type input "automated-surveys-gsa-jomar.punay@gsa.com"
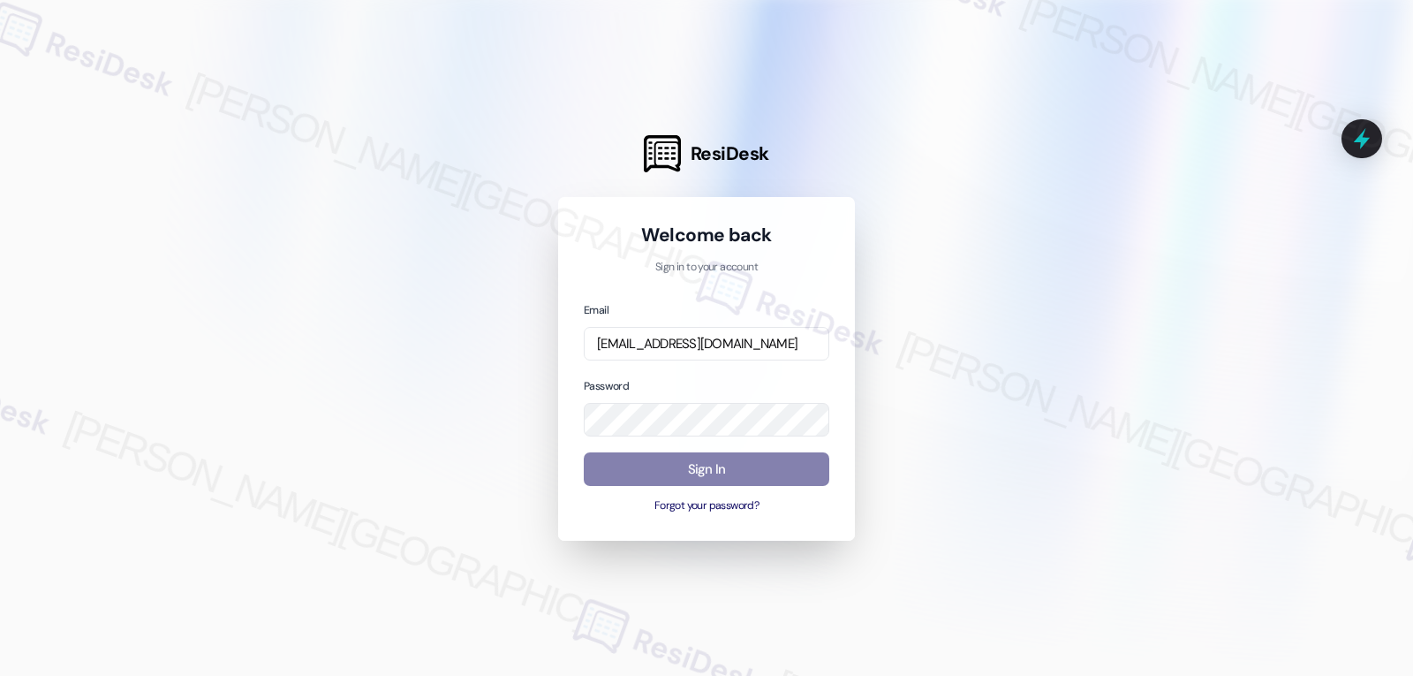
scroll to position [0, 0]
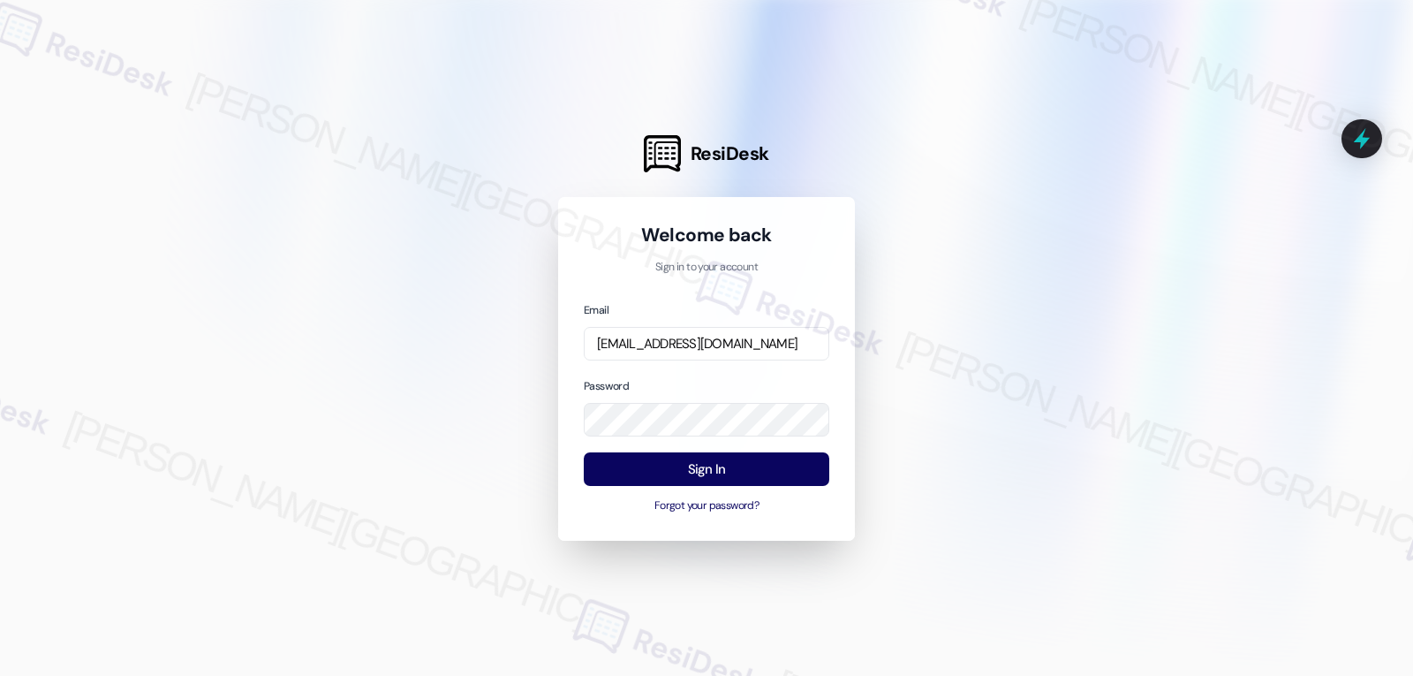
click at [447, 341] on div at bounding box center [706, 338] width 1413 height 676
click at [716, 477] on button "Sign In" at bounding box center [707, 469] width 246 height 34
